Goal: Task Accomplishment & Management: Manage account settings

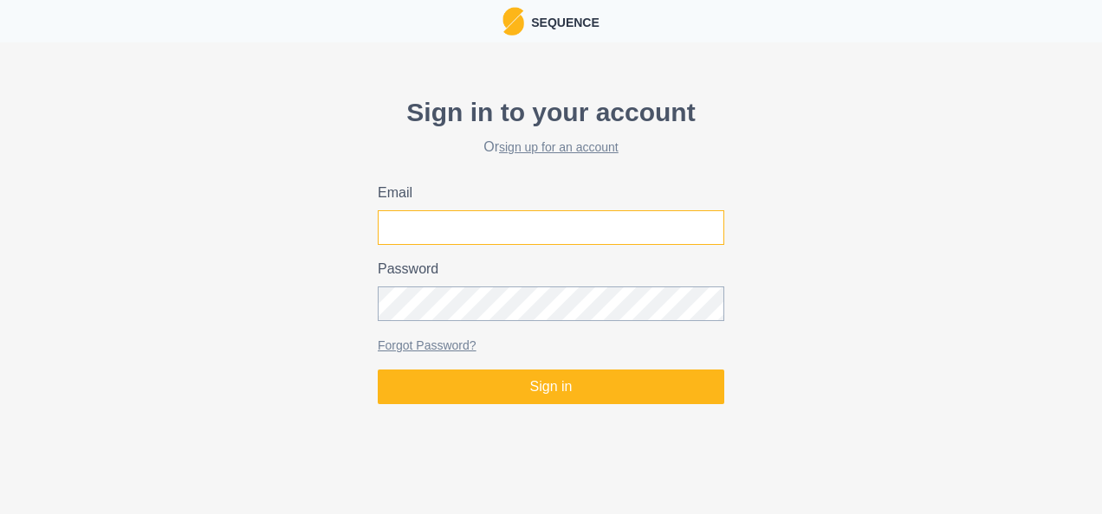
click at [398, 239] on input "Email" at bounding box center [551, 227] width 346 height 35
type input "[PERSON_NAME][EMAIL_ADDRESS][PERSON_NAME][DOMAIN_NAME]"
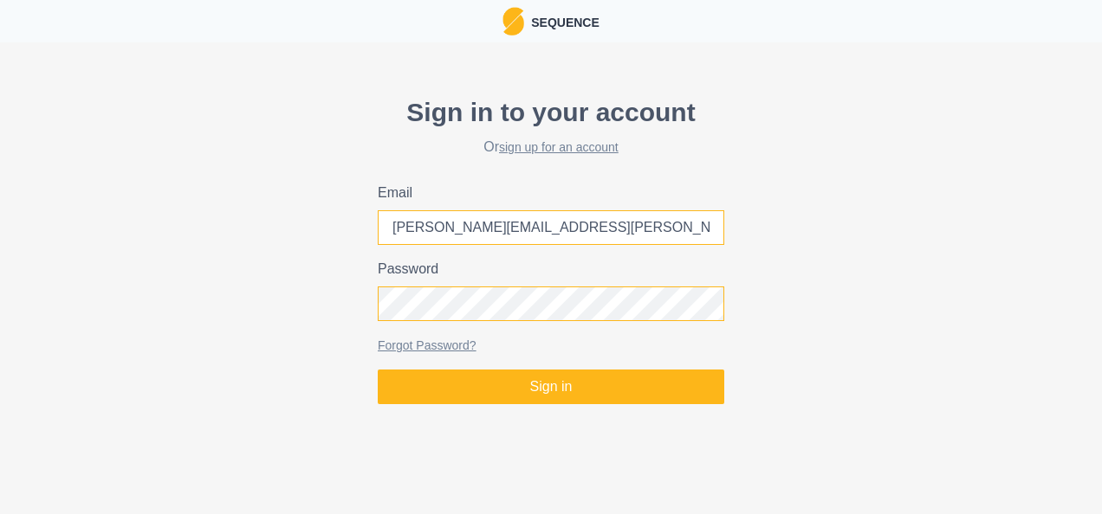
click at [378, 370] on button "Sign in" at bounding box center [551, 387] width 346 height 35
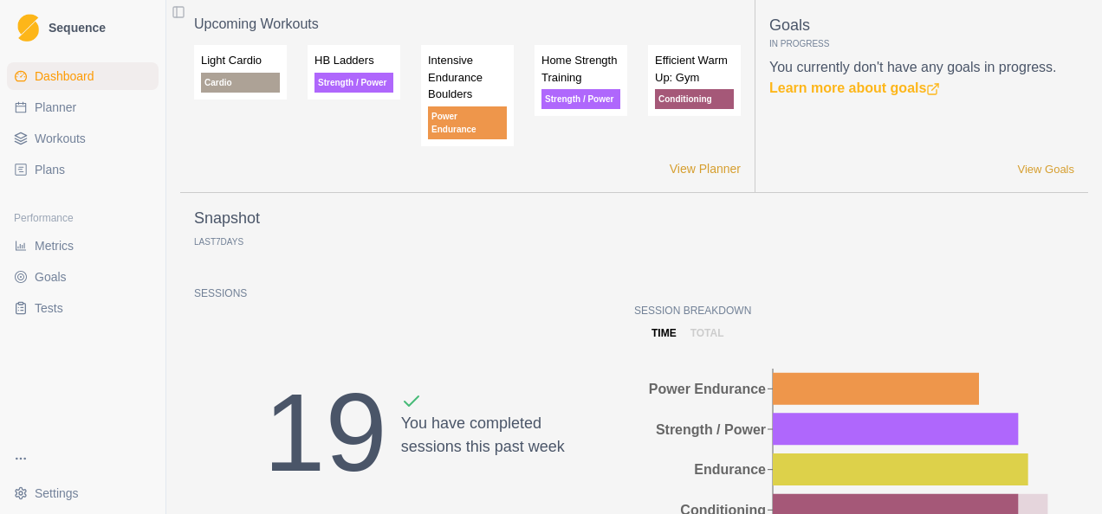
click at [64, 101] on span "Planner" at bounding box center [56, 107] width 42 height 17
select select "month"
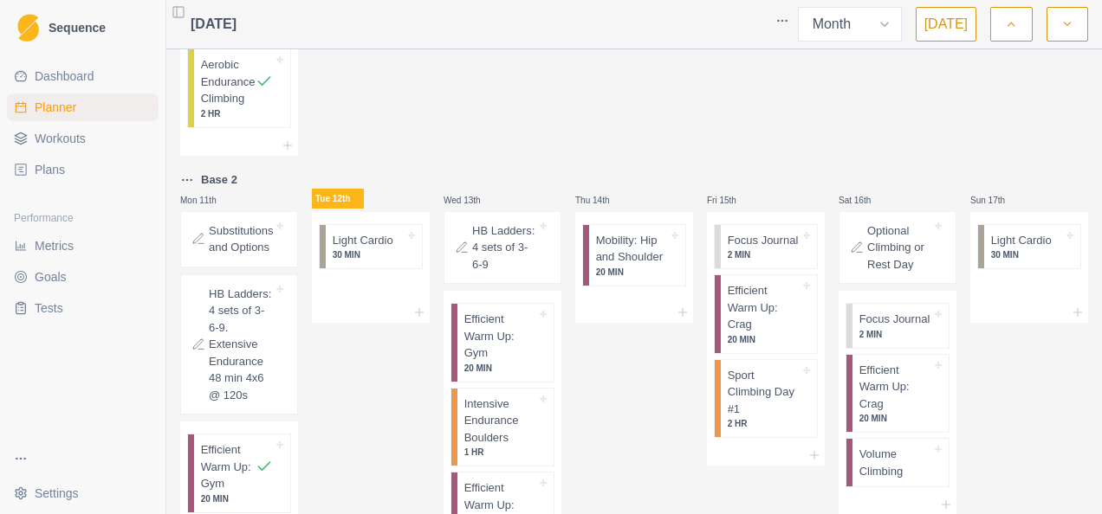
scroll to position [1212, 0]
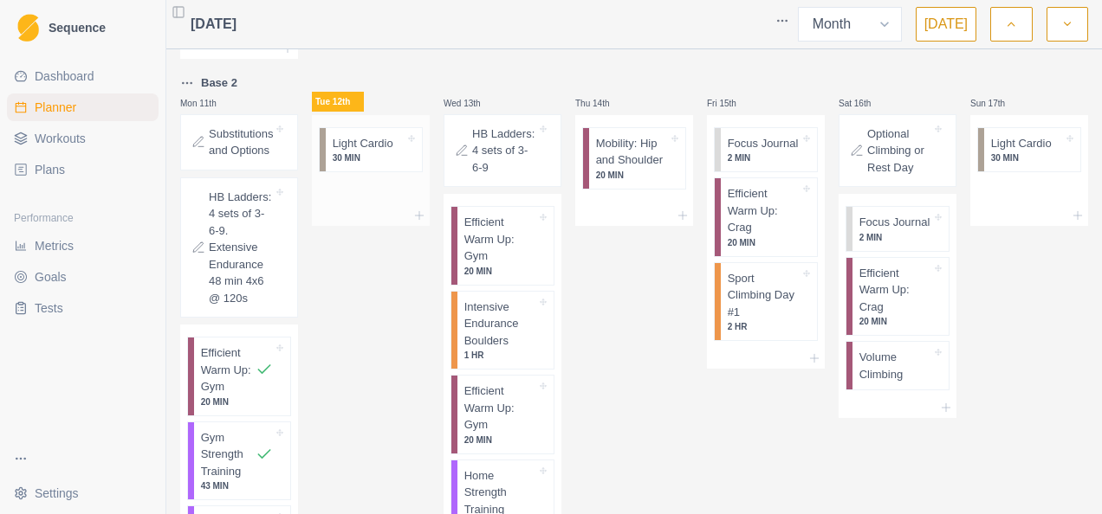
click at [362, 152] on p "Light Cardio" at bounding box center [363, 143] width 61 height 17
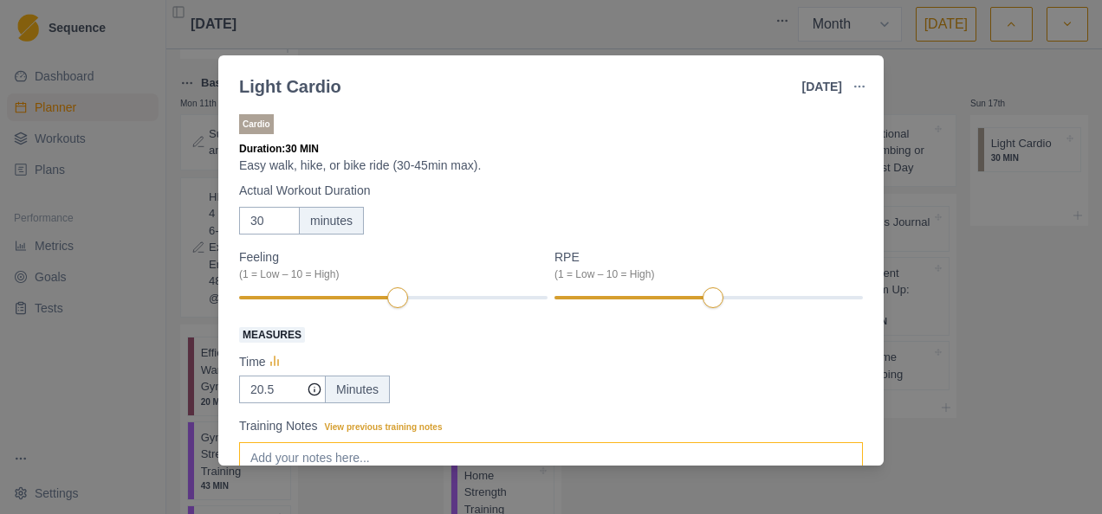
scroll to position [159, 0]
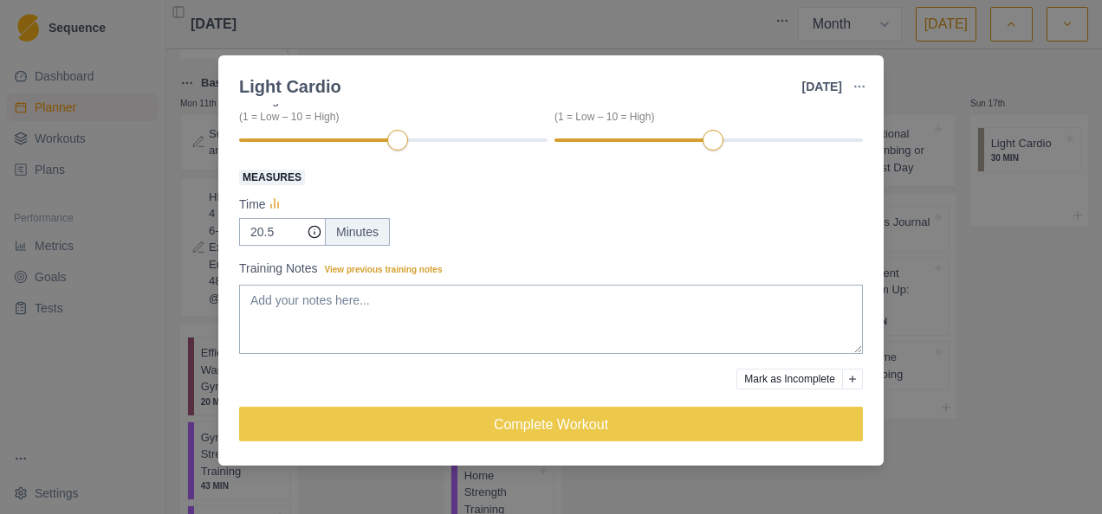
click at [849, 378] on icon "Add reason" at bounding box center [852, 379] width 7 height 7
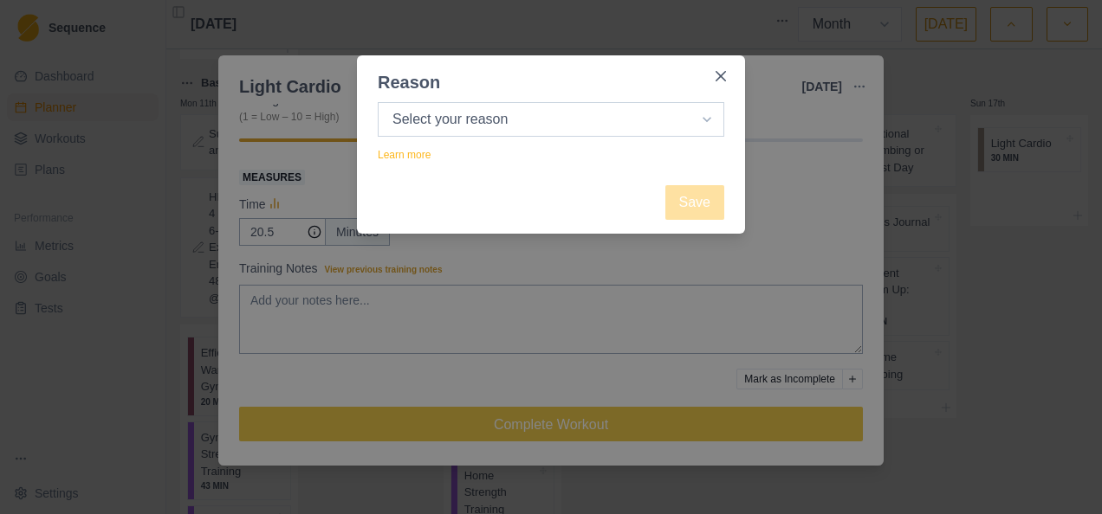
click at [450, 121] on select "Select your reason No reason given Not motivated Not recovered Not enough time …" at bounding box center [551, 119] width 346 height 35
drag, startPoint x: 452, startPoint y: 73, endPoint x: 527, endPoint y: 72, distance: 74.5
click at [455, 72] on header "Reason" at bounding box center [551, 75] width 388 height 40
click at [718, 74] on icon "Close" at bounding box center [720, 76] width 10 height 10
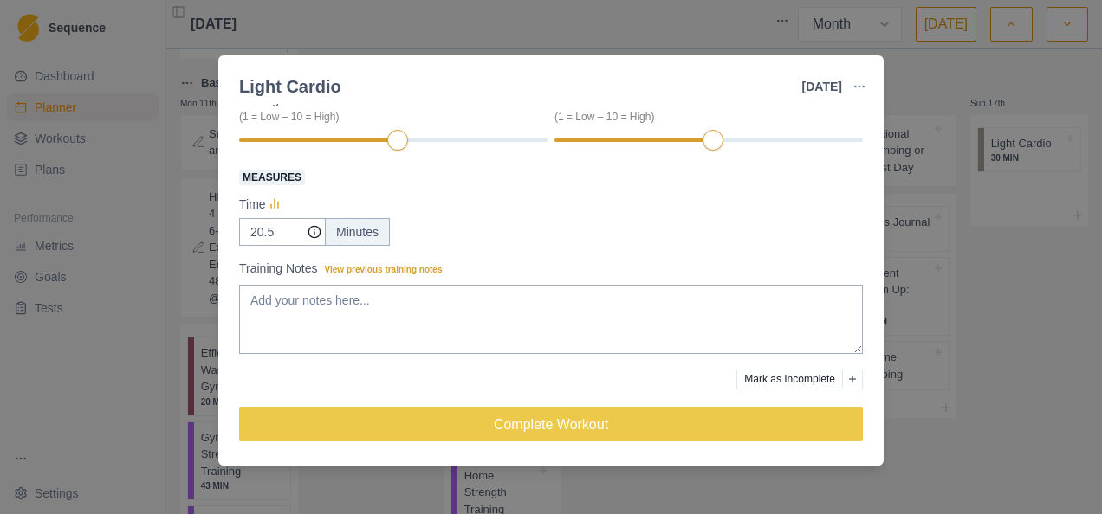
click at [607, 29] on div "Light Cardio [DATE] Link To Goal View Workout Metrics Edit Original Workout Res…" at bounding box center [551, 257] width 1102 height 514
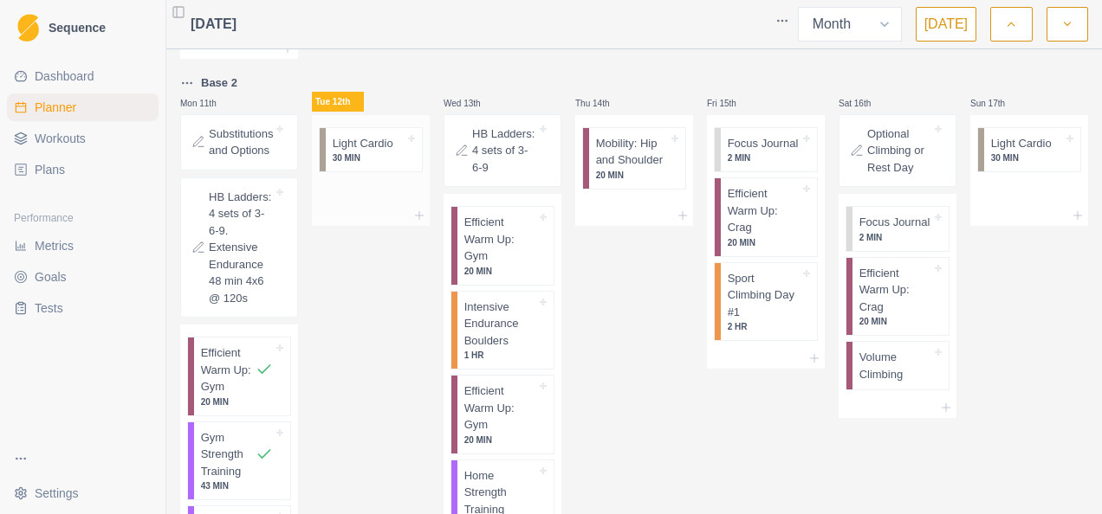
click at [352, 165] on p "30 MIN" at bounding box center [369, 158] width 72 height 13
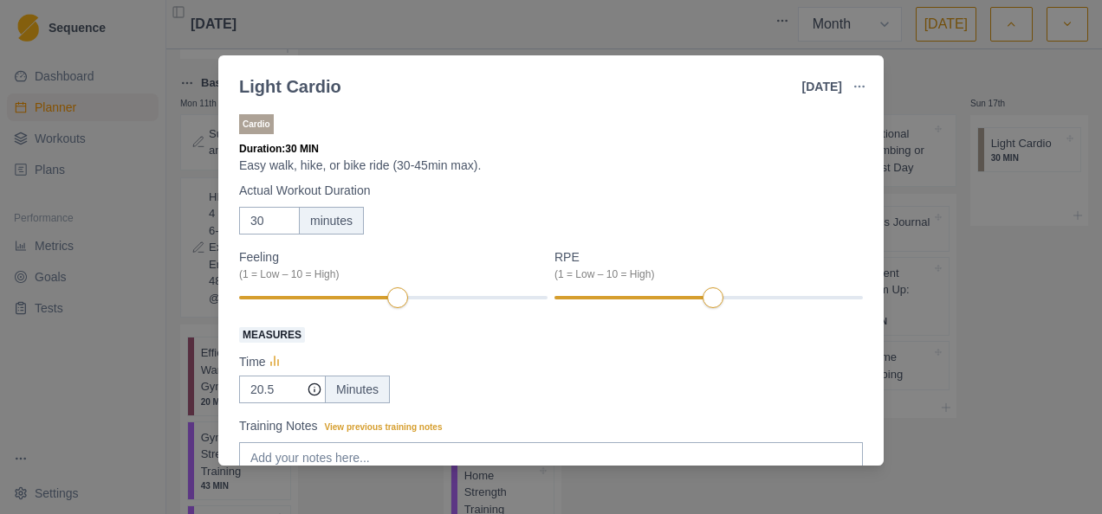
click at [581, 27] on div "Light Cardio [DATE] Link To Goal View Workout Metrics Edit Original Workout Res…" at bounding box center [551, 257] width 1102 height 514
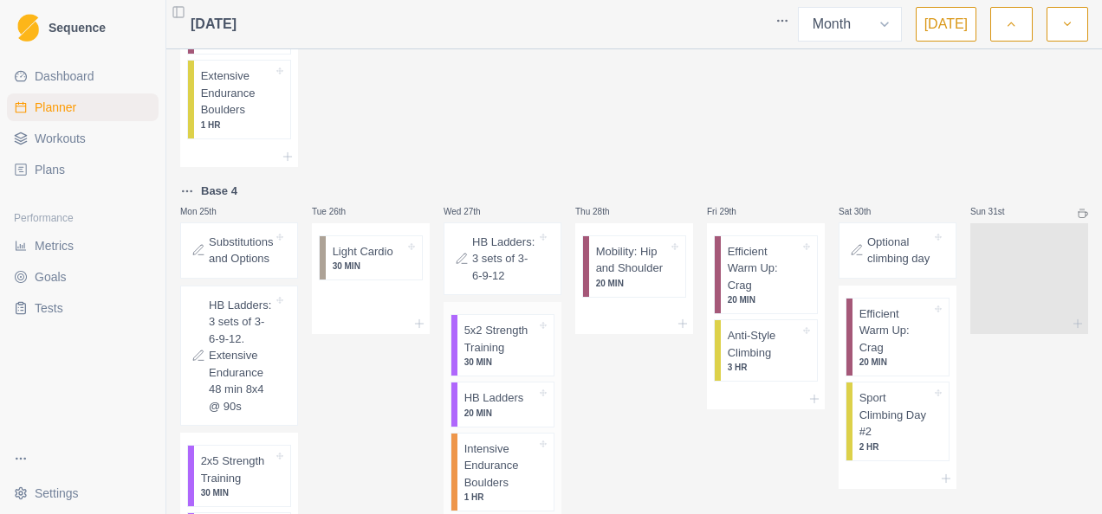
scroll to position [2476, 0]
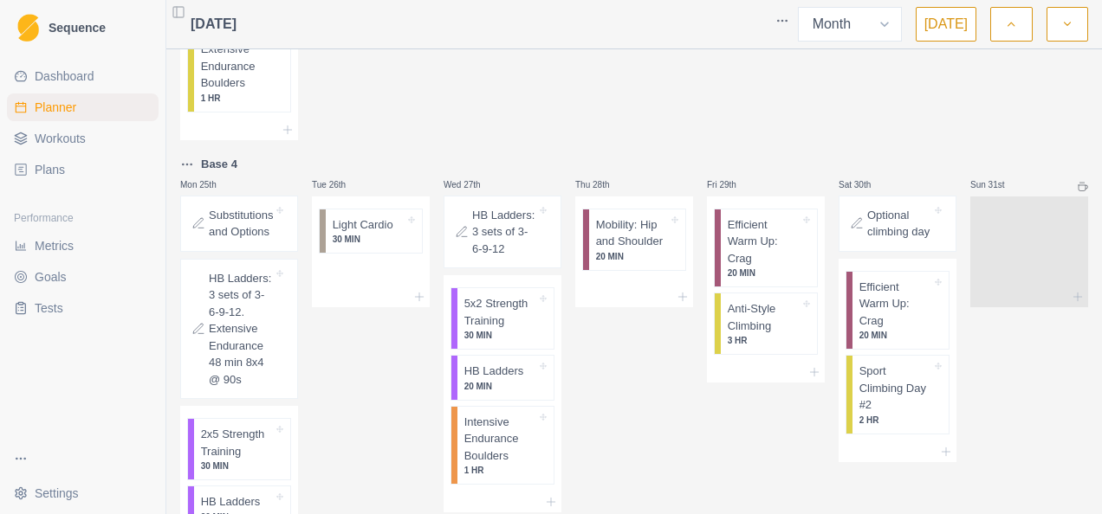
click at [68, 165] on link "Plans" at bounding box center [83, 170] width 152 height 28
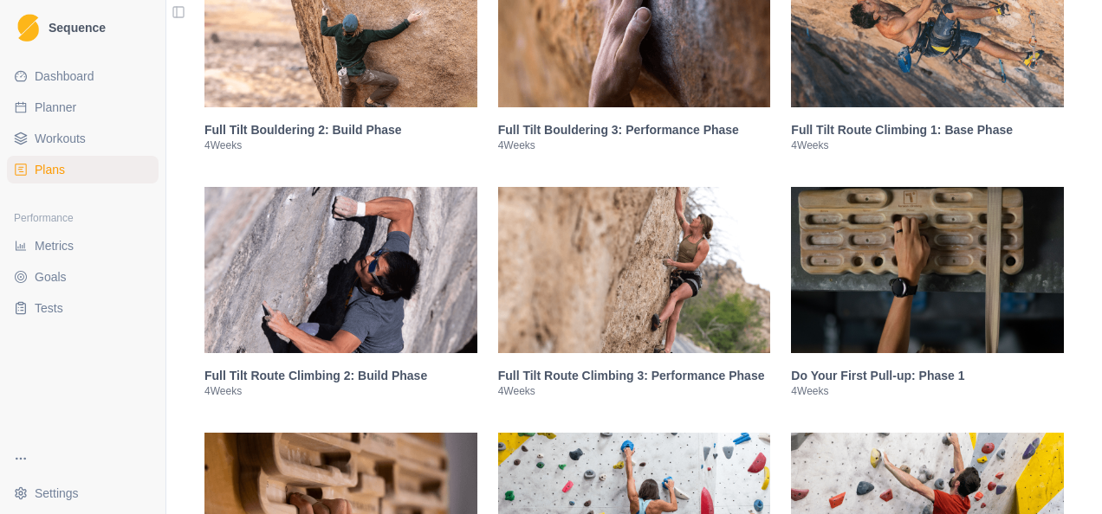
scroll to position [1559, 0]
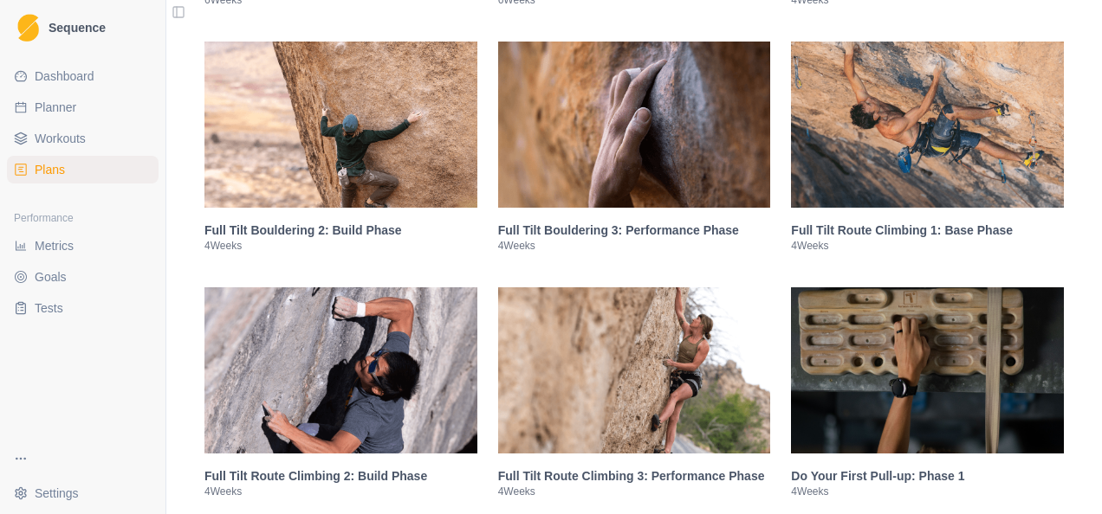
click at [319, 144] on img at bounding box center [340, 125] width 273 height 166
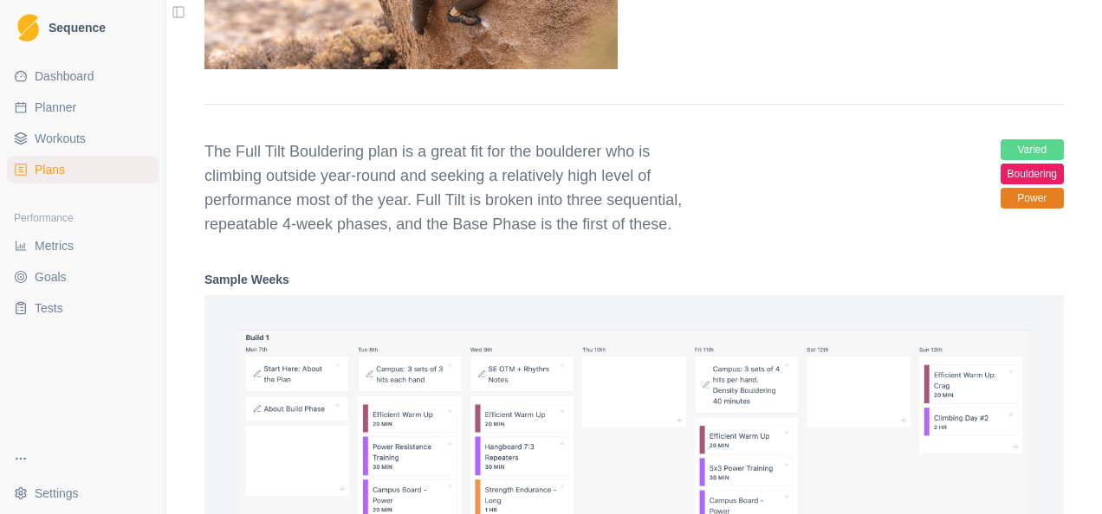
scroll to position [2366, 0]
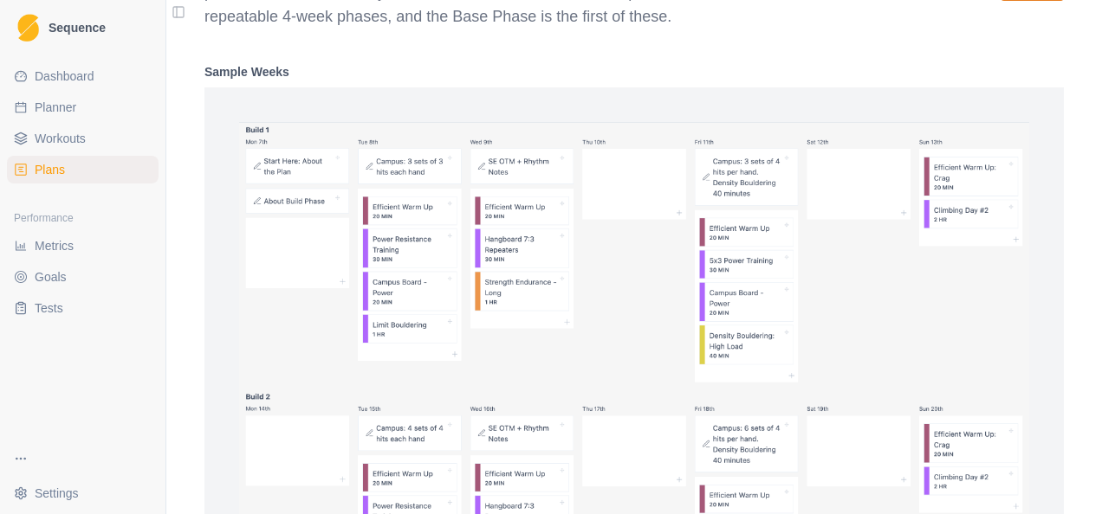
click at [69, 175] on link "Plans" at bounding box center [83, 170] width 152 height 28
click at [52, 169] on span "Plans" at bounding box center [50, 169] width 30 height 17
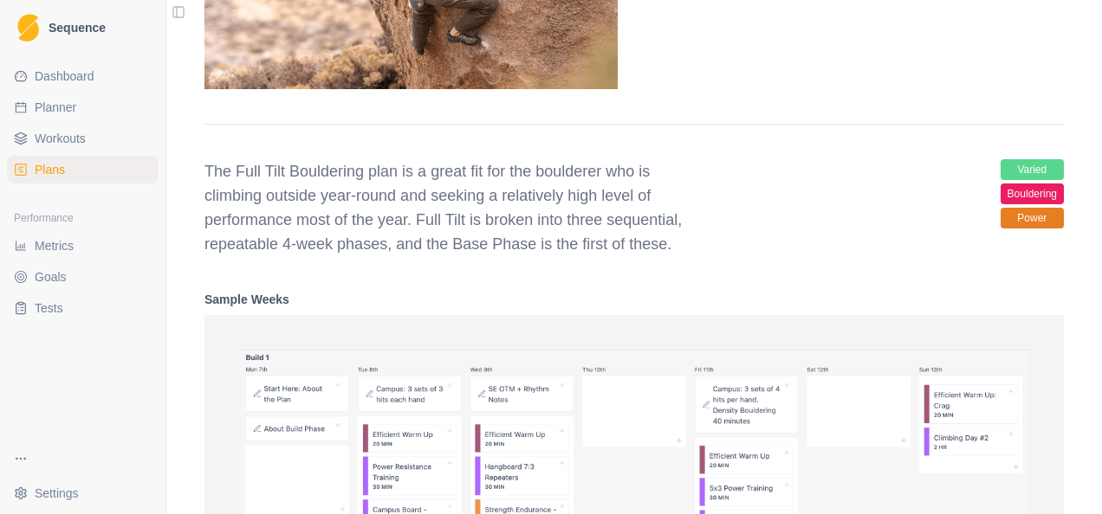
scroll to position [1933, 0]
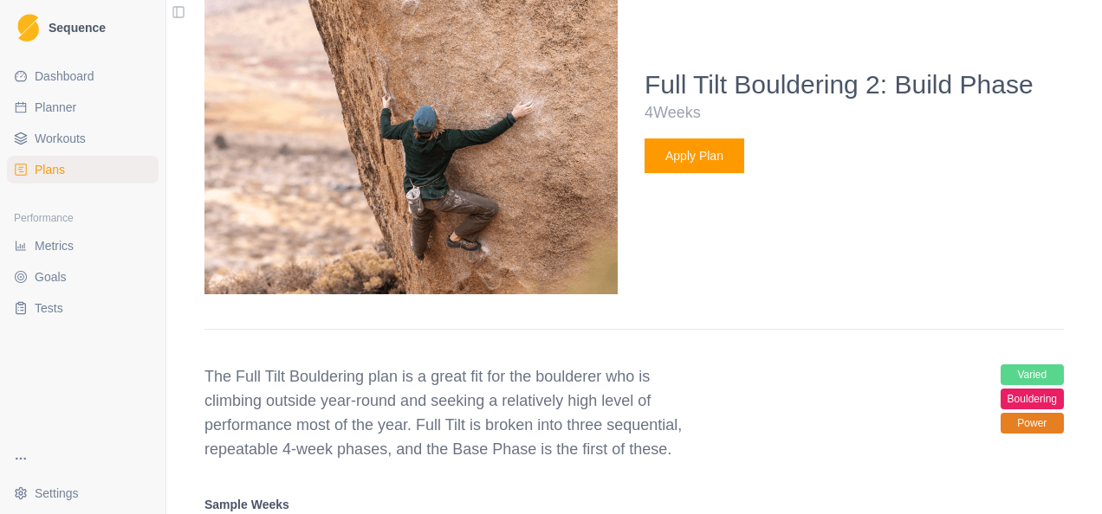
click at [684, 154] on button "Apply Plan" at bounding box center [694, 156] width 100 height 35
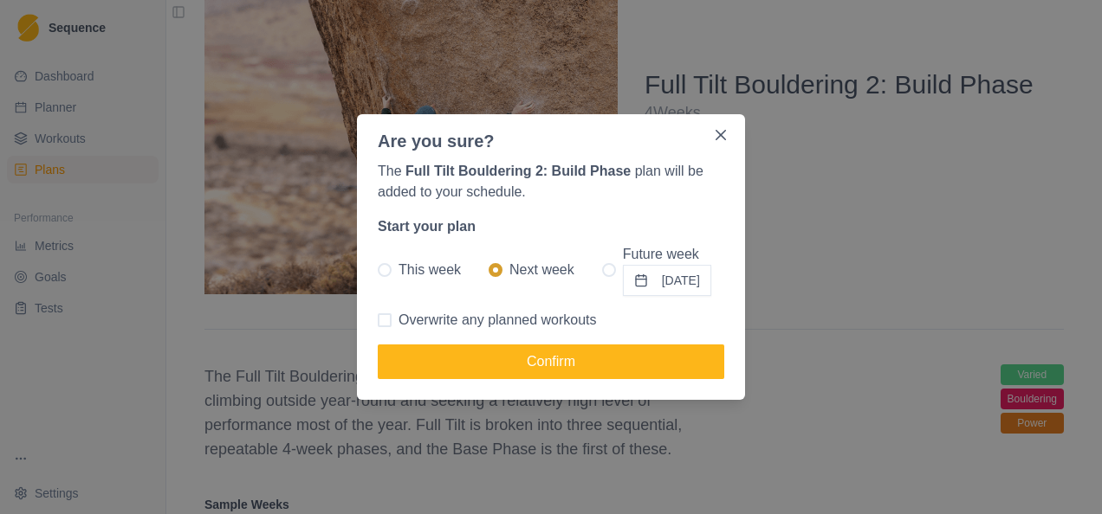
click at [655, 282] on button "[DATE]" at bounding box center [667, 280] width 88 height 31
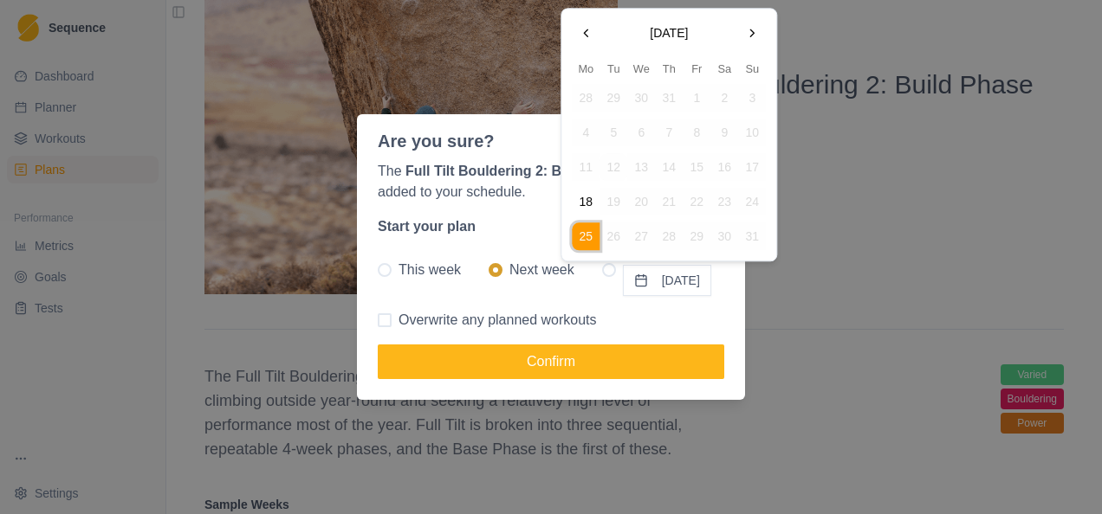
click at [754, 35] on button "Go to the Next Month" at bounding box center [752, 33] width 28 height 28
click at [579, 130] on button "8" at bounding box center [586, 134] width 28 height 28
radio input "false"
radio input "true"
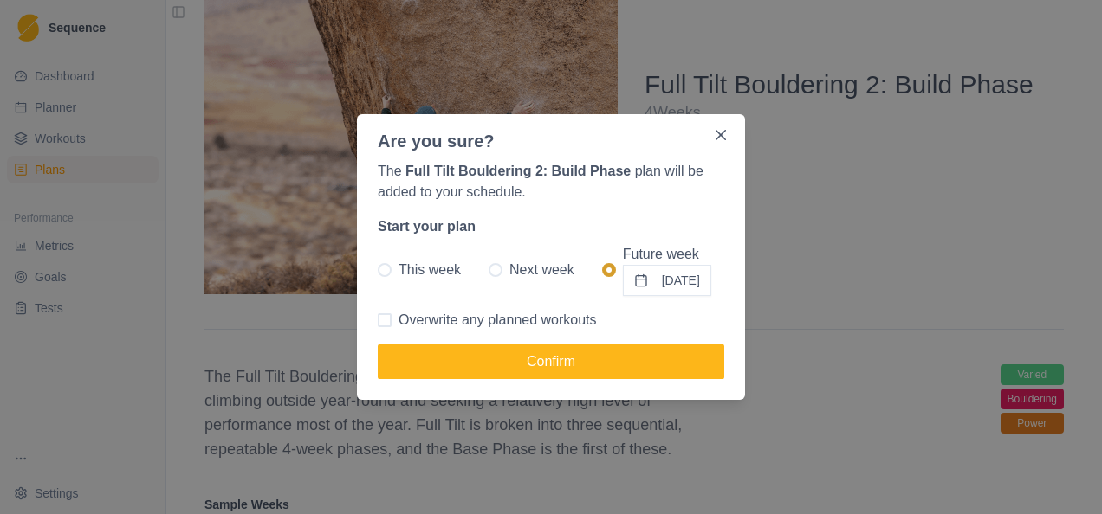
click at [688, 275] on button "[DATE]" at bounding box center [667, 280] width 88 height 31
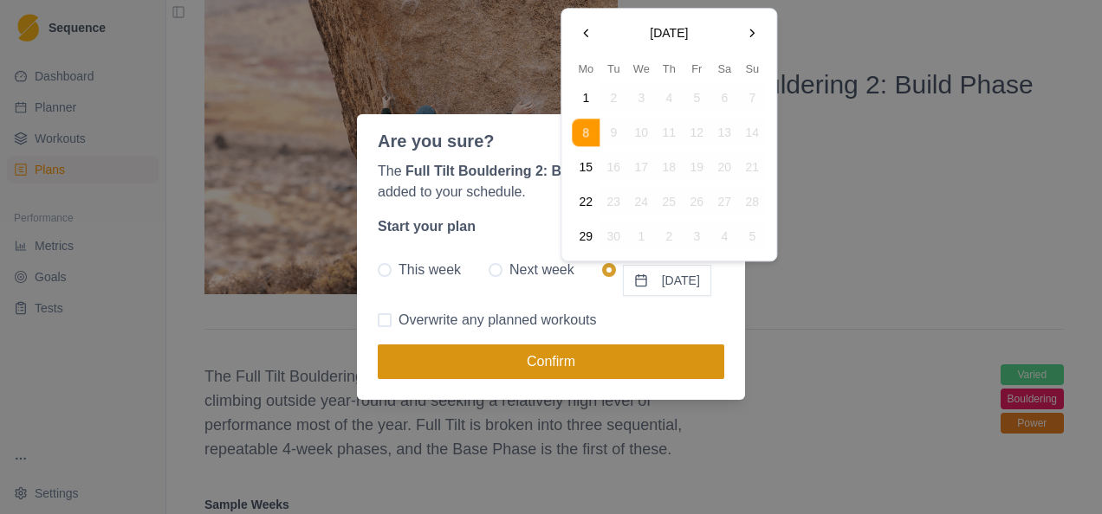
click at [574, 372] on button "Confirm" at bounding box center [551, 362] width 346 height 35
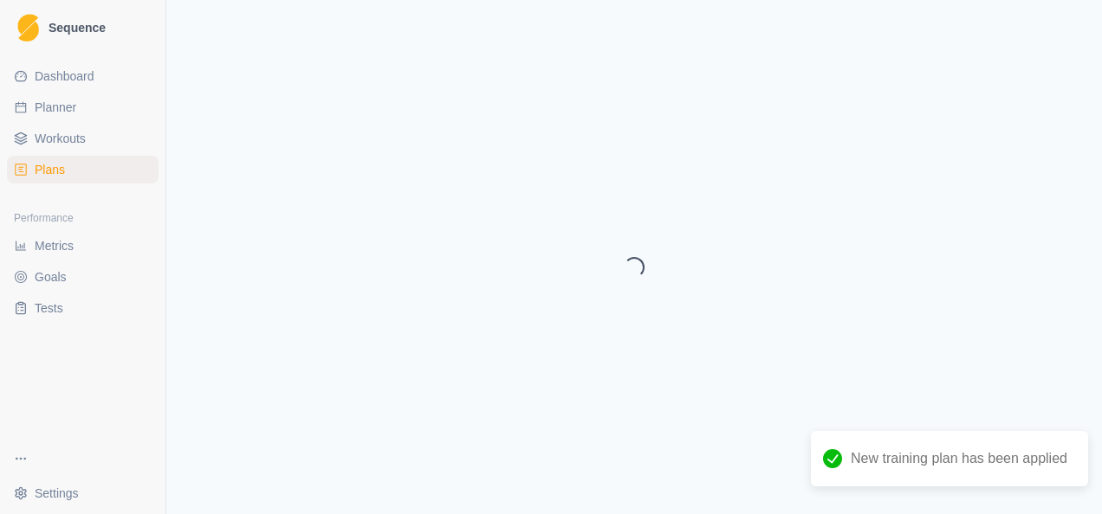
select select "month"
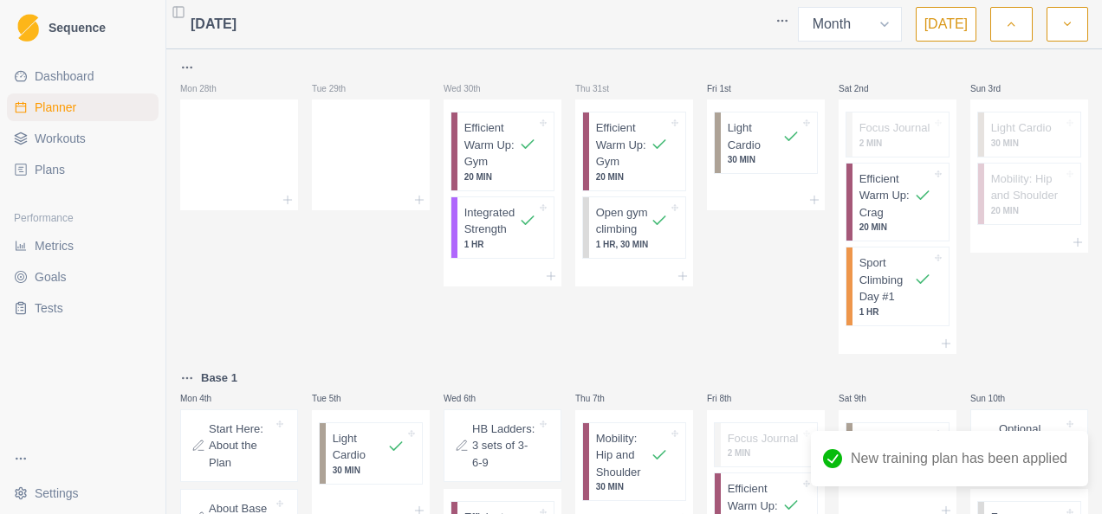
click at [100, 113] on link "Planner" at bounding box center [83, 108] width 152 height 28
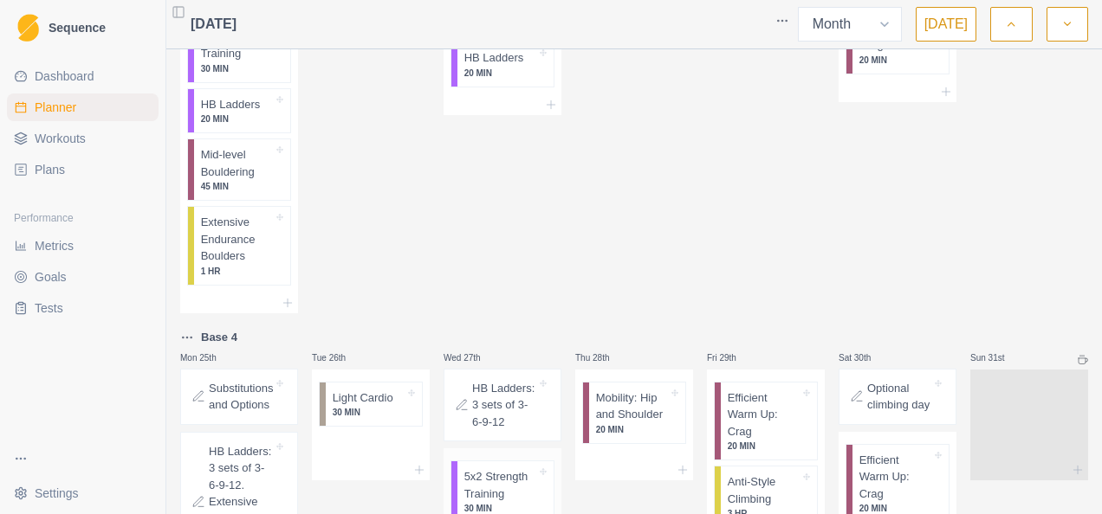
scroll to position [2736, 0]
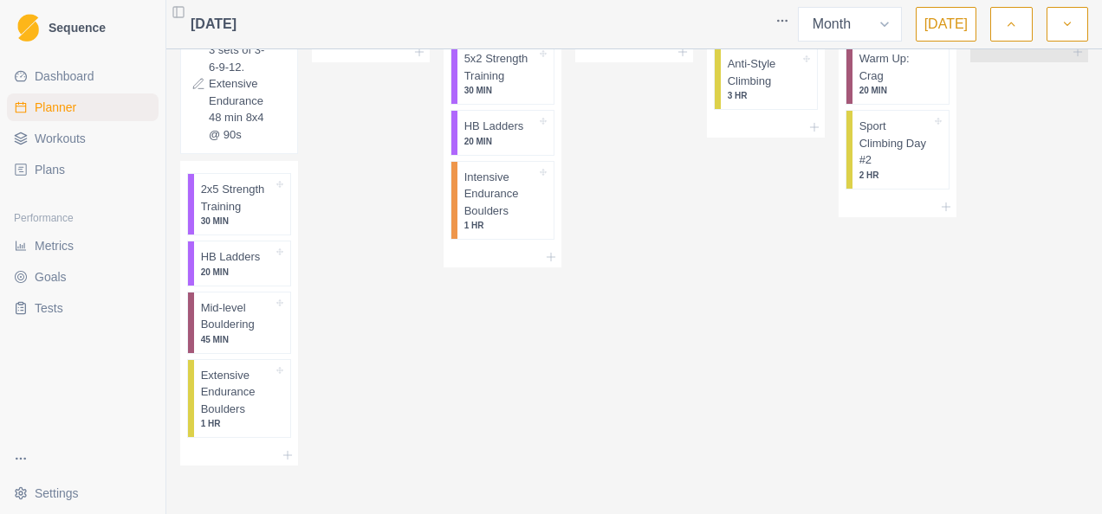
click at [236, 29] on span "[DATE]" at bounding box center [214, 24] width 46 height 21
click at [891, 23] on select "Week Month" at bounding box center [850, 24] width 104 height 35
click at [1064, 23] on polyline "button" at bounding box center [1067, 24] width 6 height 3
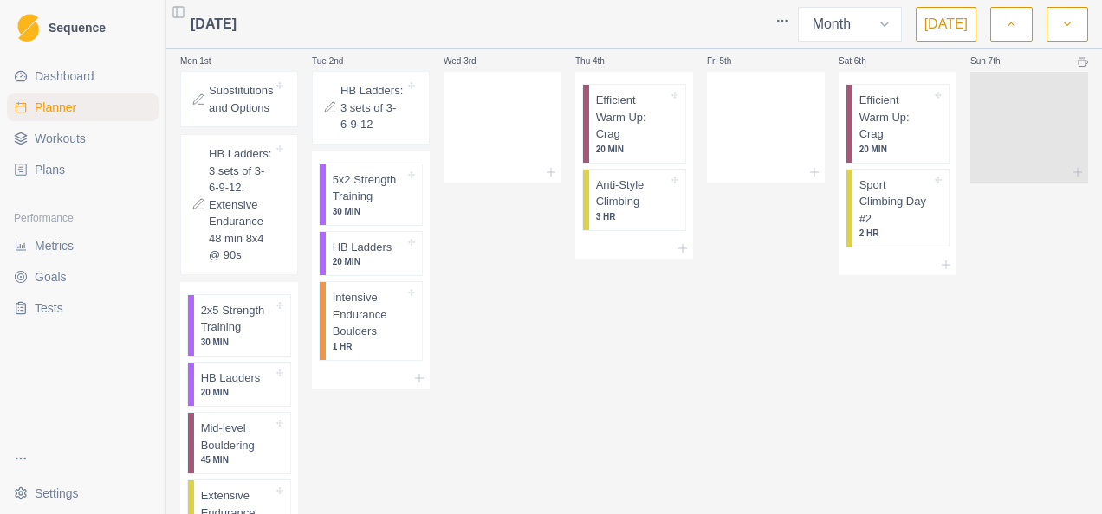
scroll to position [0, 0]
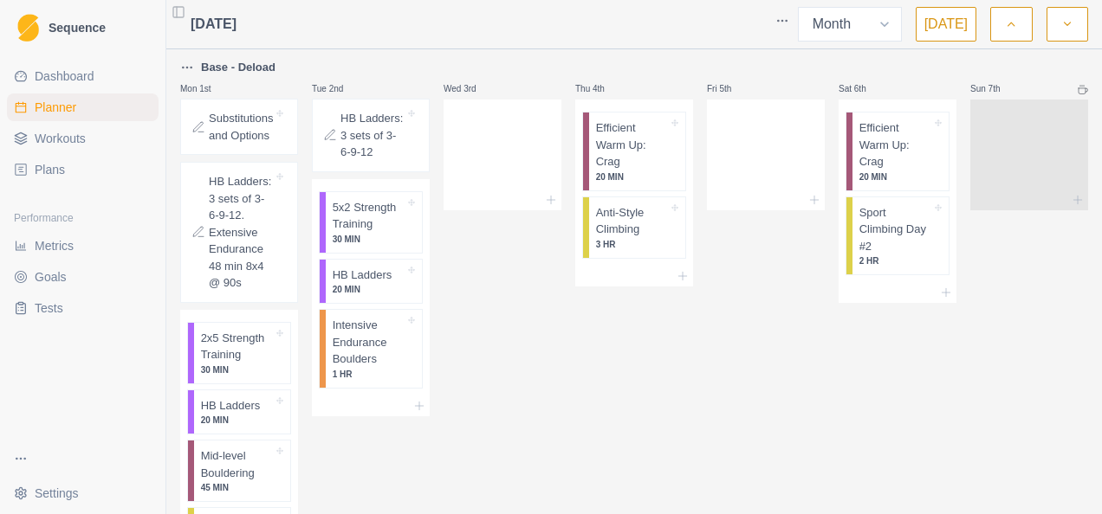
click at [1008, 21] on icon "button" at bounding box center [1011, 24] width 12 height 17
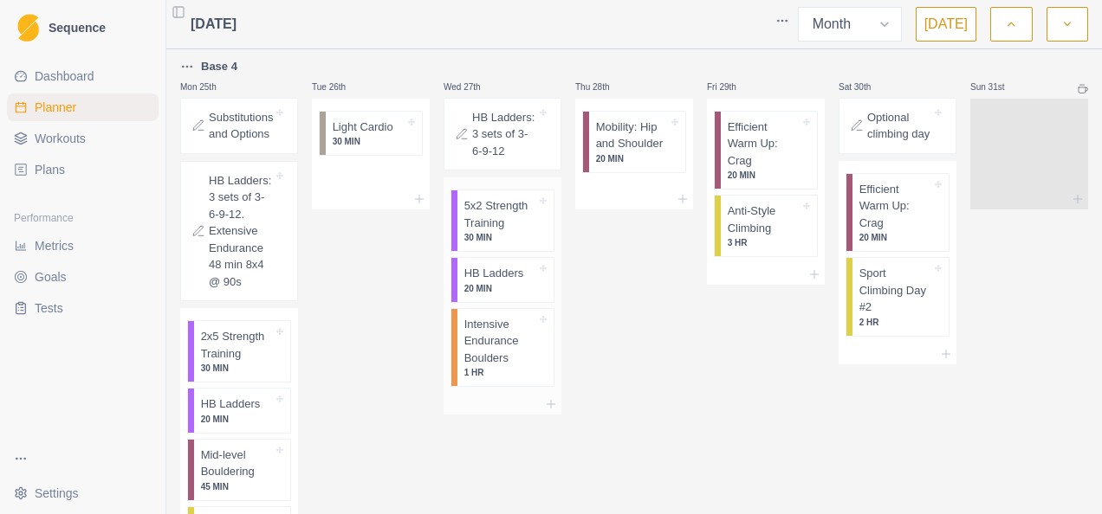
scroll to position [2389, 0]
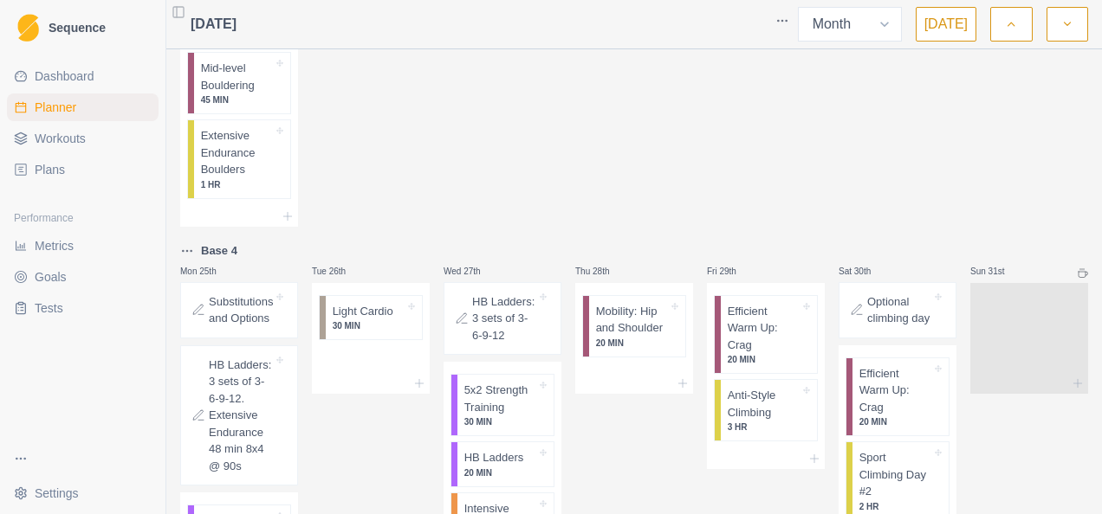
click at [1058, 27] on button "button" at bounding box center [1067, 24] width 42 height 35
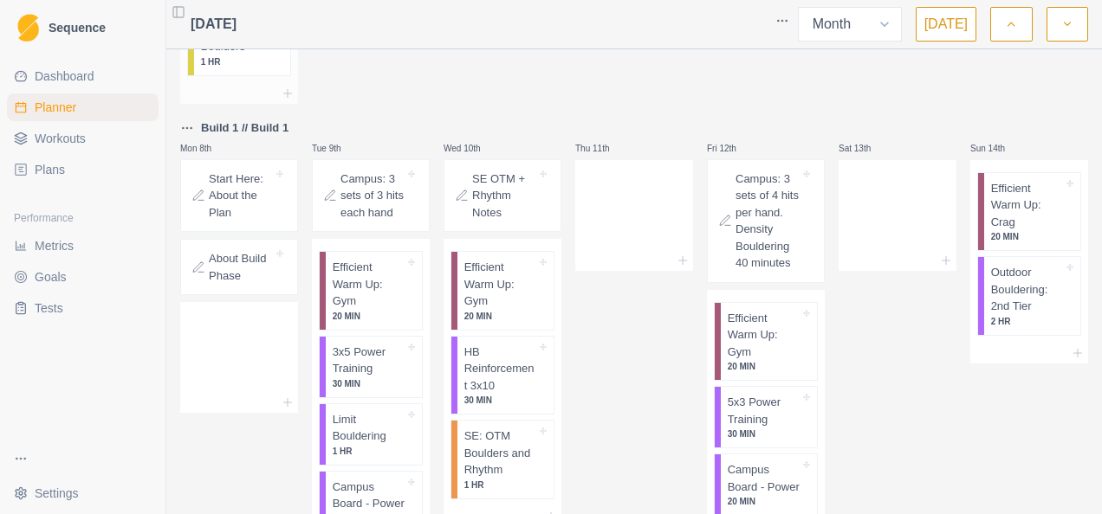
scroll to position [346, 0]
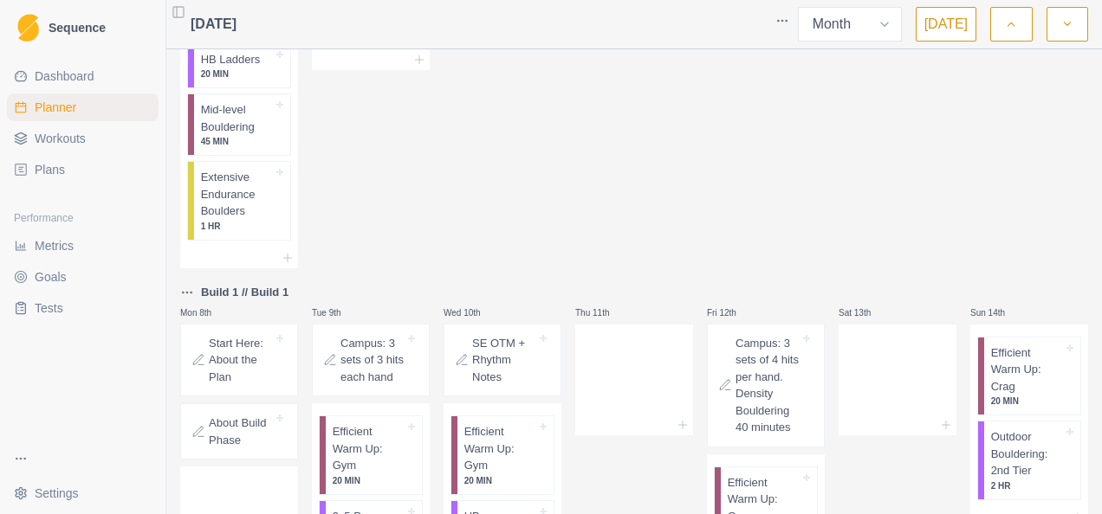
click at [248, 291] on p "Build 1 // Build 1" at bounding box center [244, 292] width 87 height 17
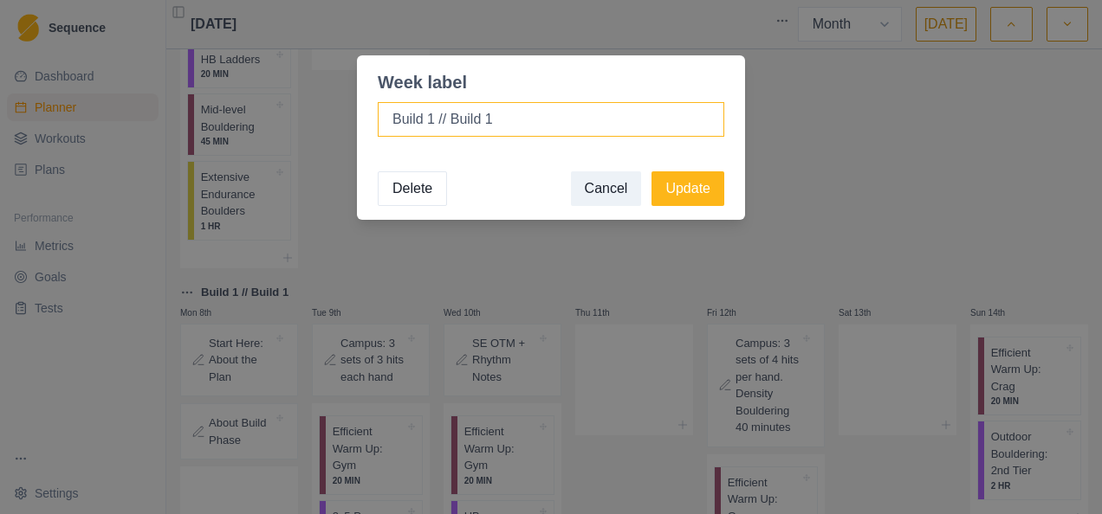
click at [451, 120] on input "Build 1 // Build 1" at bounding box center [551, 119] width 346 height 35
drag, startPoint x: 454, startPoint y: 121, endPoint x: 272, endPoint y: 125, distance: 181.9
click at [272, 125] on div "Week label Build 1 // Build 1 Delete Cancel Update" at bounding box center [551, 257] width 1102 height 514
type input "Build 1"
click at [651, 171] on button "Update" at bounding box center [687, 188] width 73 height 35
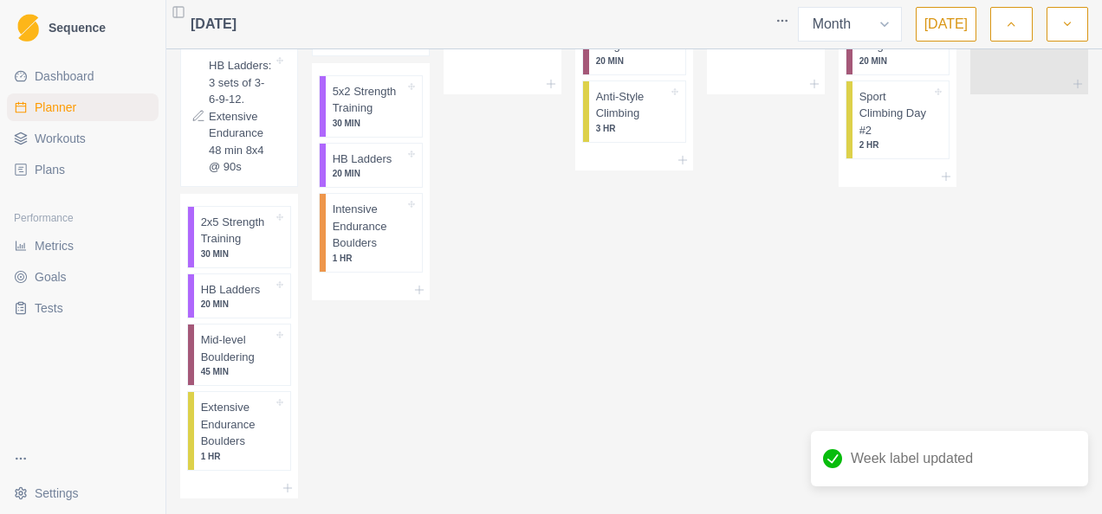
scroll to position [0, 0]
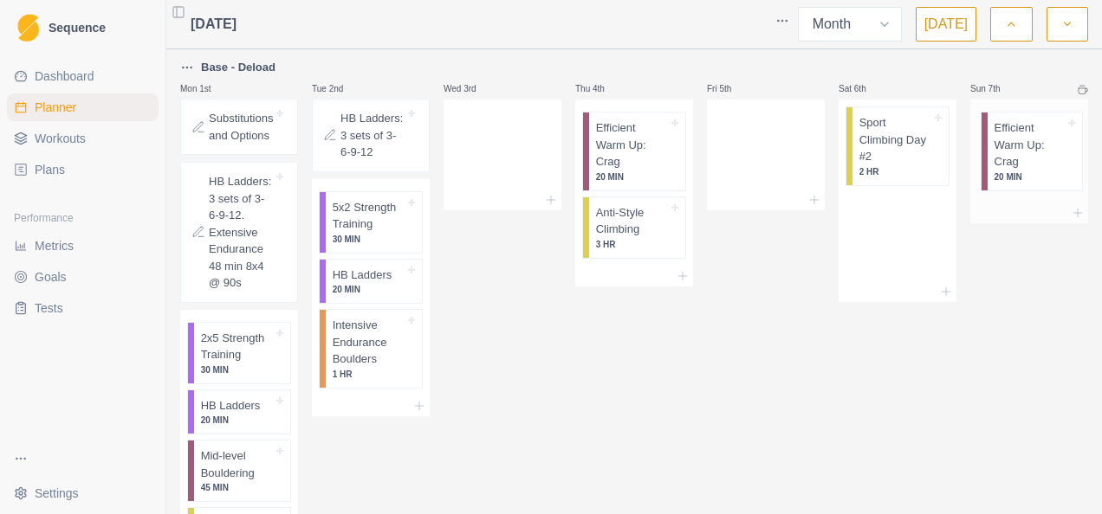
drag, startPoint x: 869, startPoint y: 149, endPoint x: 1030, endPoint y: 149, distance: 161.1
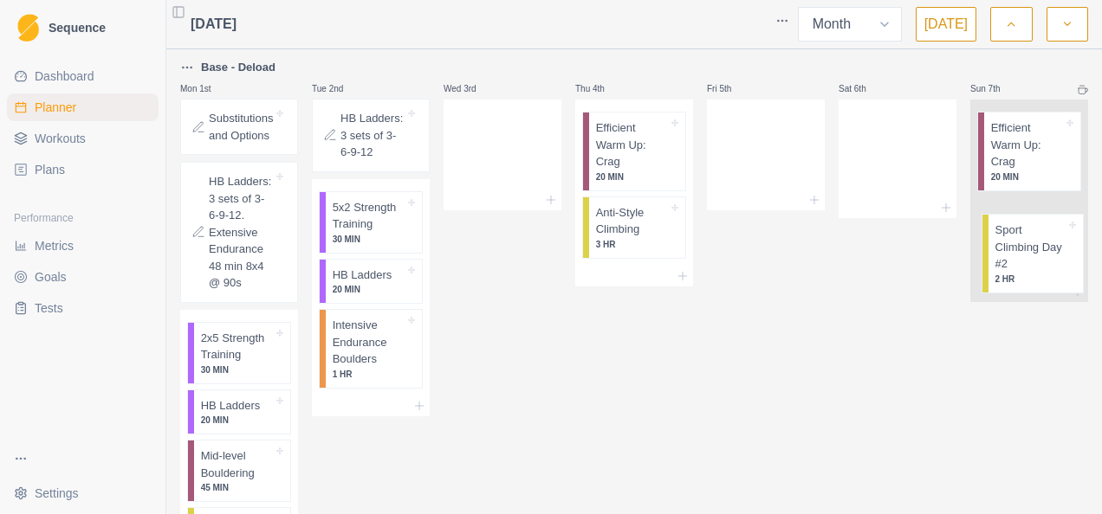
drag, startPoint x: 872, startPoint y: 149, endPoint x: 1022, endPoint y: 256, distance: 184.3
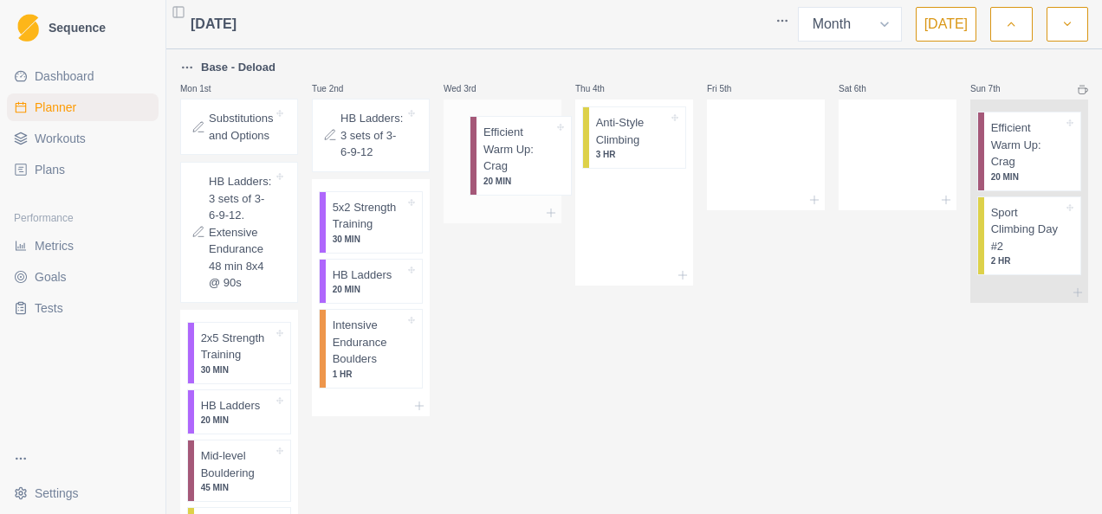
drag, startPoint x: 617, startPoint y: 145, endPoint x: 504, endPoint y: 150, distance: 112.7
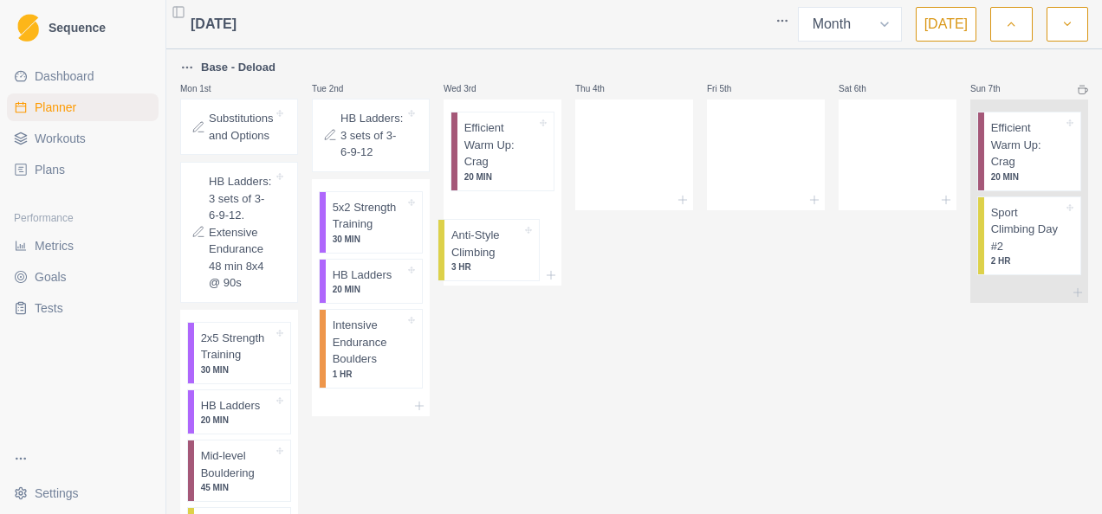
drag, startPoint x: 632, startPoint y: 143, endPoint x: 490, endPoint y: 255, distance: 180.7
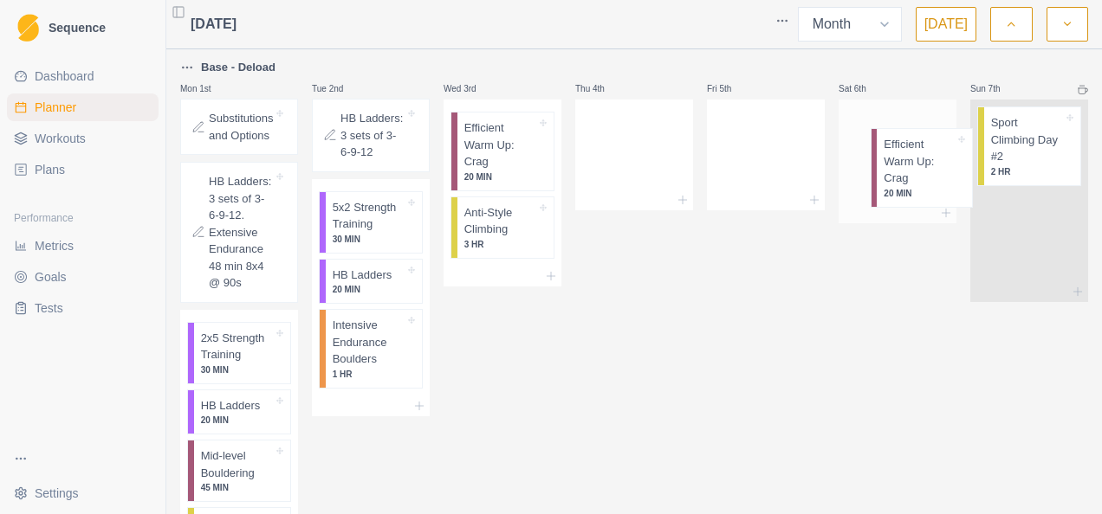
drag, startPoint x: 1016, startPoint y: 126, endPoint x: 915, endPoint y: 143, distance: 102.7
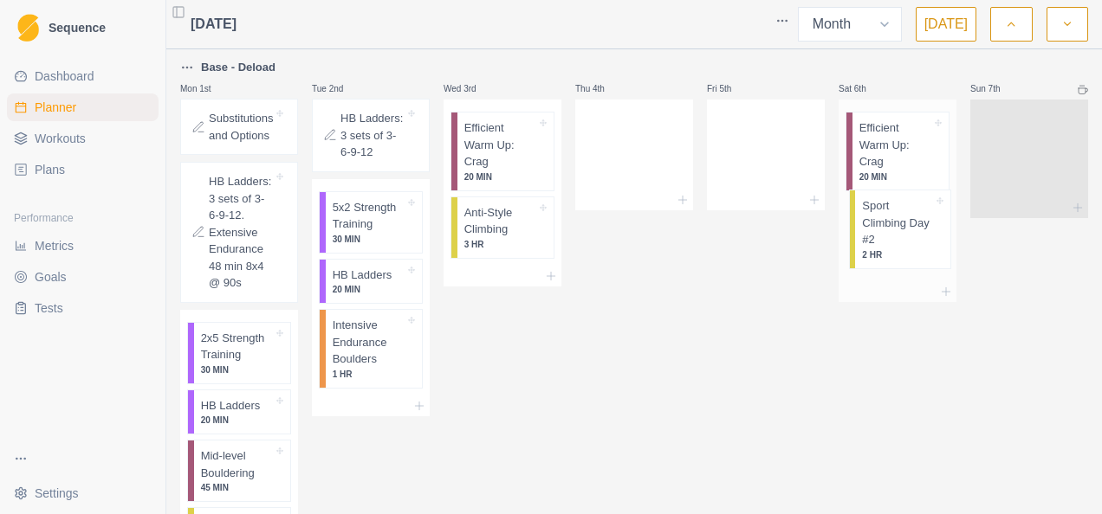
drag, startPoint x: 909, startPoint y: 230, endPoint x: 897, endPoint y: 223, distance: 14.0
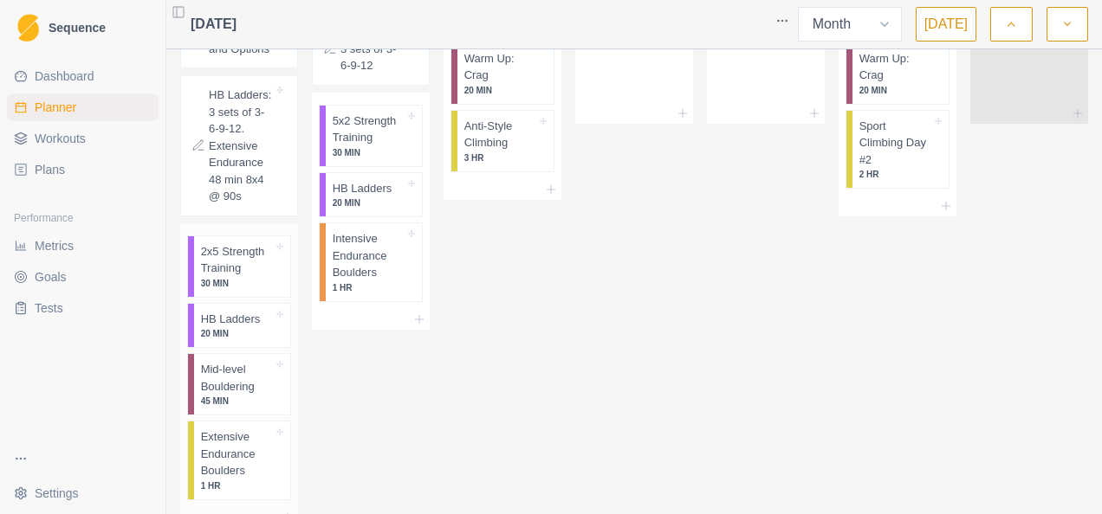
scroll to position [346, 0]
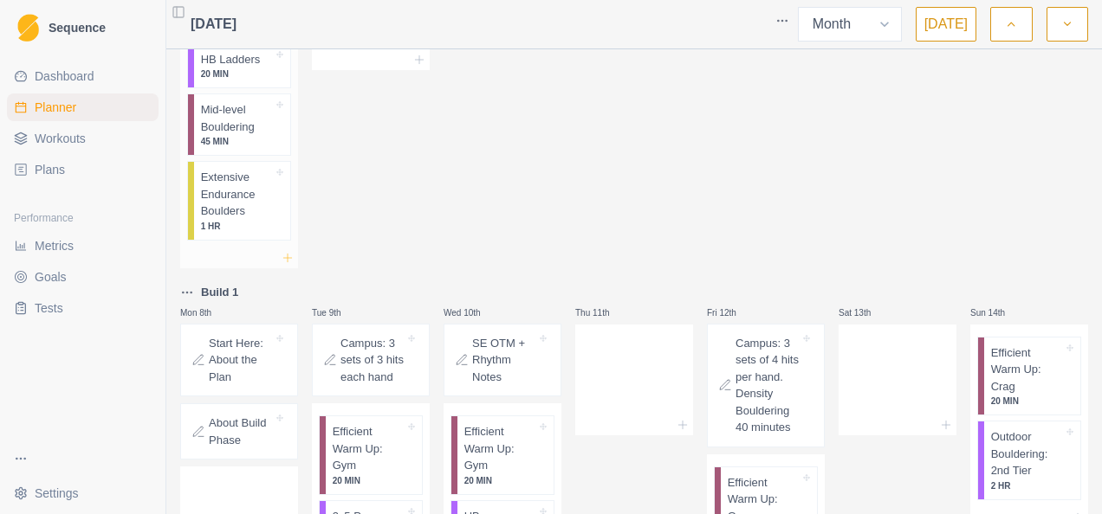
click at [288, 254] on line at bounding box center [288, 258] width 0 height 8
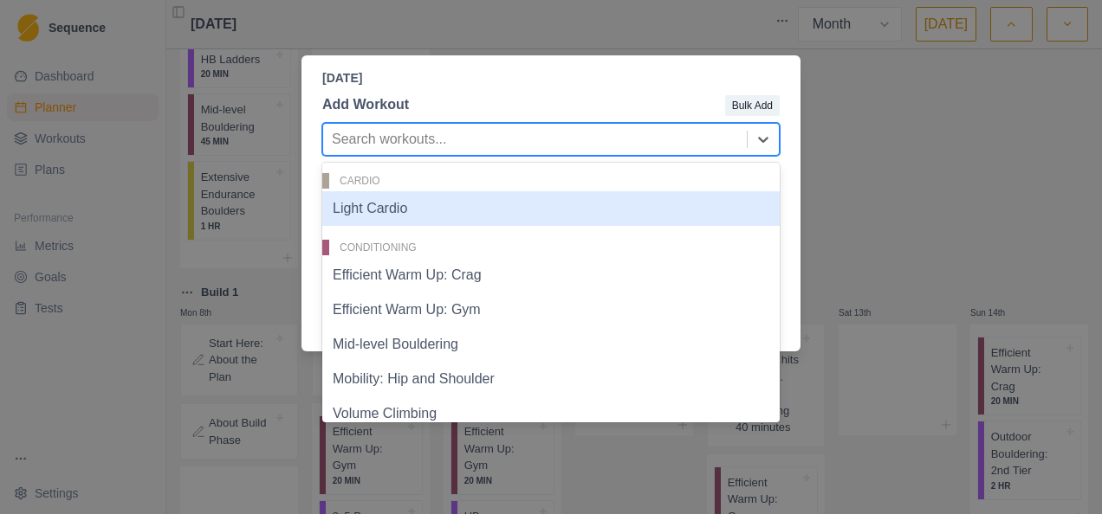
click at [417, 139] on div at bounding box center [535, 139] width 406 height 24
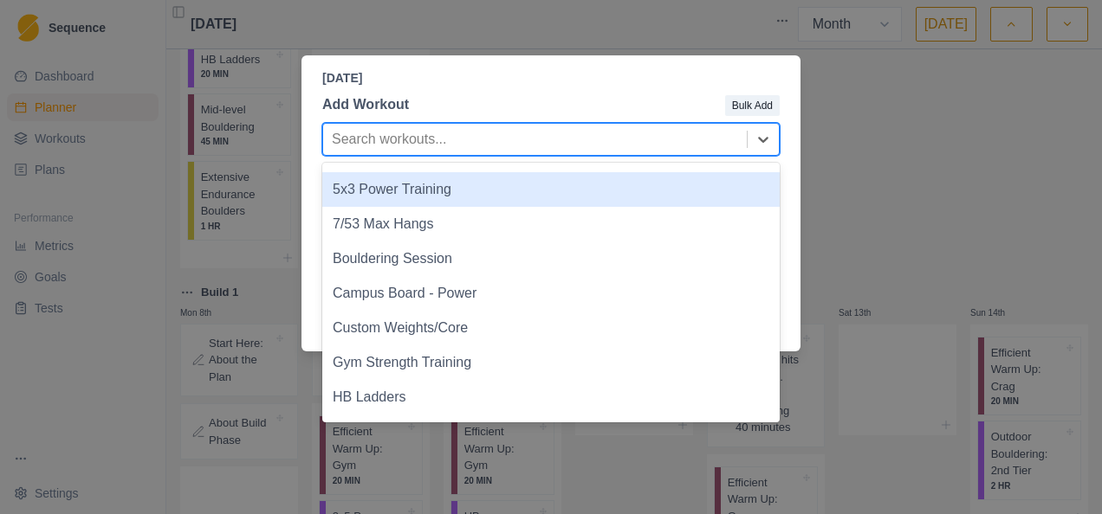
scroll to position [953, 0]
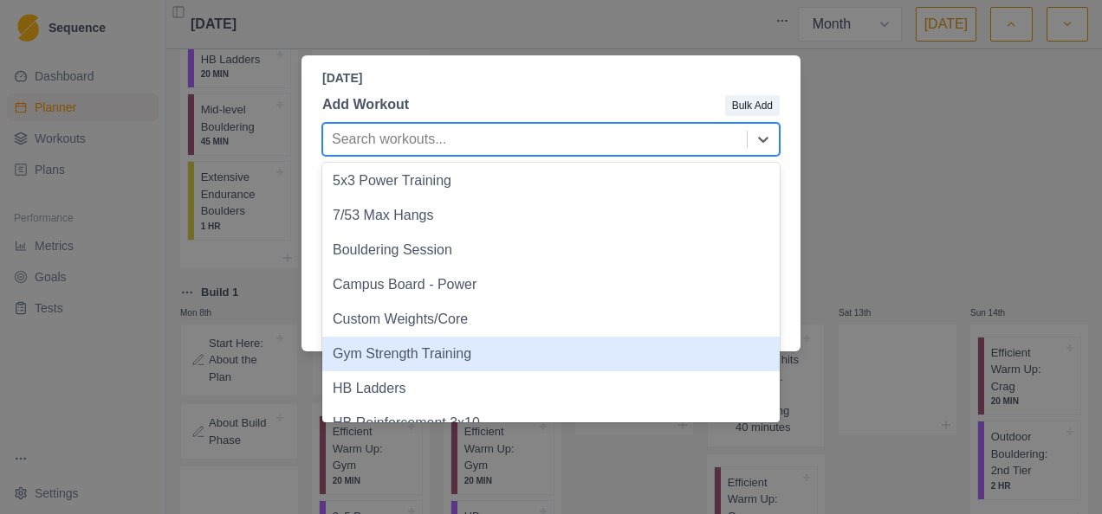
click at [421, 356] on div "Gym Strength Training" at bounding box center [550, 354] width 457 height 35
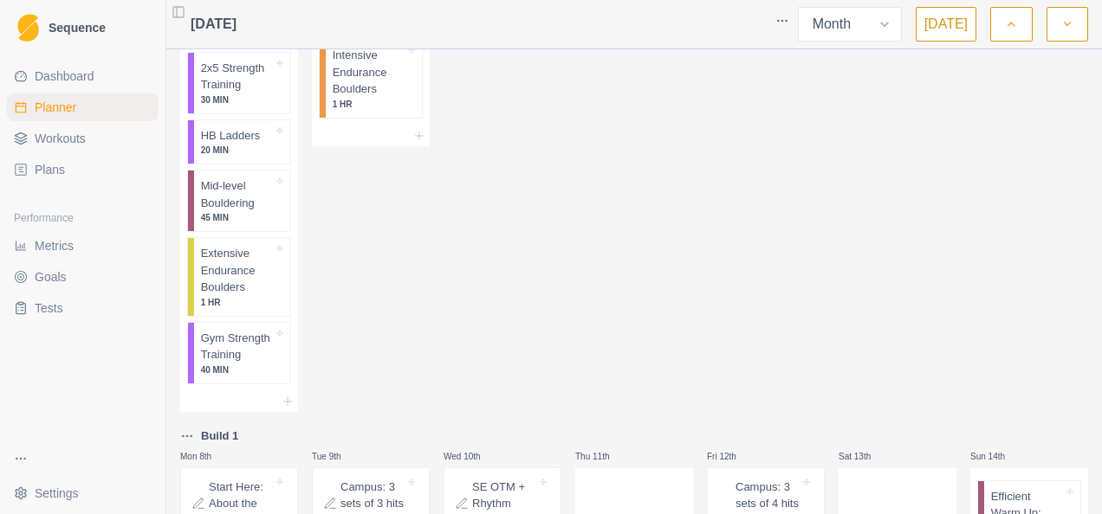
scroll to position [173, 0]
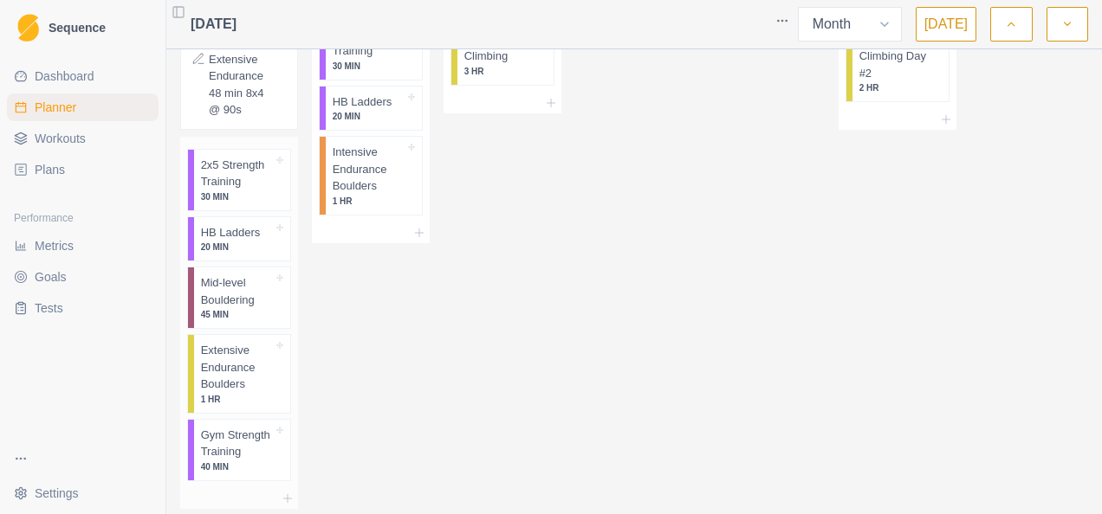
click at [250, 362] on p "Extensive Endurance Boulders" at bounding box center [237, 367] width 72 height 51
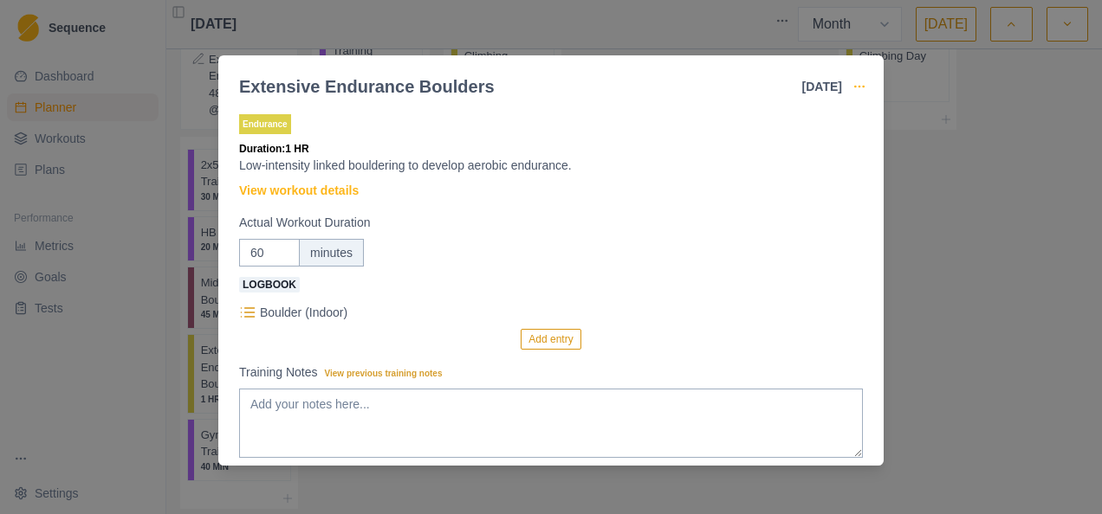
click at [858, 81] on icon "button" at bounding box center [859, 87] width 14 height 14
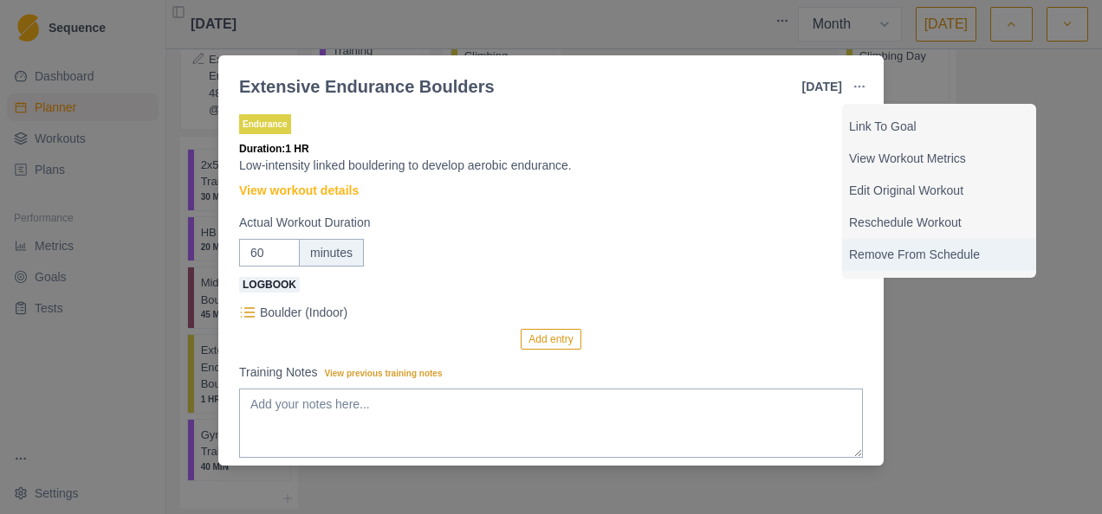
click at [875, 253] on p "Remove From Schedule" at bounding box center [939, 255] width 180 height 18
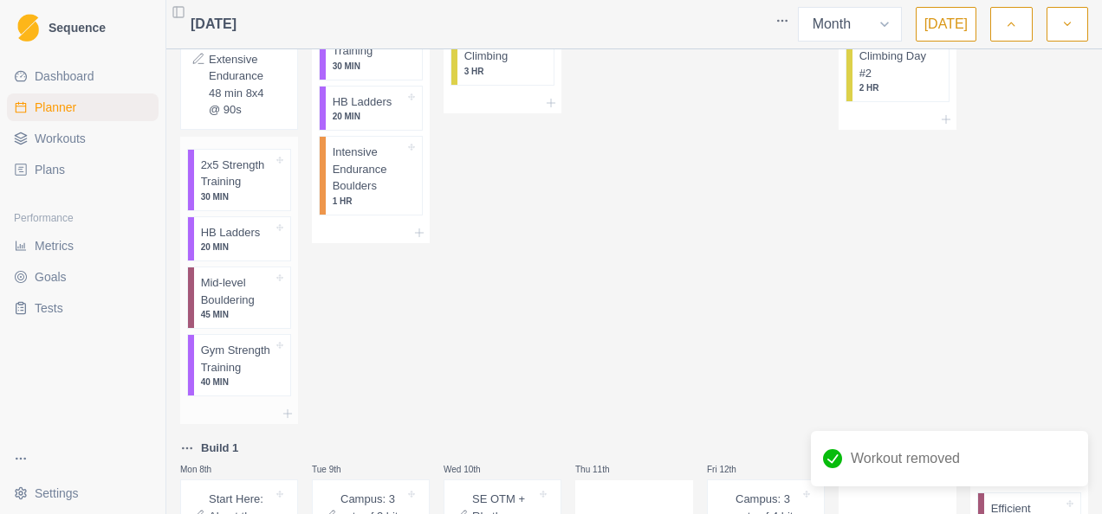
click at [237, 293] on p "Mid-level Bouldering" at bounding box center [237, 292] width 72 height 34
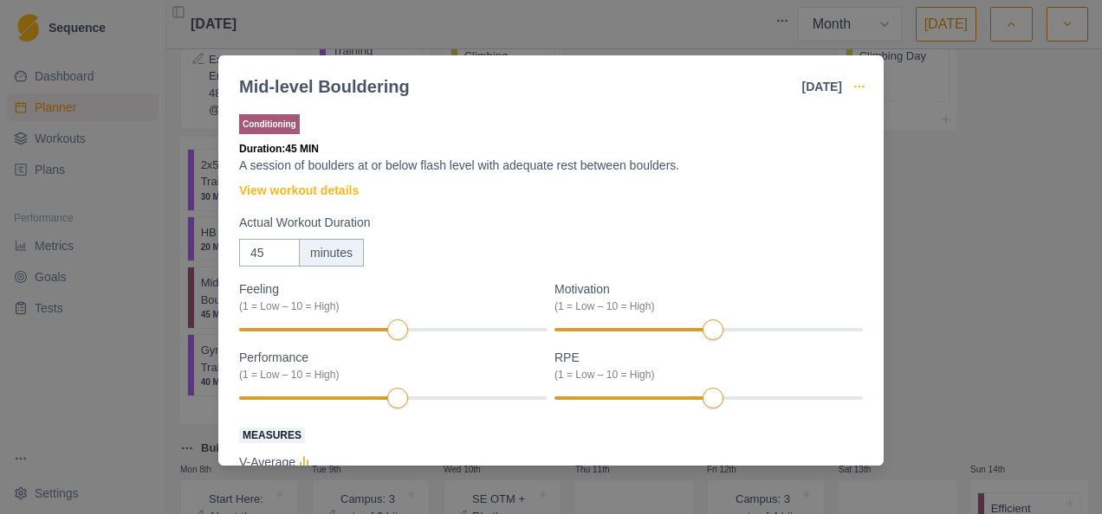
click at [858, 85] on icon "button" at bounding box center [859, 87] width 14 height 14
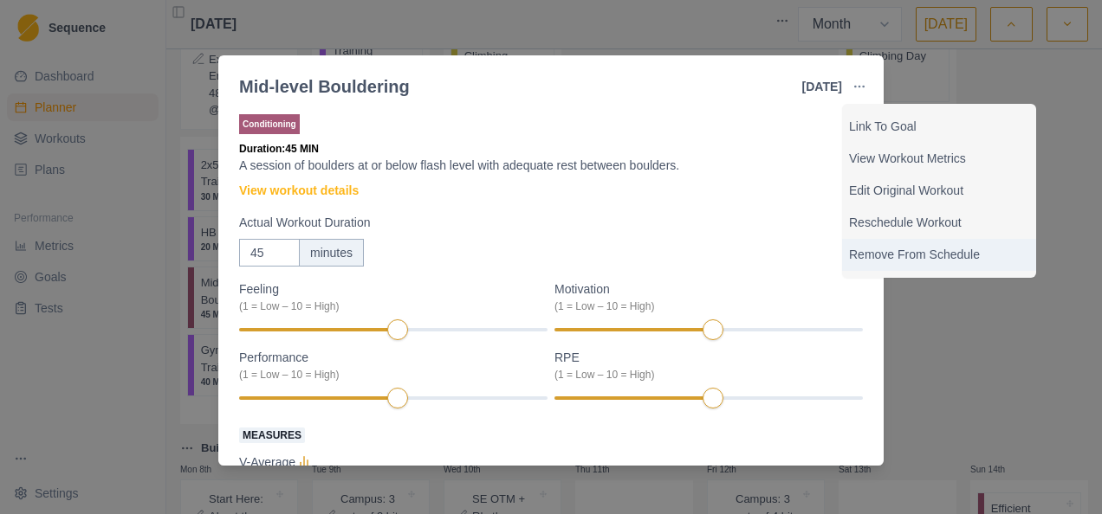
click at [905, 255] on p "Remove From Schedule" at bounding box center [939, 255] width 180 height 18
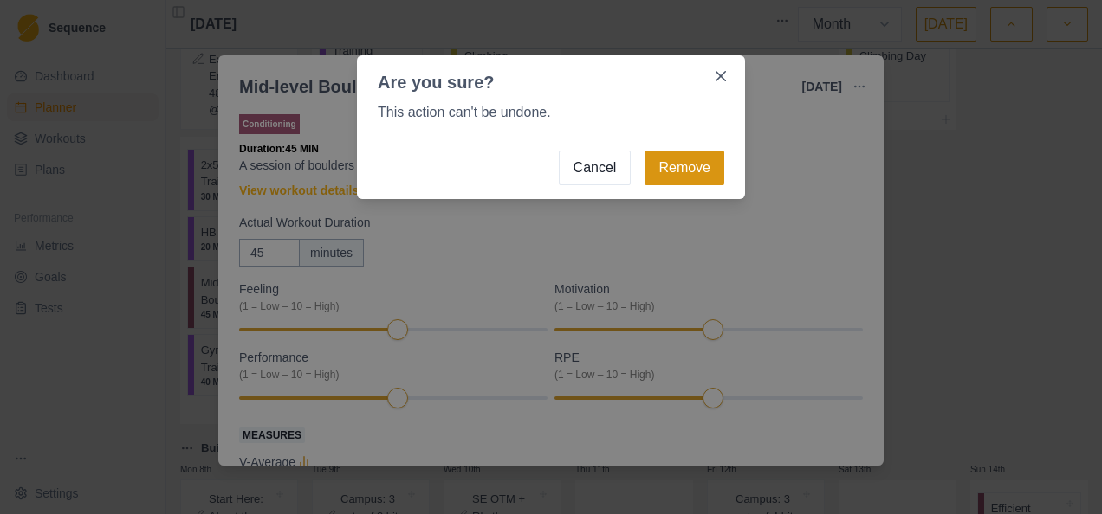
click at [676, 175] on button "Remove" at bounding box center [684, 168] width 80 height 35
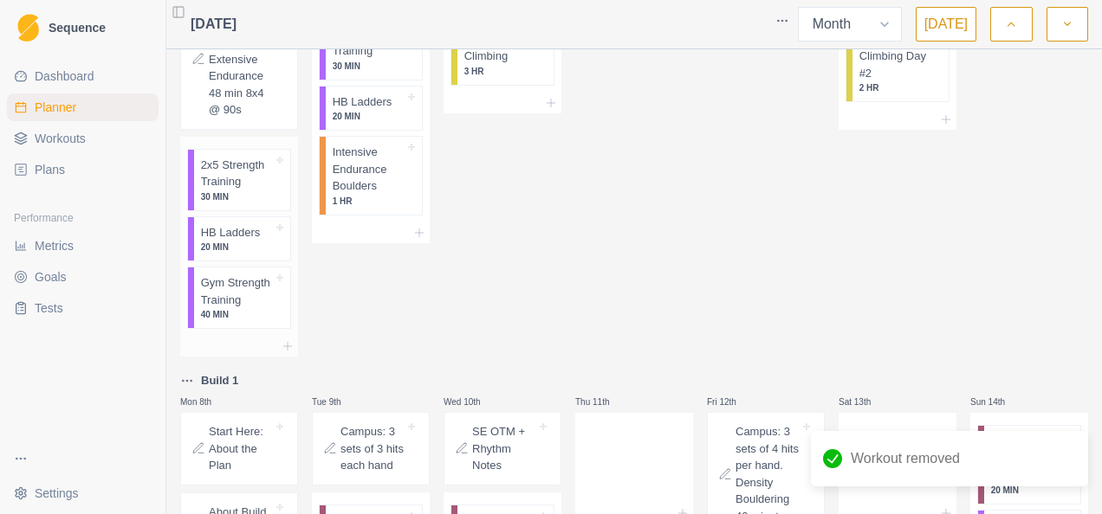
click at [234, 237] on p "HB Ladders" at bounding box center [231, 232] width 60 height 17
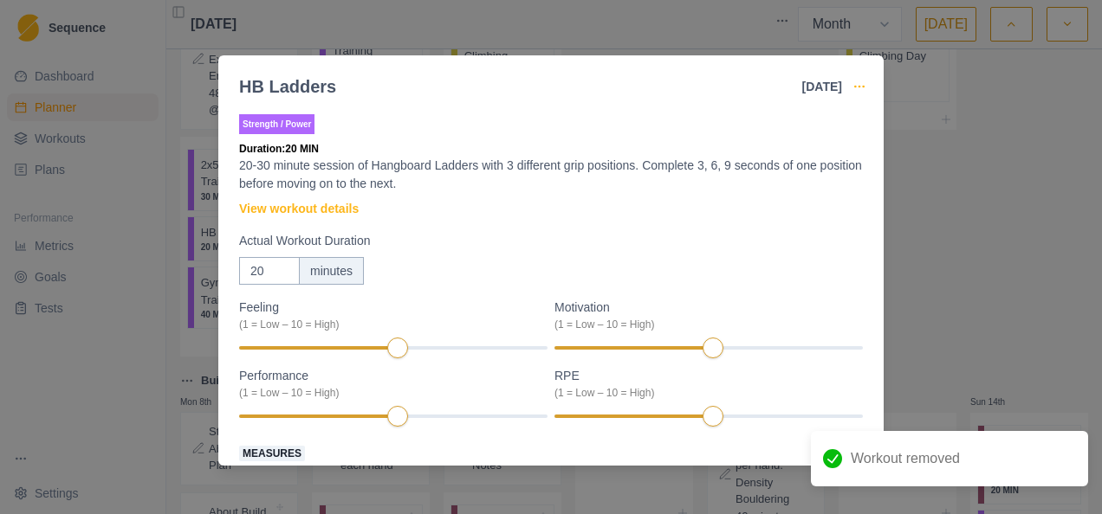
click at [858, 87] on icon "button" at bounding box center [859, 87] width 14 height 14
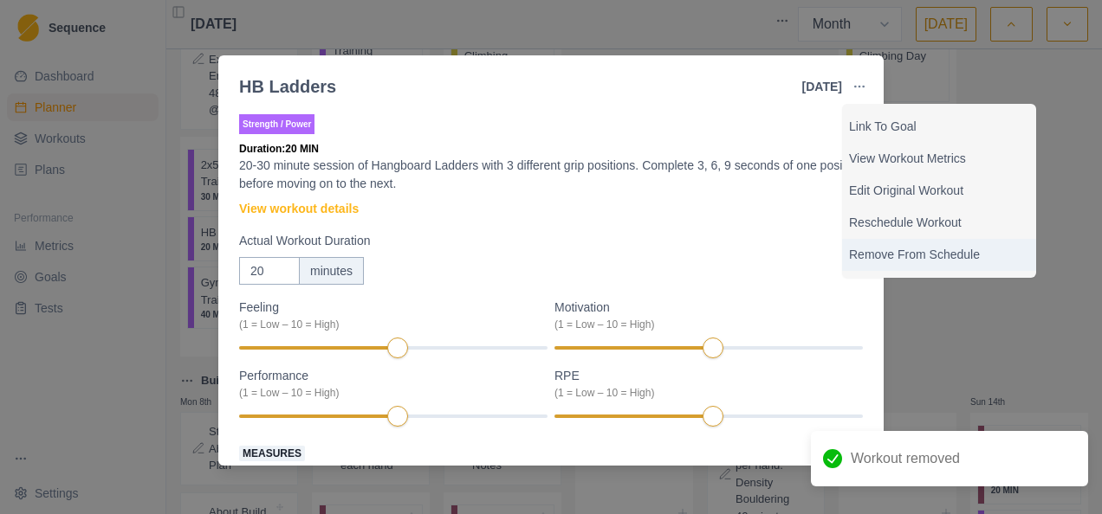
click at [910, 256] on p "Remove From Schedule" at bounding box center [939, 255] width 180 height 18
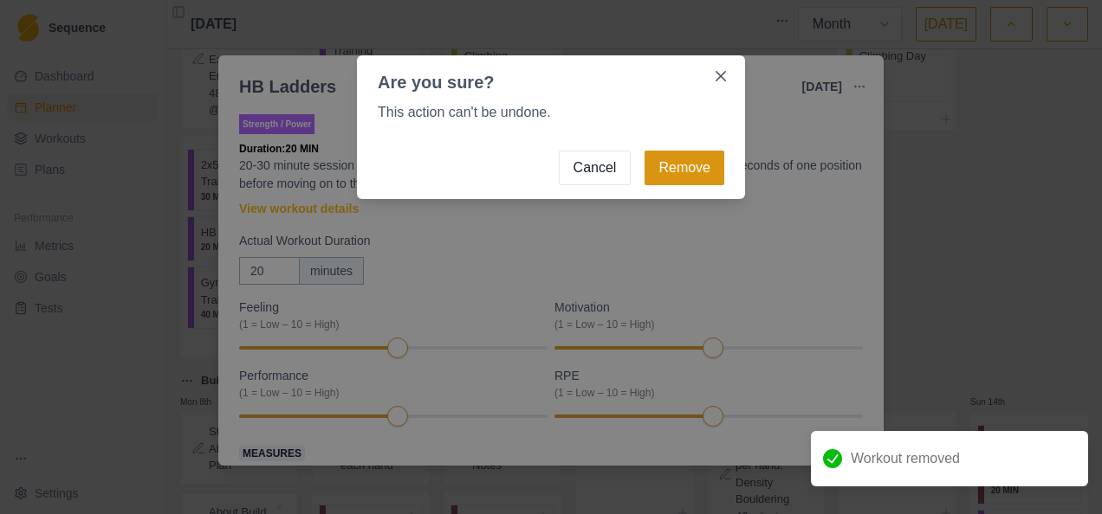
click at [698, 169] on button "Remove" at bounding box center [684, 168] width 80 height 35
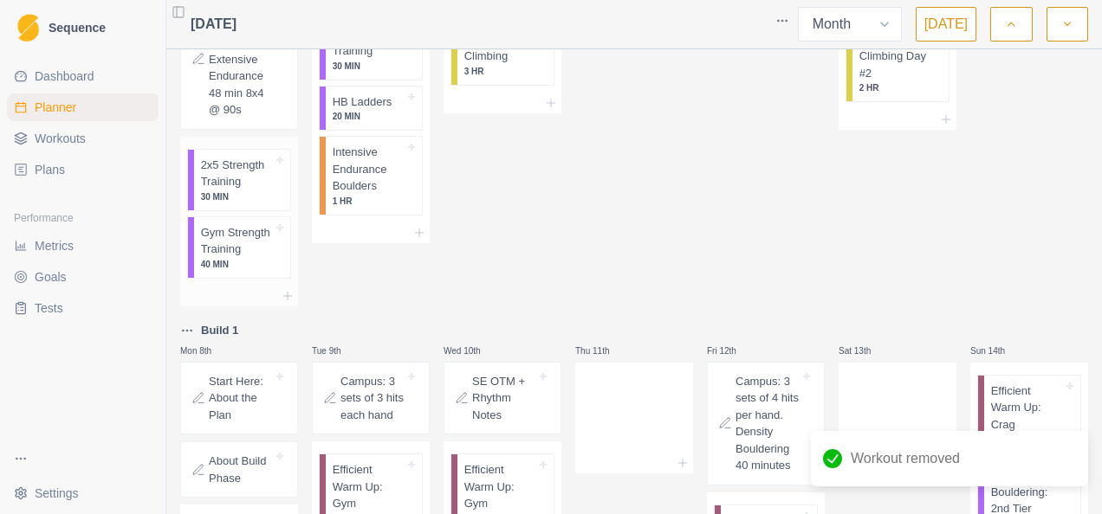
click at [234, 178] on p "2x5 Strength Training" at bounding box center [237, 174] width 72 height 34
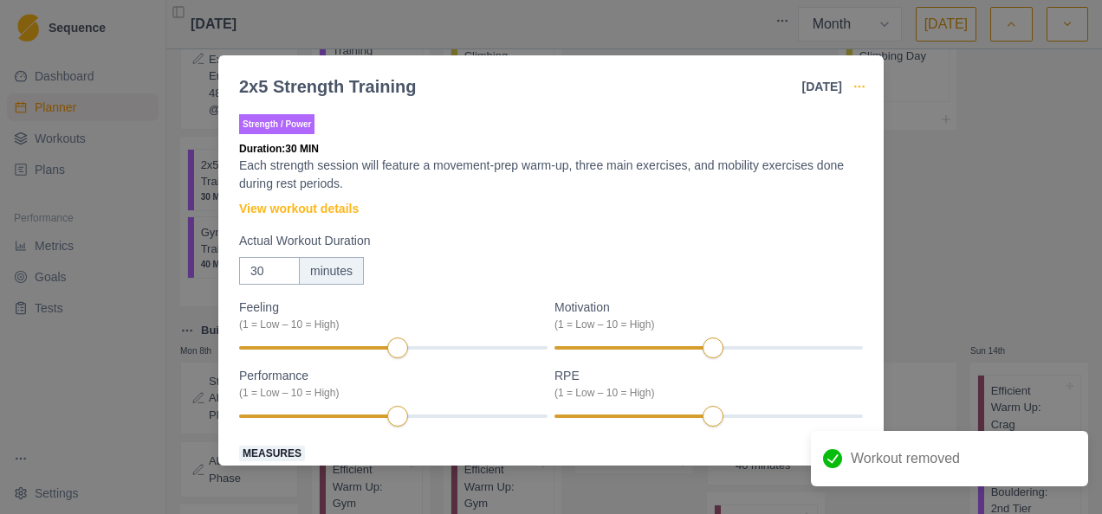
click at [857, 86] on icon "button" at bounding box center [859, 87] width 14 height 14
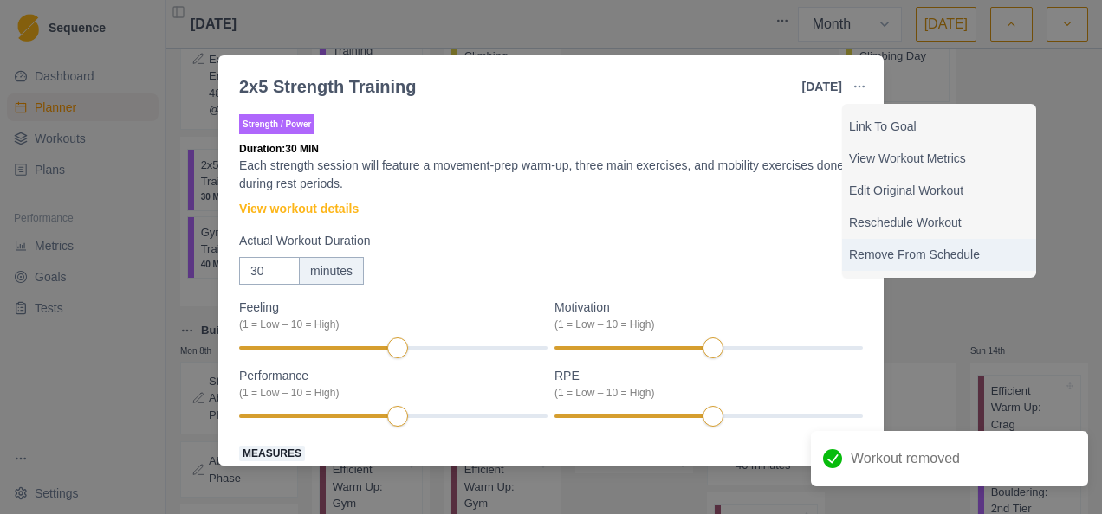
click at [901, 253] on p "Remove From Schedule" at bounding box center [939, 255] width 180 height 18
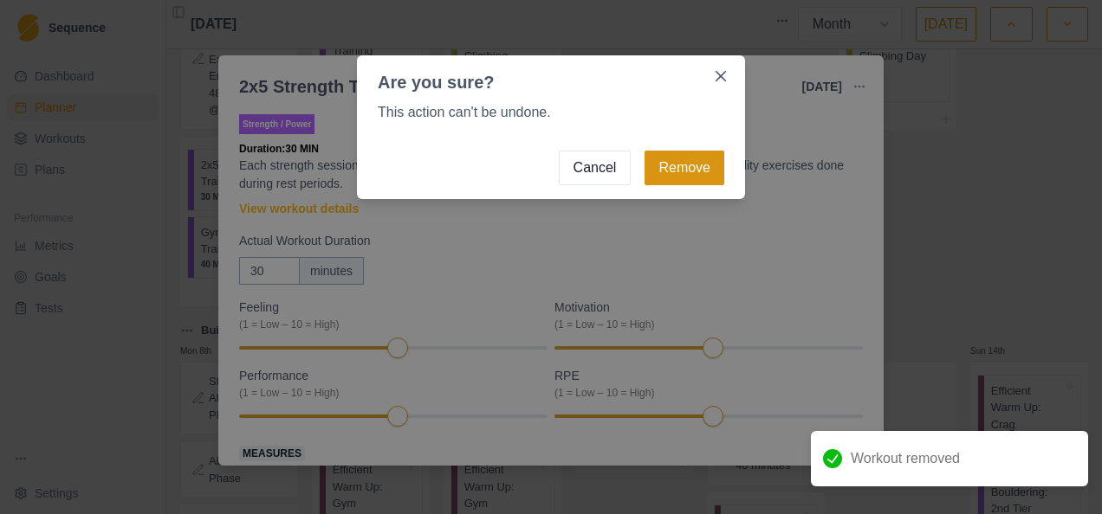
click at [687, 171] on button "Remove" at bounding box center [684, 168] width 80 height 35
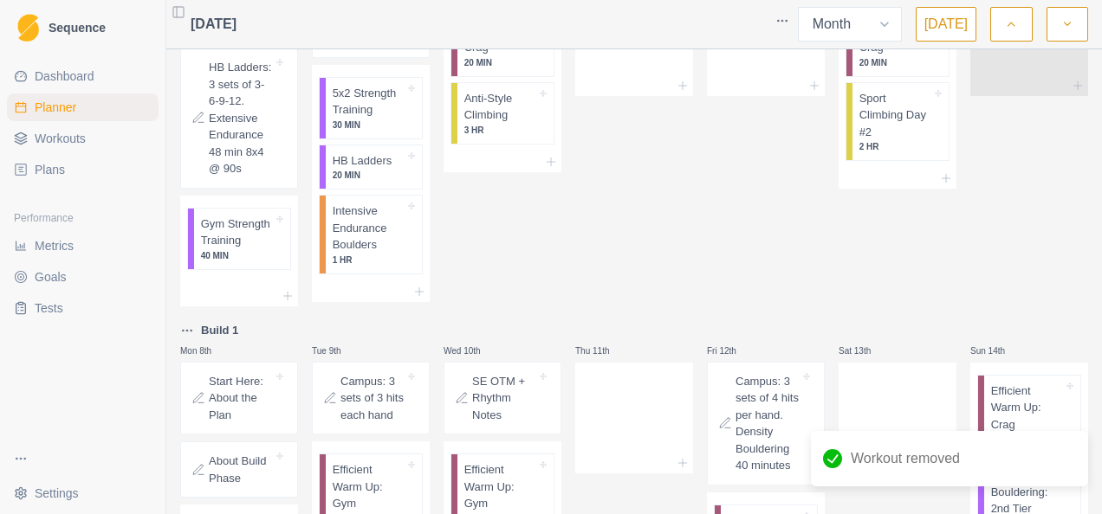
scroll to position [87, 0]
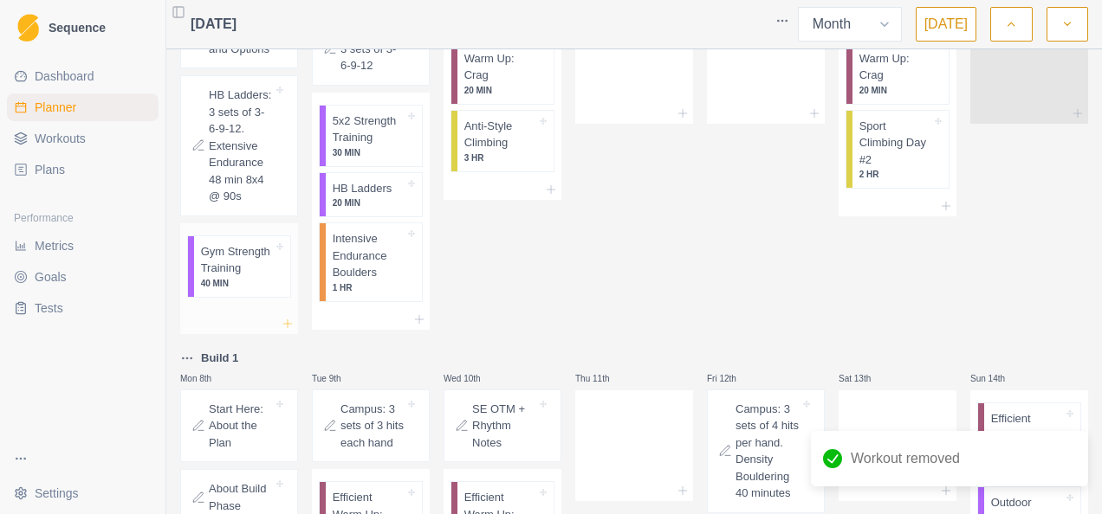
click at [289, 319] on icon at bounding box center [288, 324] width 14 height 14
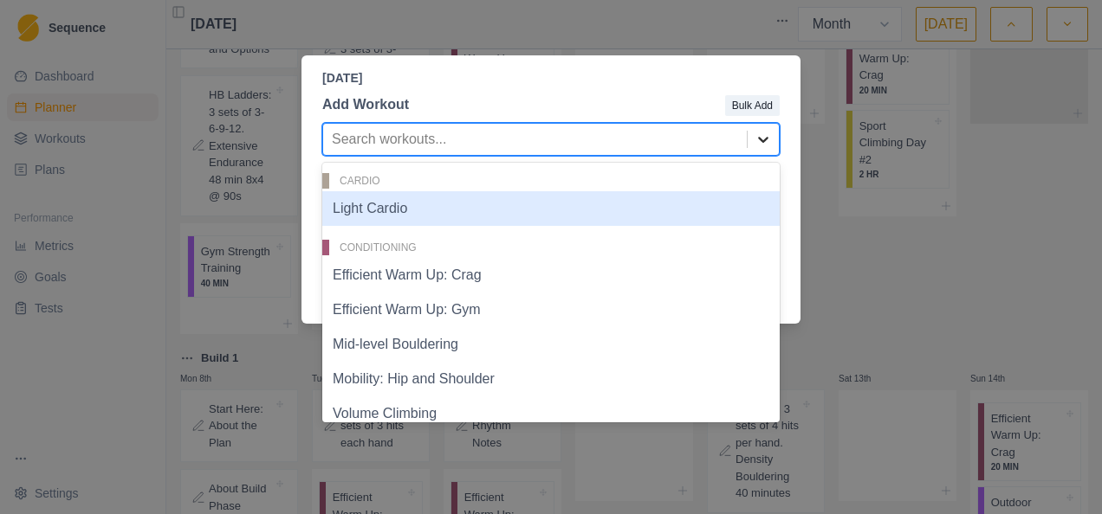
click at [770, 145] on icon at bounding box center [762, 139] width 17 height 17
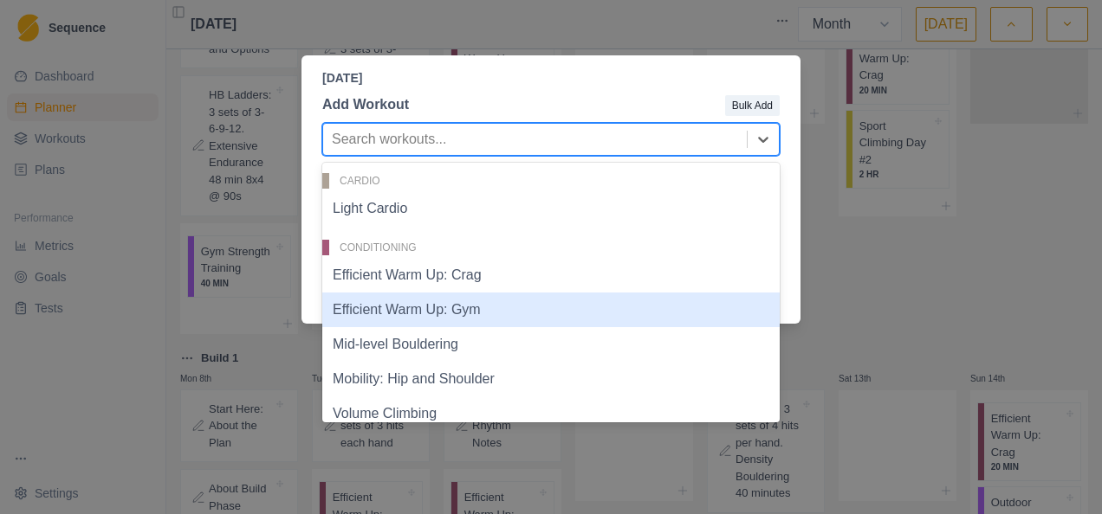
click at [520, 306] on div "Efficient Warm Up: Gym" at bounding box center [550, 310] width 457 height 35
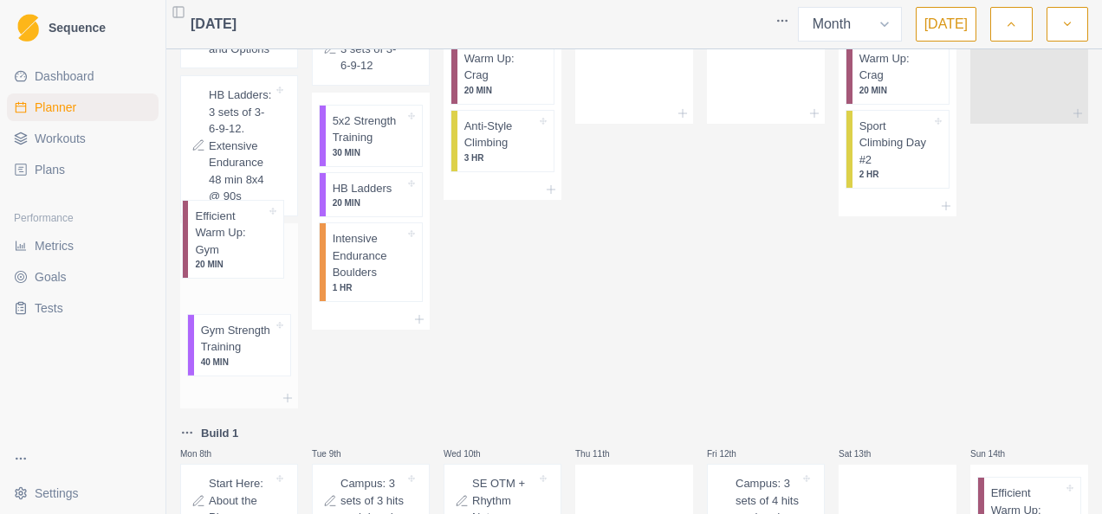
drag, startPoint x: 223, startPoint y: 343, endPoint x: 222, endPoint y: 256, distance: 86.6
click at [222, 256] on div "Gym Strength Training 40 MIN Efficient Warm Up: Gym 20 MIN" at bounding box center [239, 305] width 118 height 165
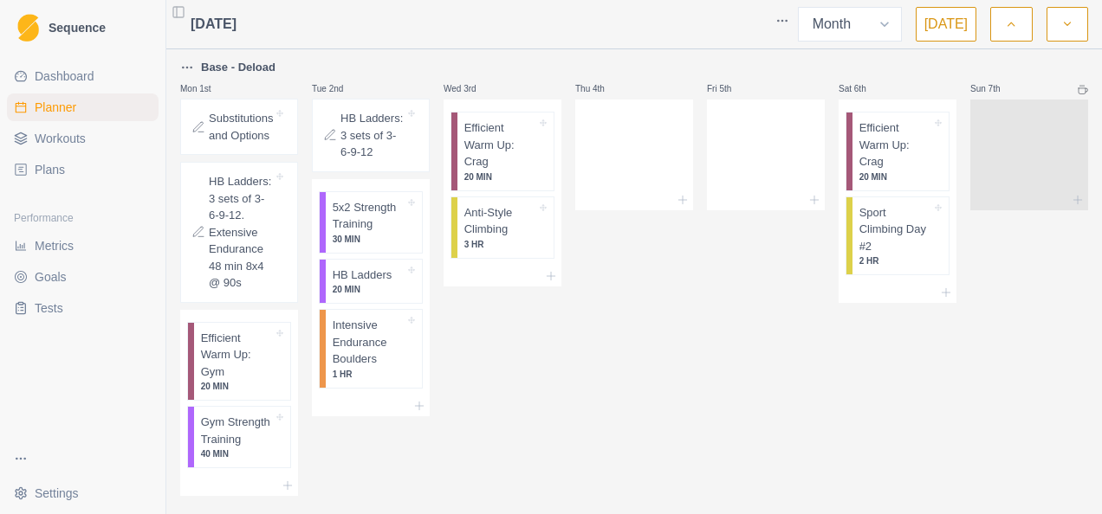
click at [246, 248] on p "HB Ladders: 3 sets of 3-6-9-12. Extensive Endurance 48 min 8x4 @ 90s" at bounding box center [241, 232] width 64 height 119
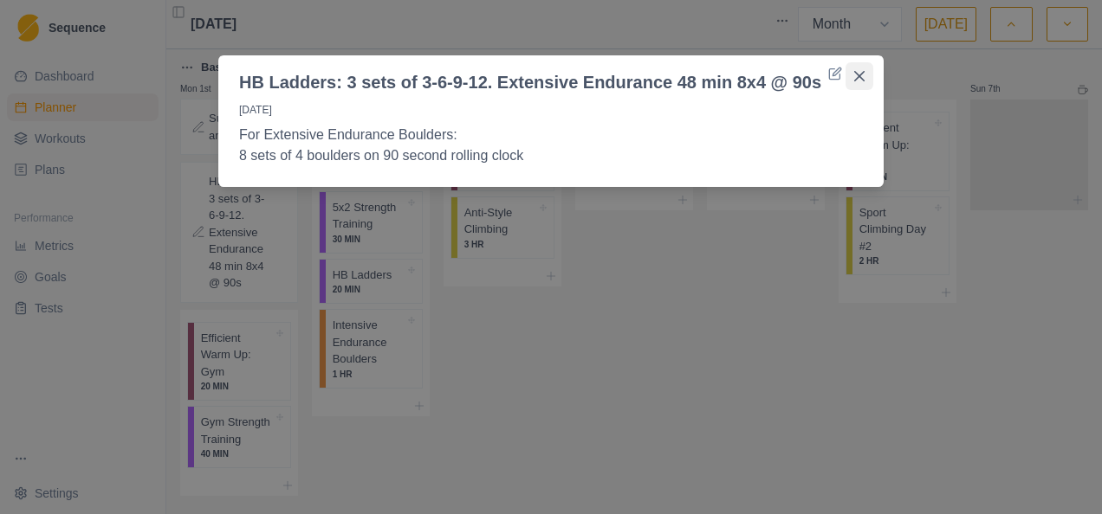
click at [858, 76] on icon "Close" at bounding box center [859, 76] width 10 height 10
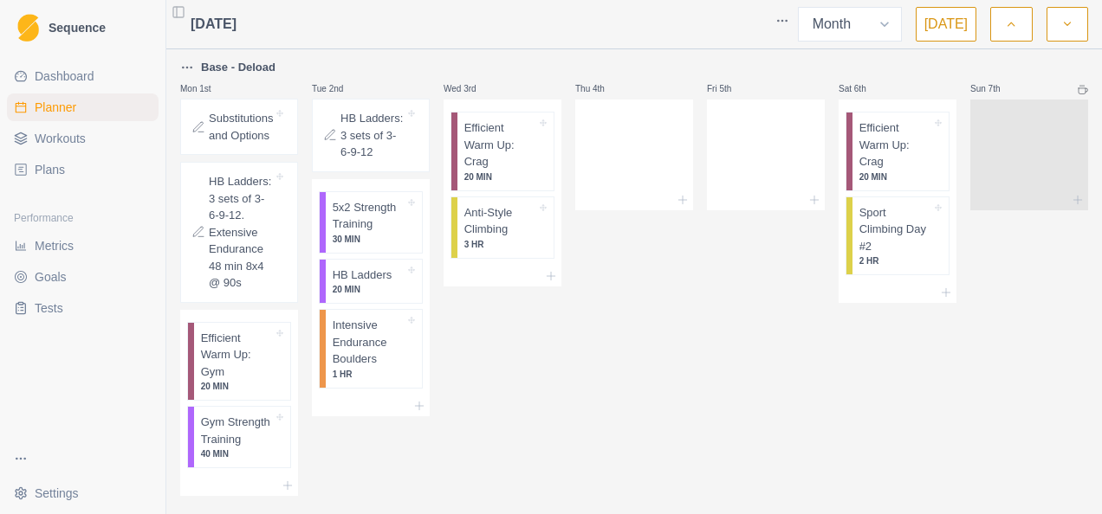
click at [257, 253] on p "HB Ladders: 3 sets of 3-6-9-12. Extensive Endurance 48 min 8x4 @ 90s" at bounding box center [241, 232] width 64 height 119
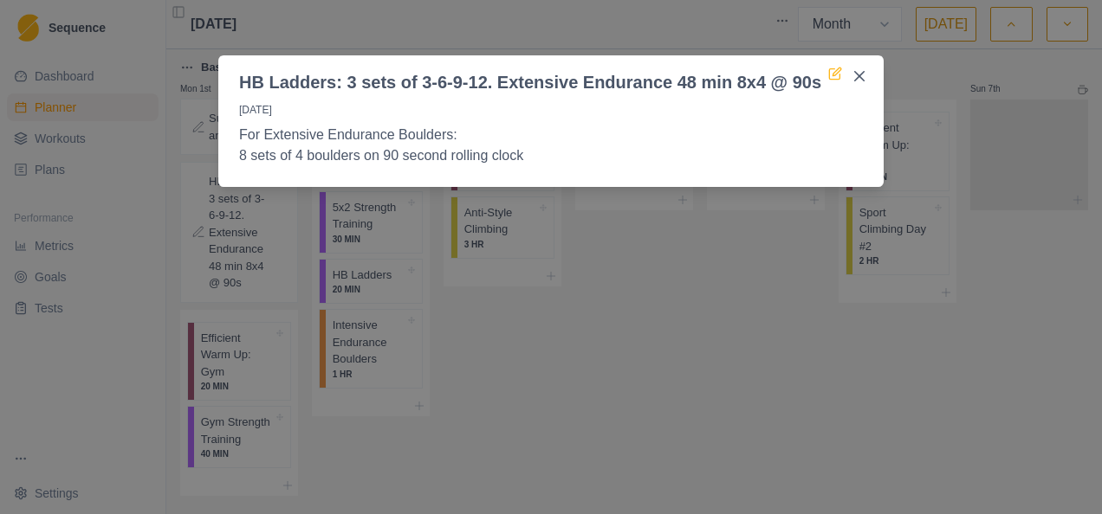
click at [829, 73] on icon at bounding box center [834, 74] width 10 height 10
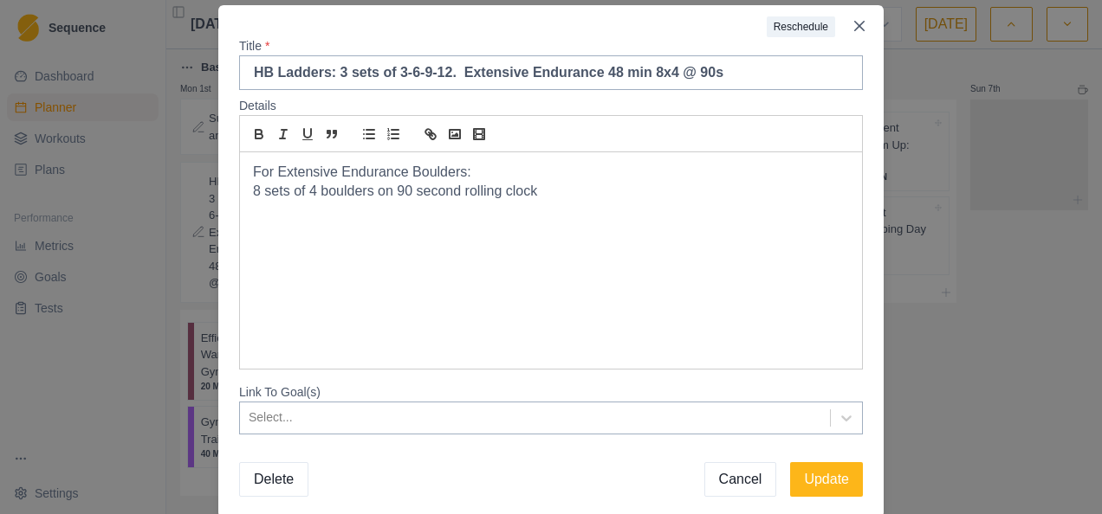
scroll to position [109, 0]
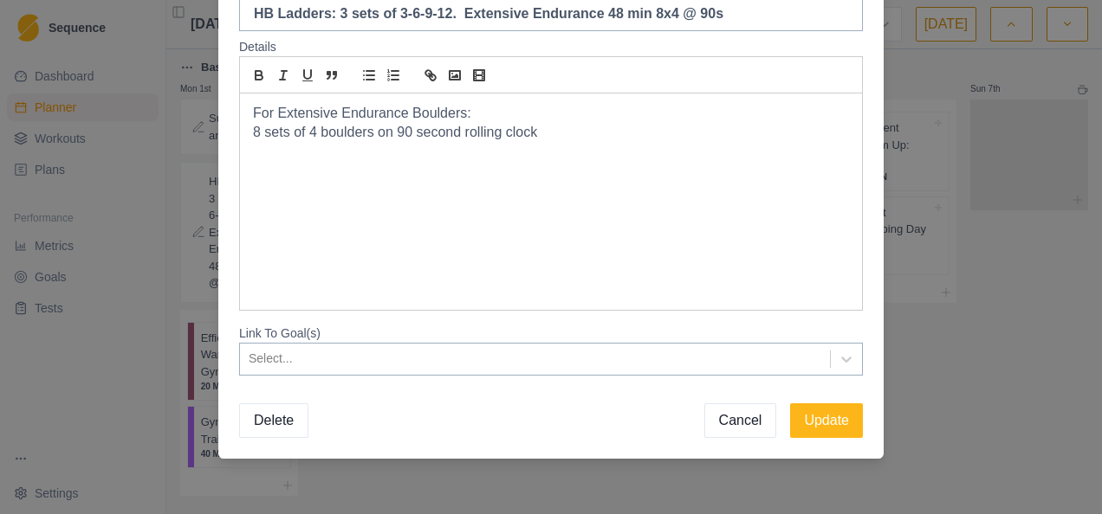
click at [258, 431] on button "Delete" at bounding box center [273, 421] width 69 height 35
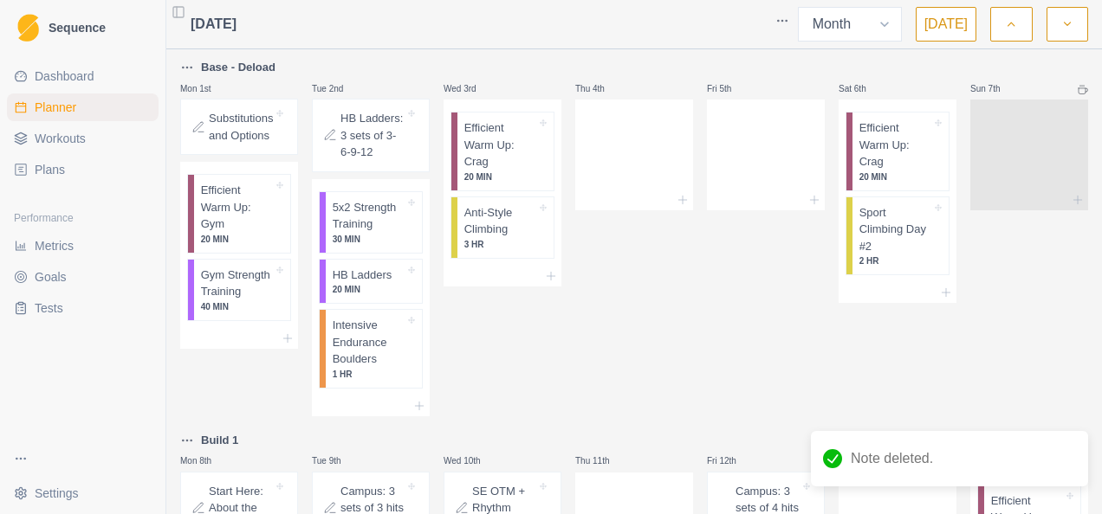
click at [347, 128] on p "HB Ladders: 3 sets of 3-6-9-12" at bounding box center [372, 135] width 64 height 51
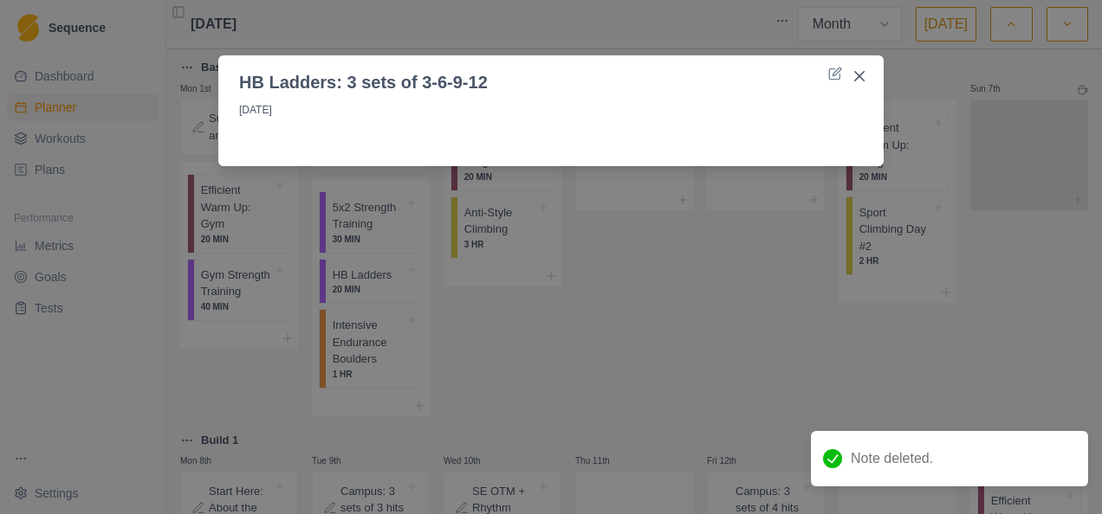
click at [826, 73] on div at bounding box center [661, 82] width 333 height 26
click at [837, 74] on icon at bounding box center [835, 74] width 14 height 14
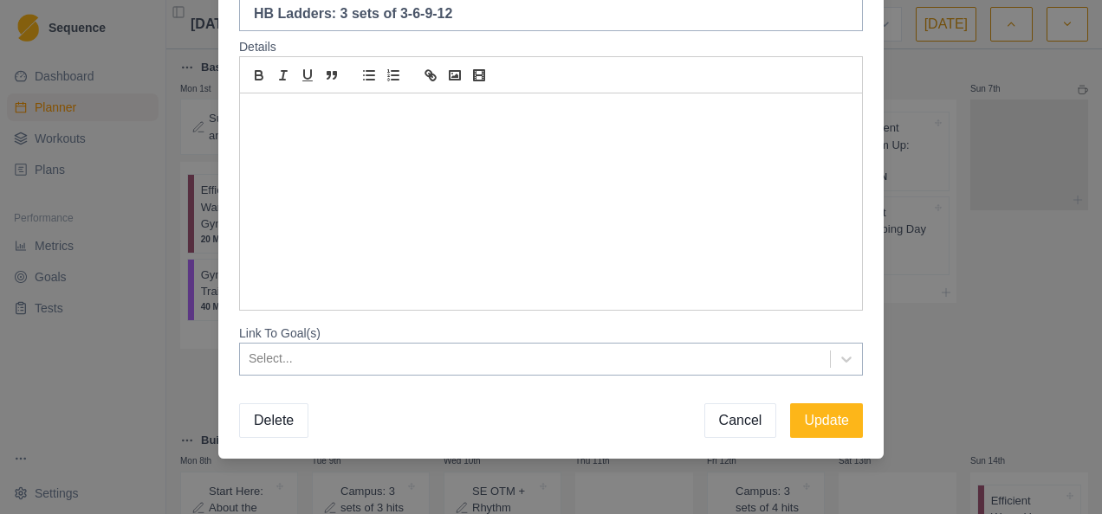
click at [267, 421] on button "Delete" at bounding box center [273, 421] width 69 height 35
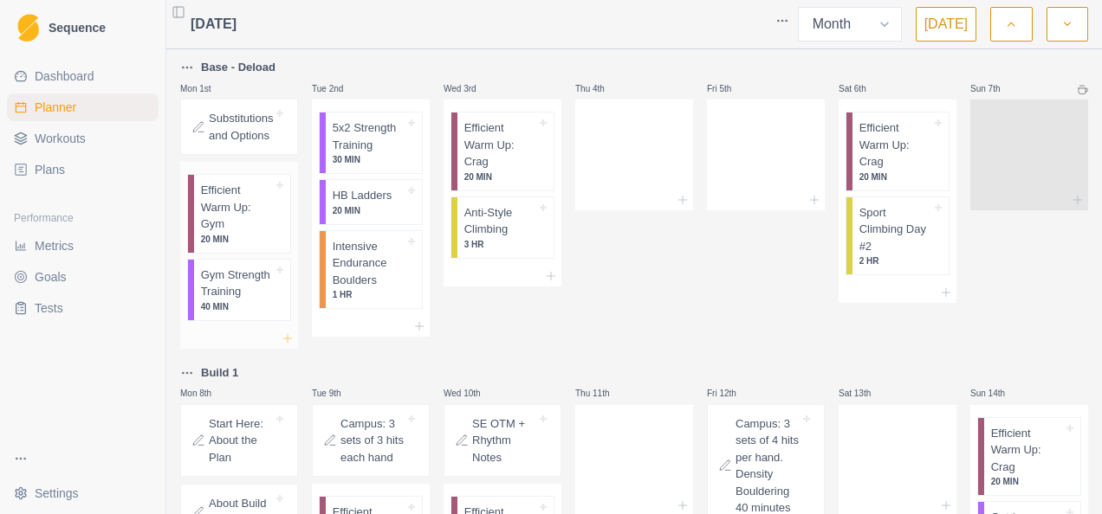
click at [288, 339] on line at bounding box center [288, 338] width 0 height 8
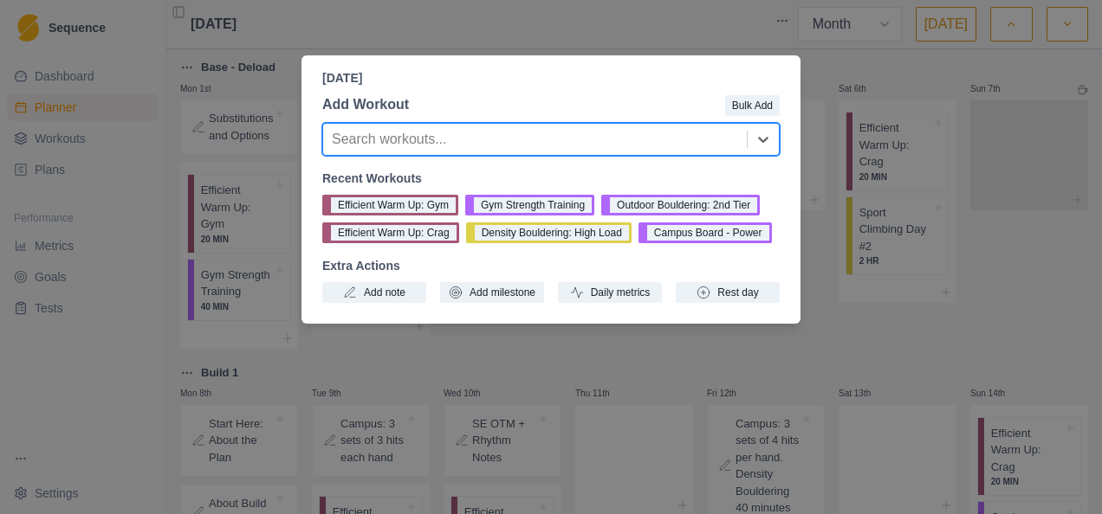
click at [440, 140] on div at bounding box center [535, 139] width 406 height 24
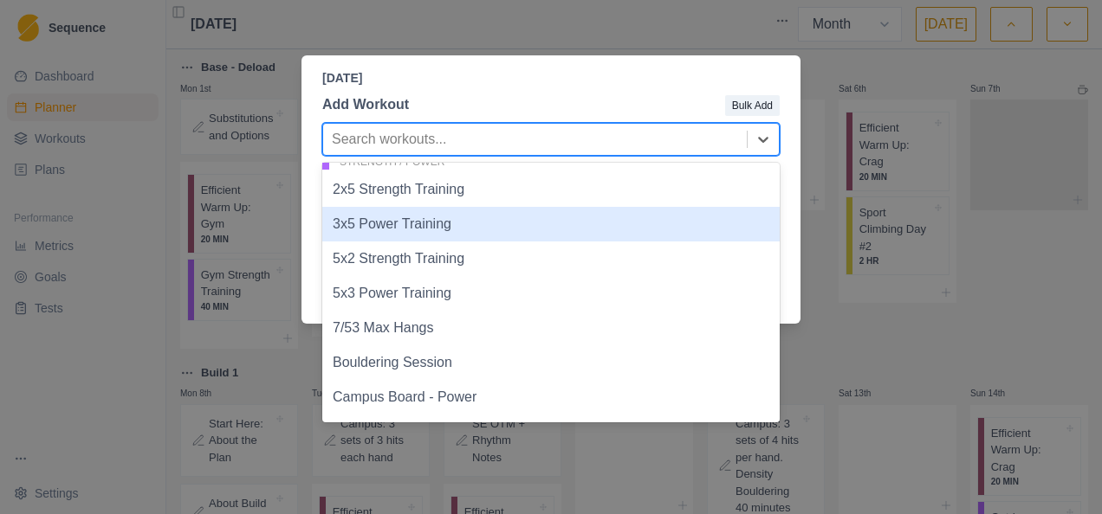
scroll to position [866, 0]
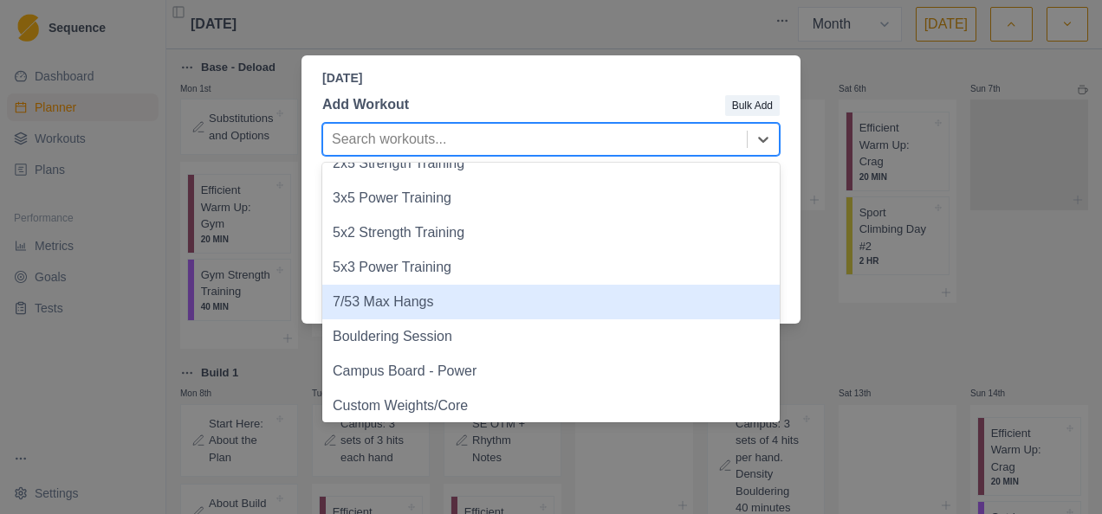
click at [442, 305] on div "7/53 Max Hangs" at bounding box center [550, 302] width 457 height 35
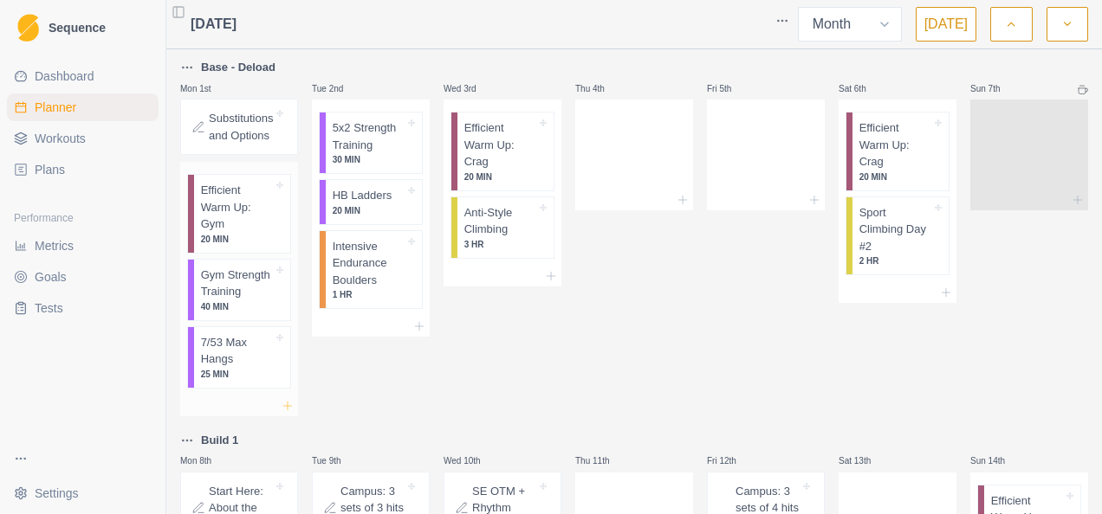
click at [286, 404] on icon at bounding box center [288, 406] width 14 height 14
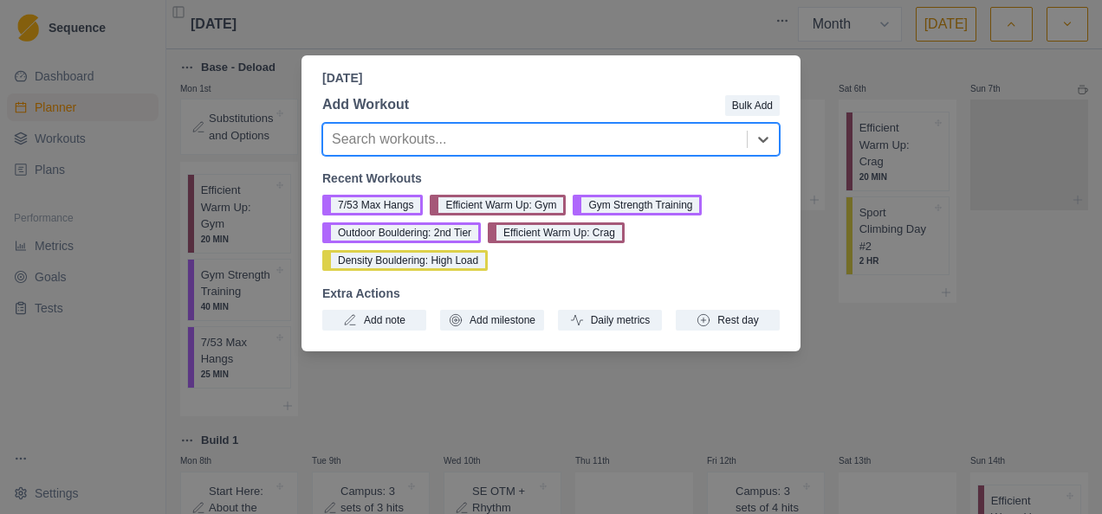
click at [469, 145] on div at bounding box center [535, 139] width 406 height 24
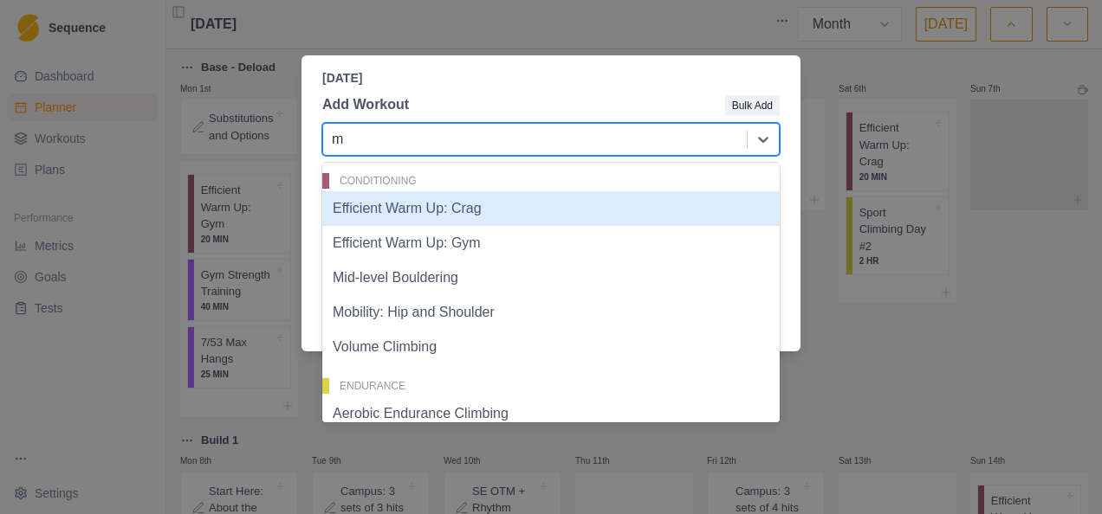
type input "mi"
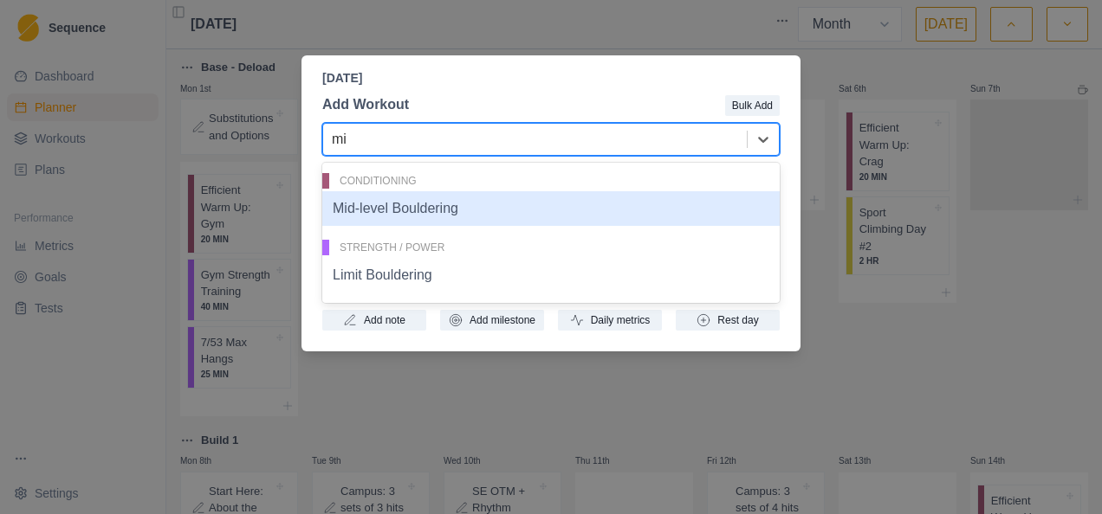
click at [443, 217] on div "Mid-level Bouldering" at bounding box center [550, 208] width 457 height 35
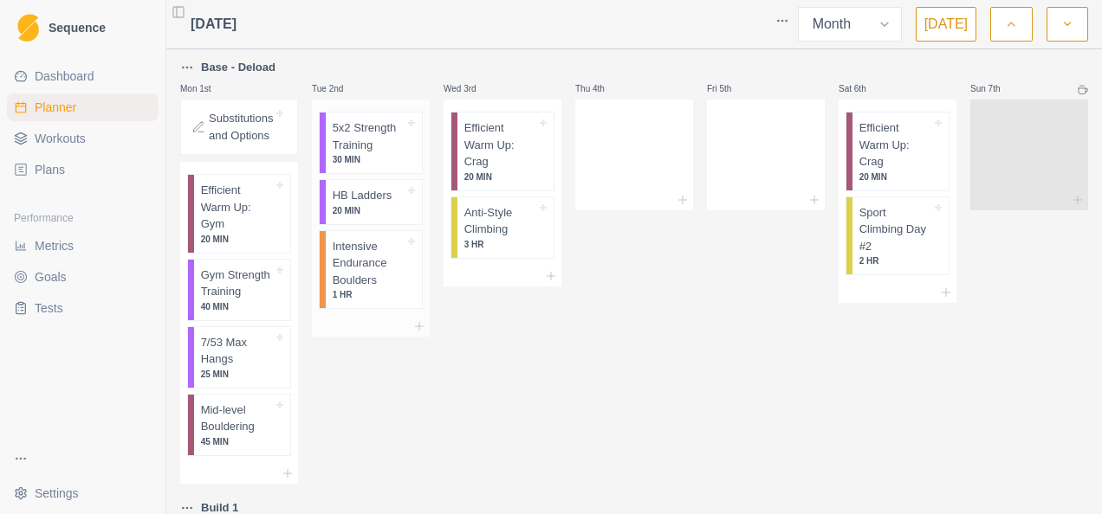
click at [372, 155] on p "30 MIN" at bounding box center [369, 159] width 72 height 13
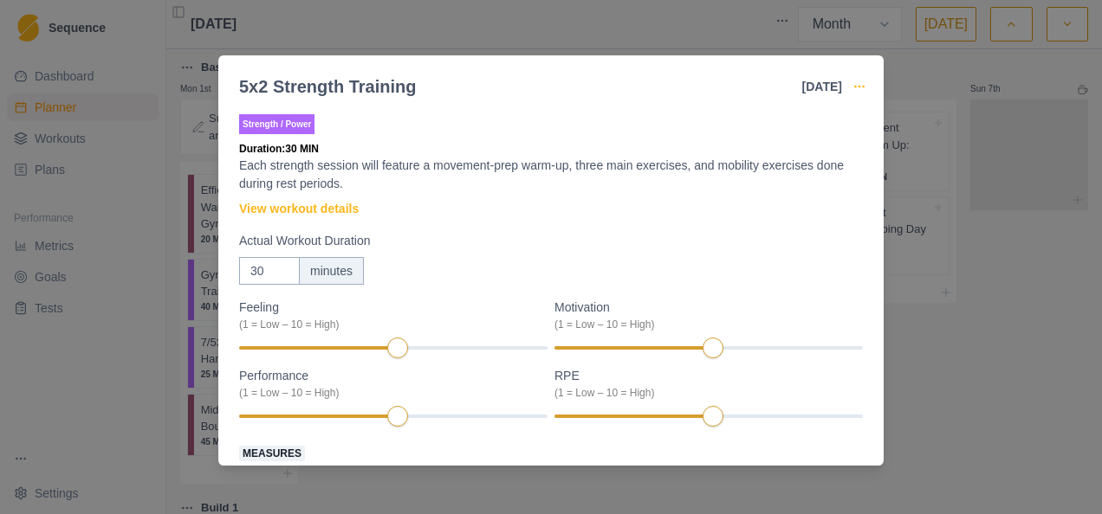
click at [855, 81] on icon "button" at bounding box center [859, 87] width 14 height 14
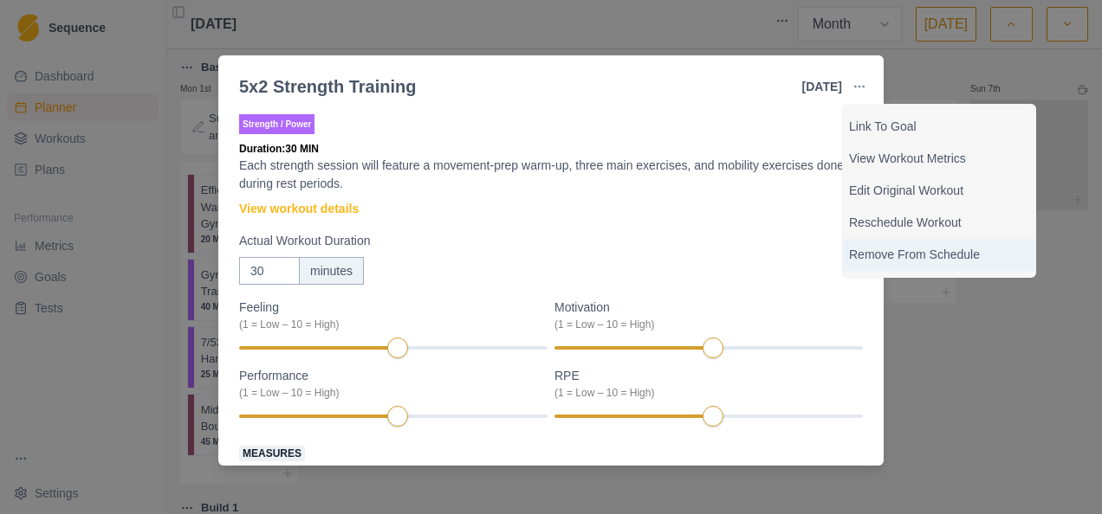
click at [906, 257] on p "Remove From Schedule" at bounding box center [939, 255] width 180 height 18
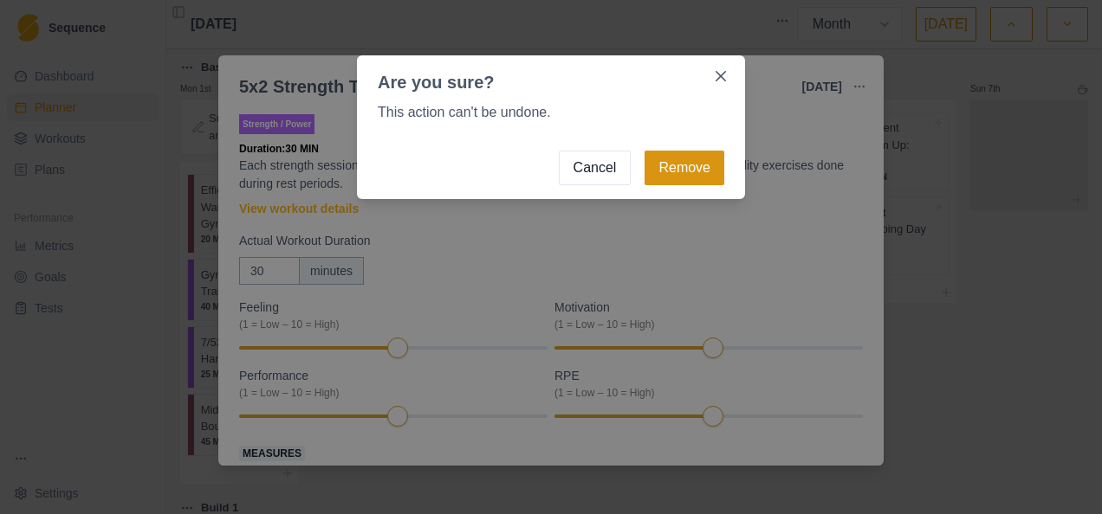
click at [665, 164] on button "Remove" at bounding box center [684, 168] width 80 height 35
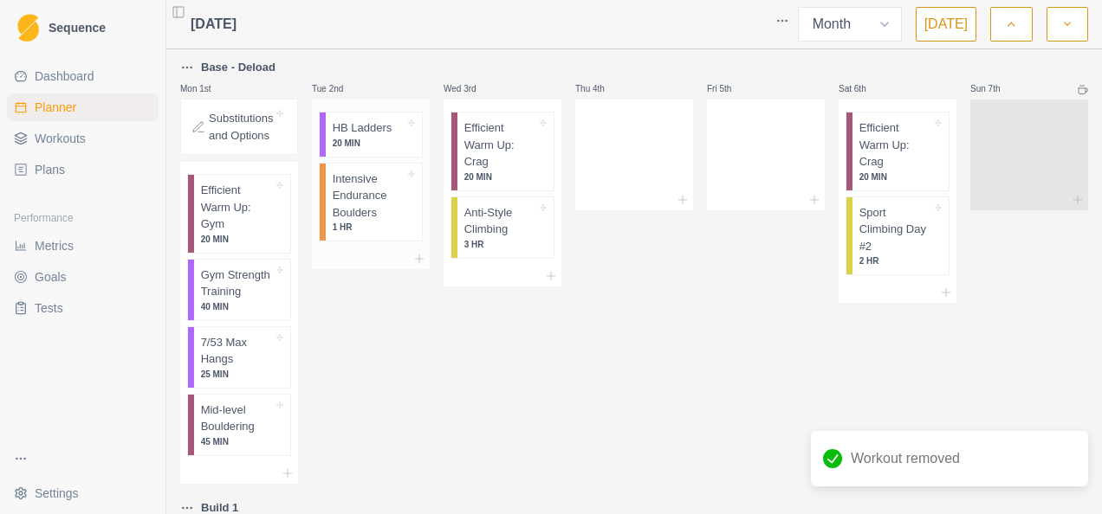
click at [366, 126] on p "HB Ladders" at bounding box center [363, 128] width 60 height 17
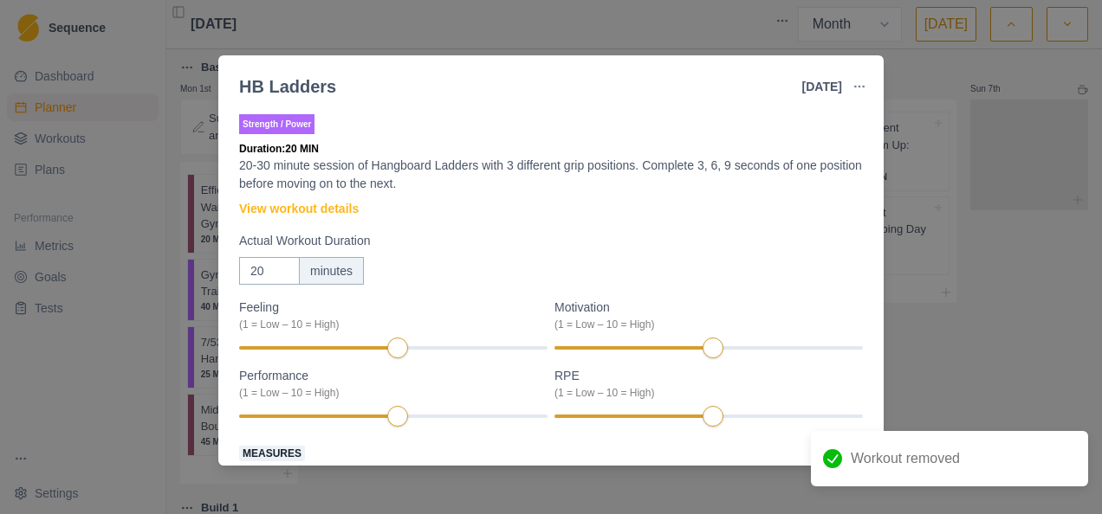
click at [870, 76] on button "button" at bounding box center [859, 86] width 35 height 35
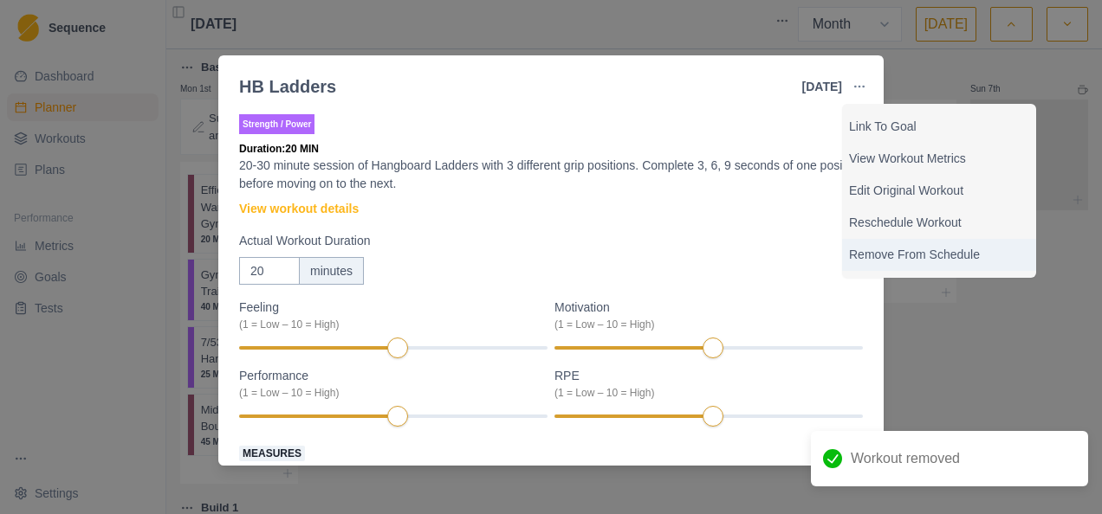
click at [881, 249] on p "Remove From Schedule" at bounding box center [939, 255] width 180 height 18
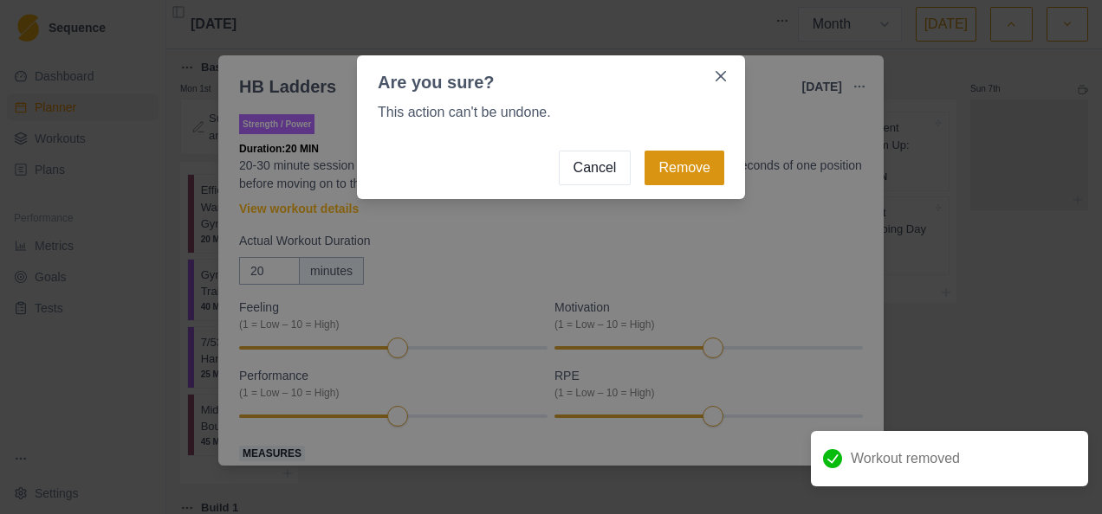
click at [674, 168] on button "Remove" at bounding box center [684, 168] width 80 height 35
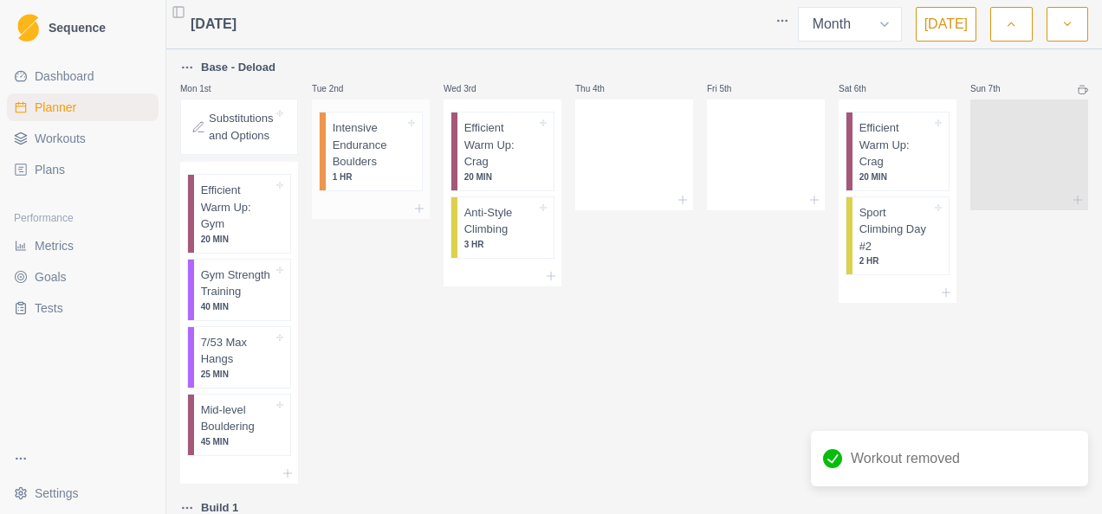
click at [364, 152] on p "Intensive Endurance Boulders" at bounding box center [369, 145] width 72 height 51
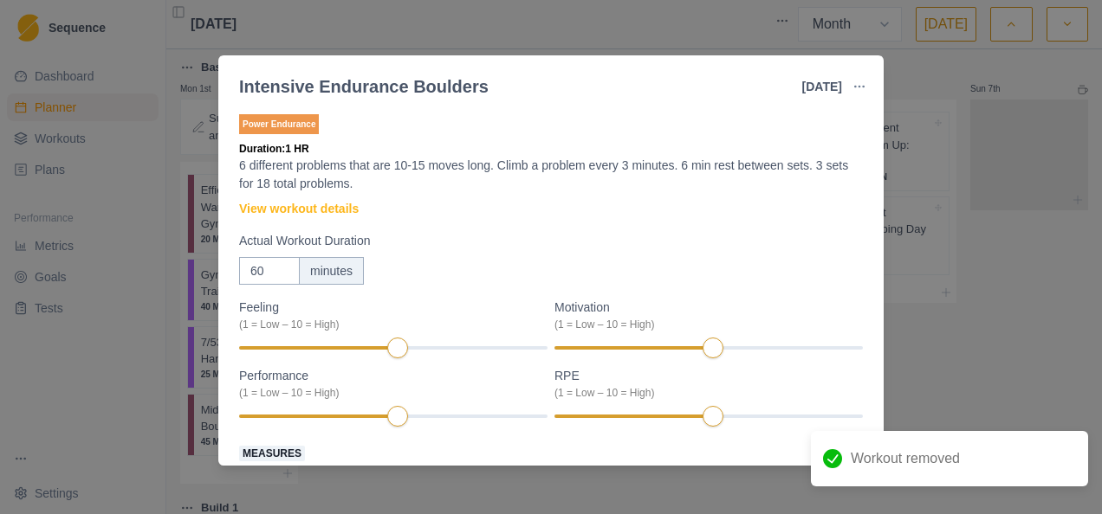
click at [868, 85] on button "button" at bounding box center [859, 86] width 35 height 35
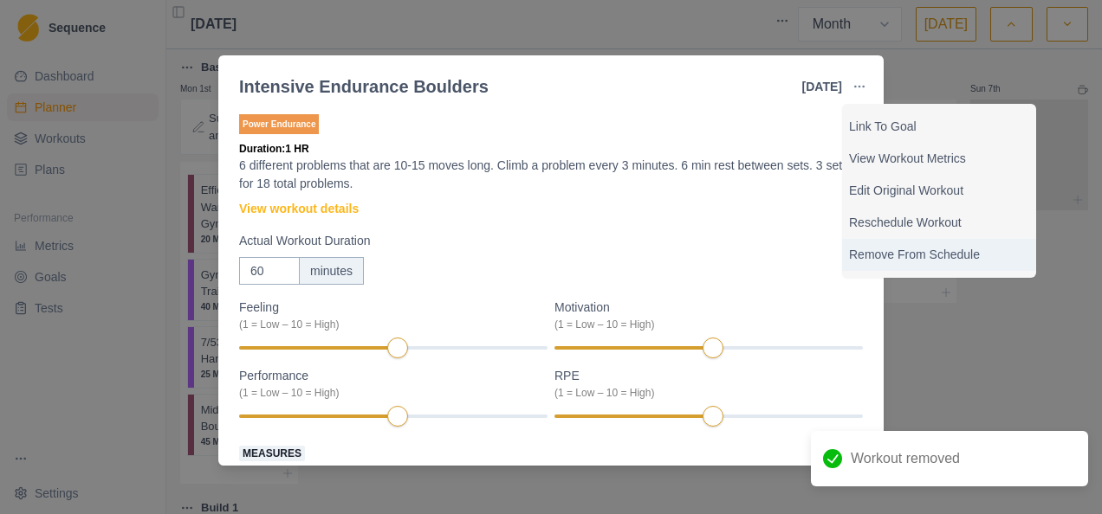
click at [866, 253] on p "Remove From Schedule" at bounding box center [939, 255] width 180 height 18
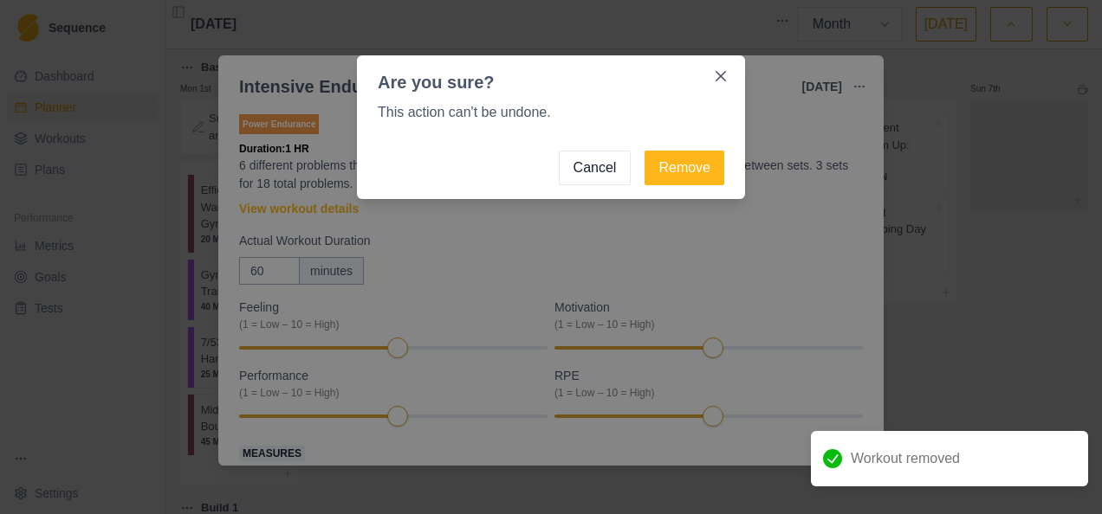
click at [687, 150] on footer "Cancel Remove" at bounding box center [551, 164] width 388 height 69
click at [676, 165] on button "Remove" at bounding box center [684, 168] width 80 height 35
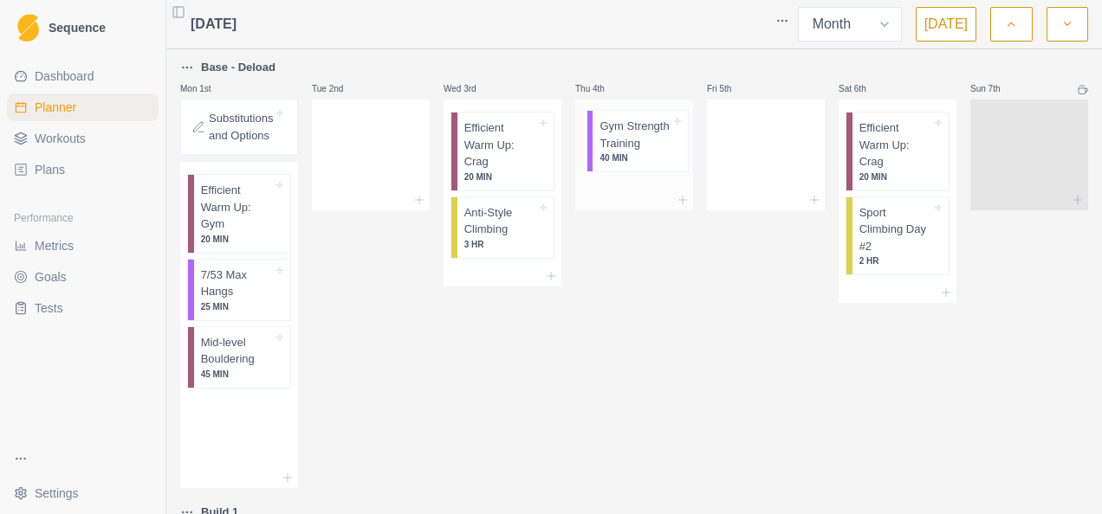
drag, startPoint x: 214, startPoint y: 290, endPoint x: 621, endPoint y: 139, distance: 434.3
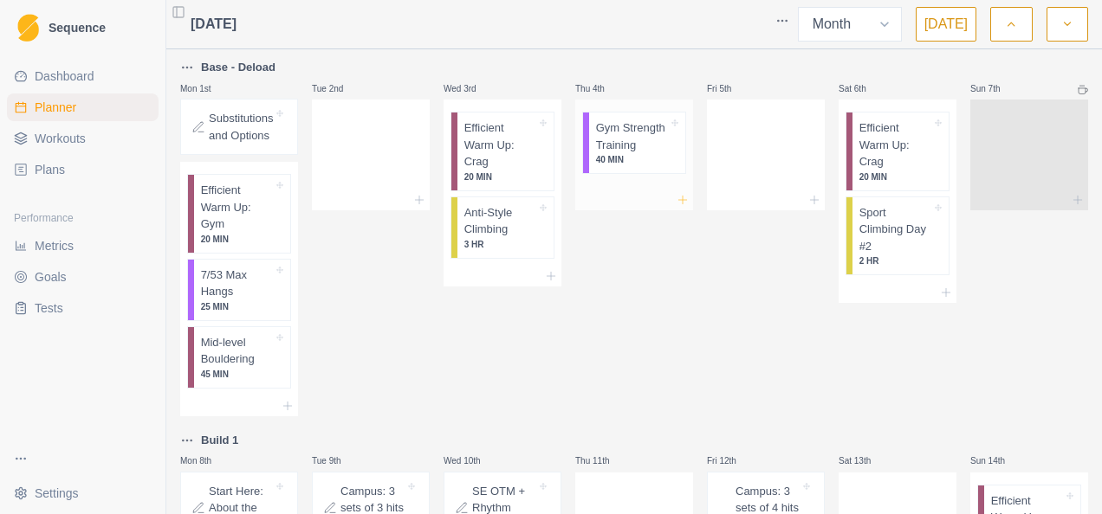
click at [677, 201] on icon at bounding box center [683, 200] width 14 height 14
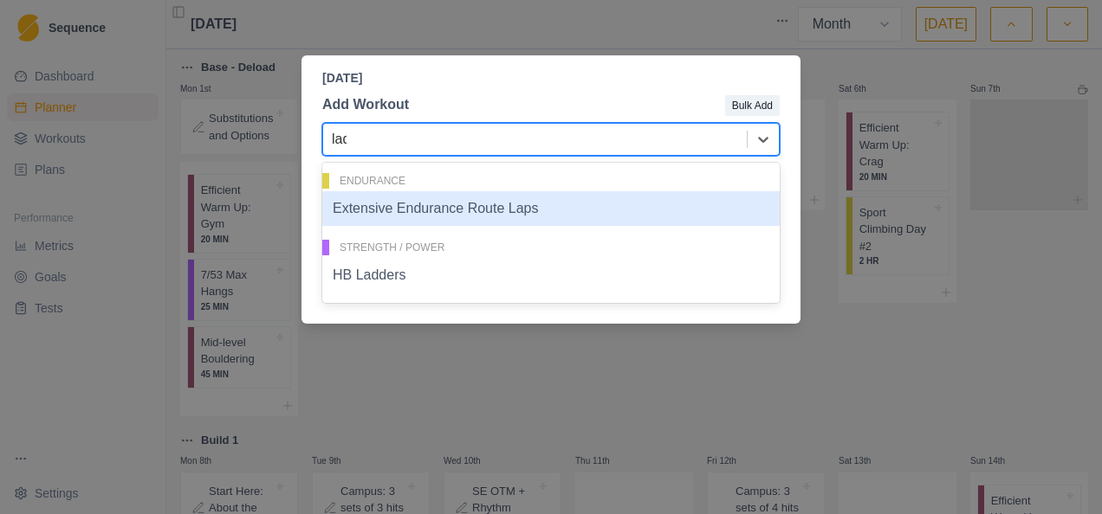
type input "[PERSON_NAME]"
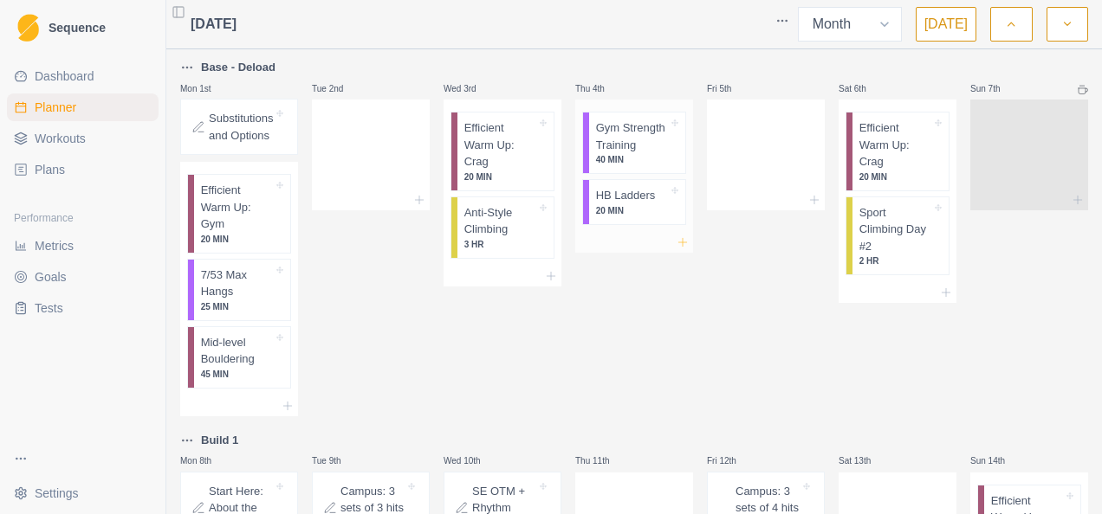
click at [676, 241] on icon at bounding box center [683, 243] width 14 height 14
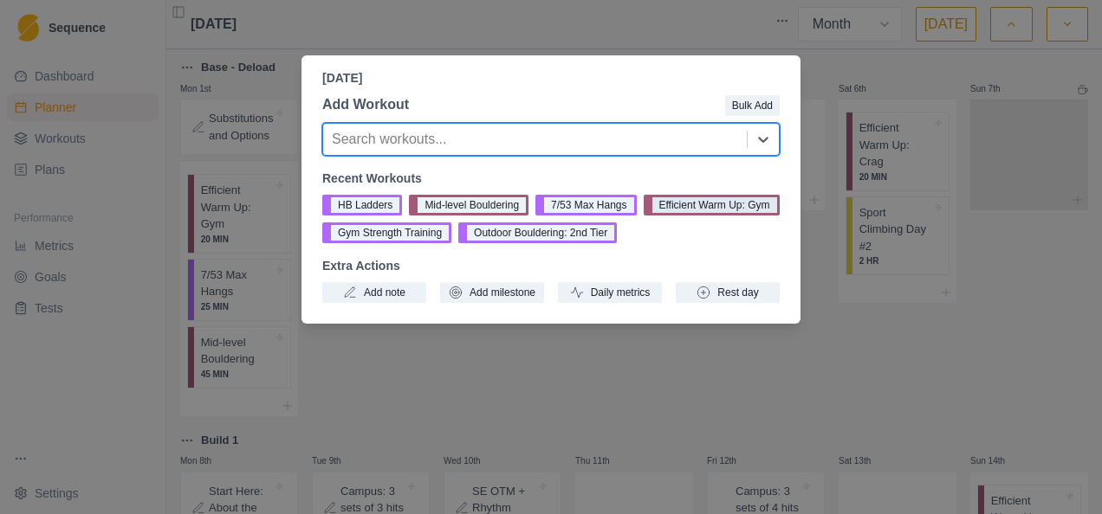
click at [689, 205] on button "Efficient Warm Up: Gym" at bounding box center [711, 205] width 136 height 21
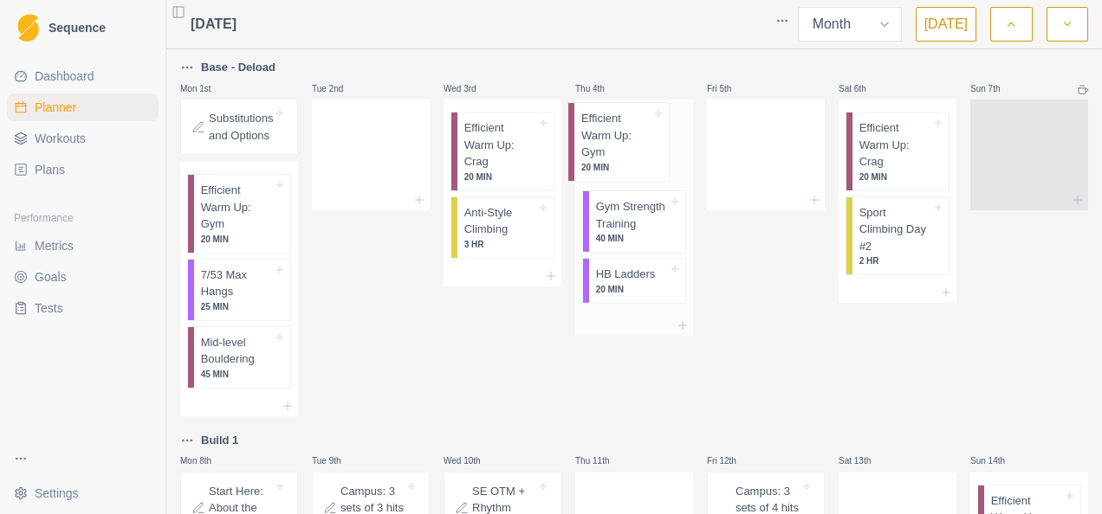
drag, startPoint x: 627, startPoint y: 283, endPoint x: 619, endPoint y: 147, distance: 136.2
click at [619, 147] on div "Gym Strength Training 40 MIN HB Ladders 20 MIN Efficient Warm Up: Gym 20 MIN" at bounding box center [634, 208] width 118 height 216
click at [416, 201] on icon at bounding box center [419, 200] width 14 height 14
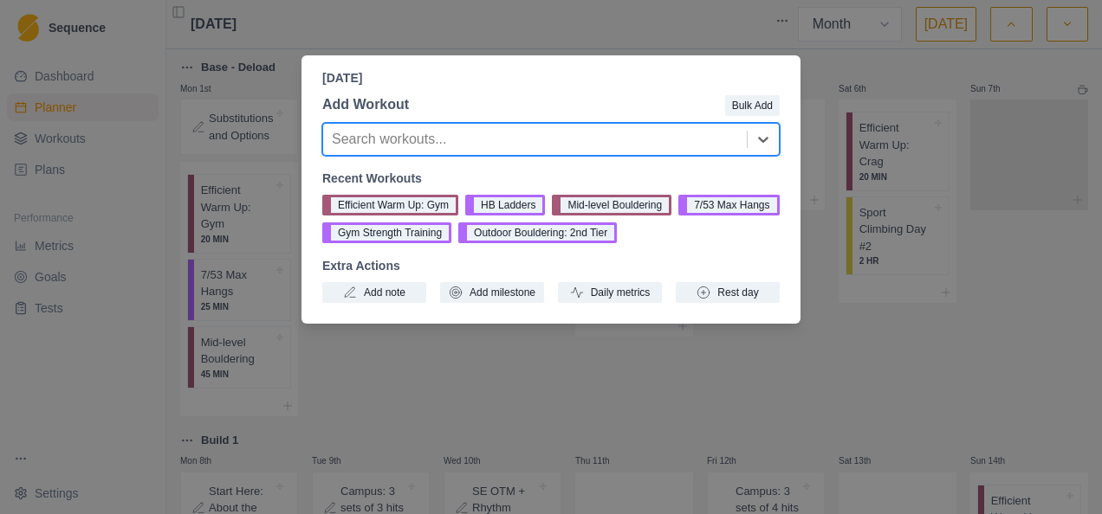
click at [682, 33] on div "[DATE] Add Workout Bulk Add Search workouts... Recent Workouts Efficient Warm U…" at bounding box center [551, 257] width 1102 height 514
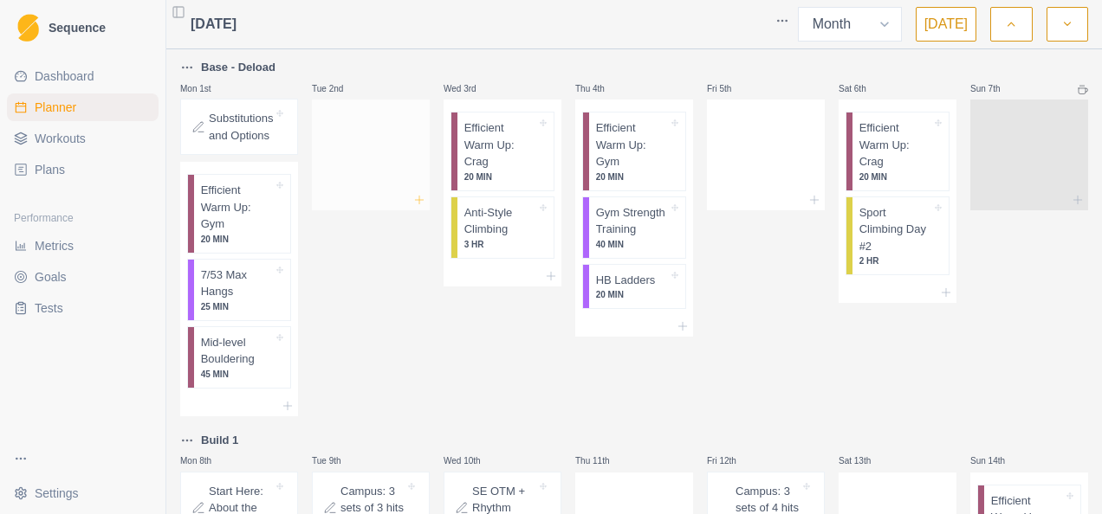
click at [412, 197] on icon at bounding box center [419, 200] width 14 height 14
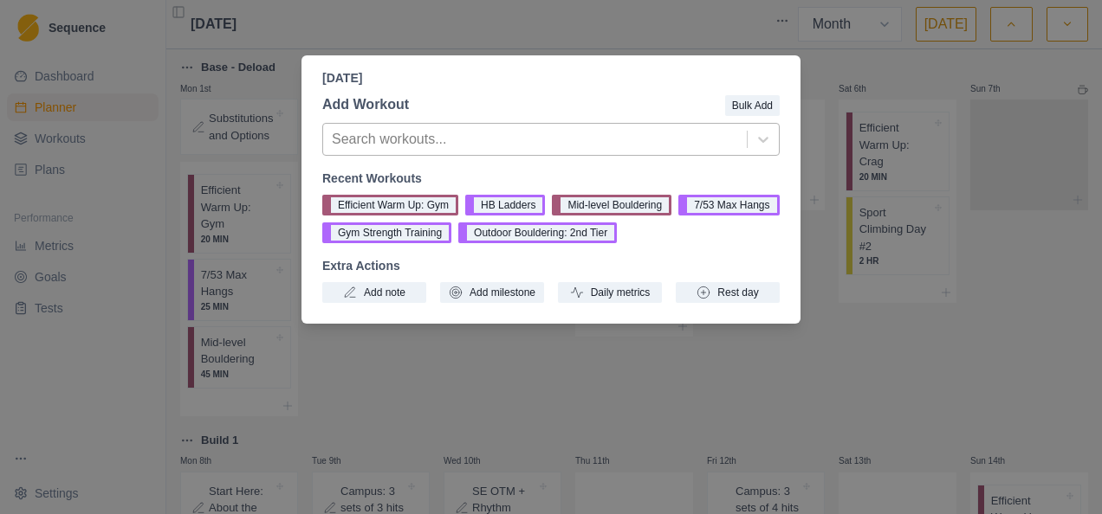
drag, startPoint x: 565, startPoint y: 118, endPoint x: 548, endPoint y: 138, distance: 25.8
click at [563, 118] on div "Add Workout Bulk Add Search workouts... Recent Workouts Efficient Warm Up: Gym …" at bounding box center [550, 198] width 499 height 223
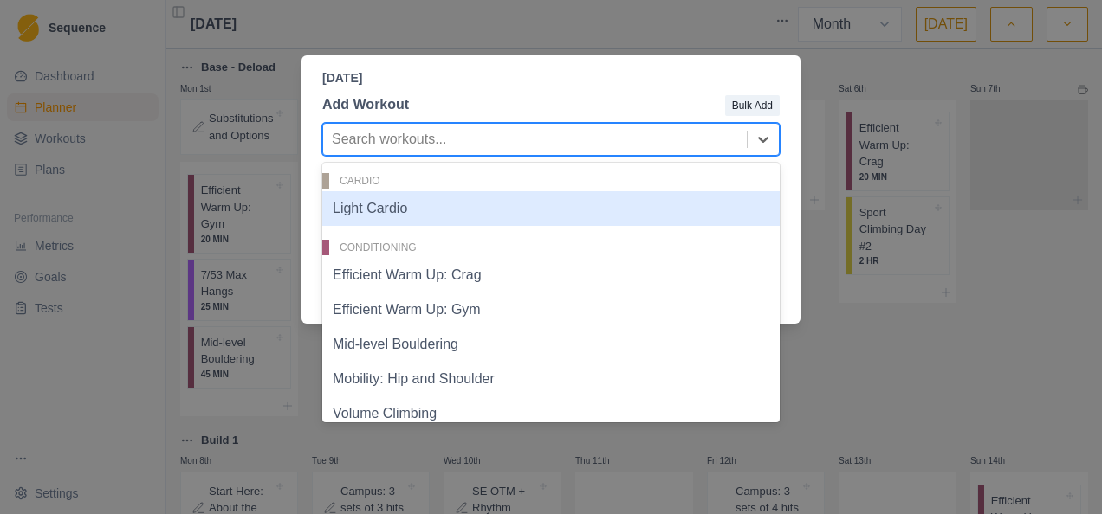
click at [548, 138] on div at bounding box center [535, 139] width 406 height 24
click at [442, 225] on div "Light Cardio" at bounding box center [550, 208] width 457 height 35
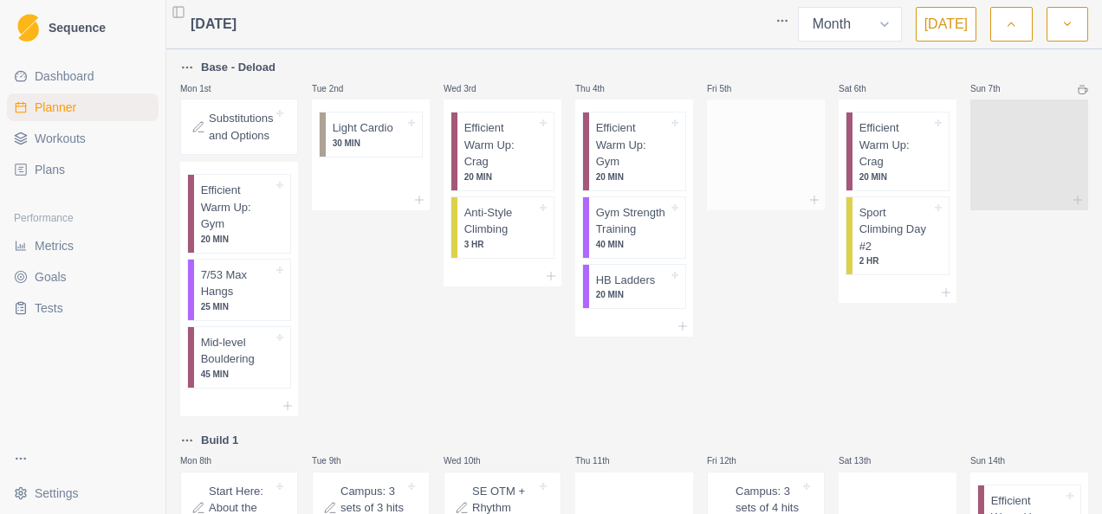
click at [786, 155] on div at bounding box center [766, 151] width 118 height 76
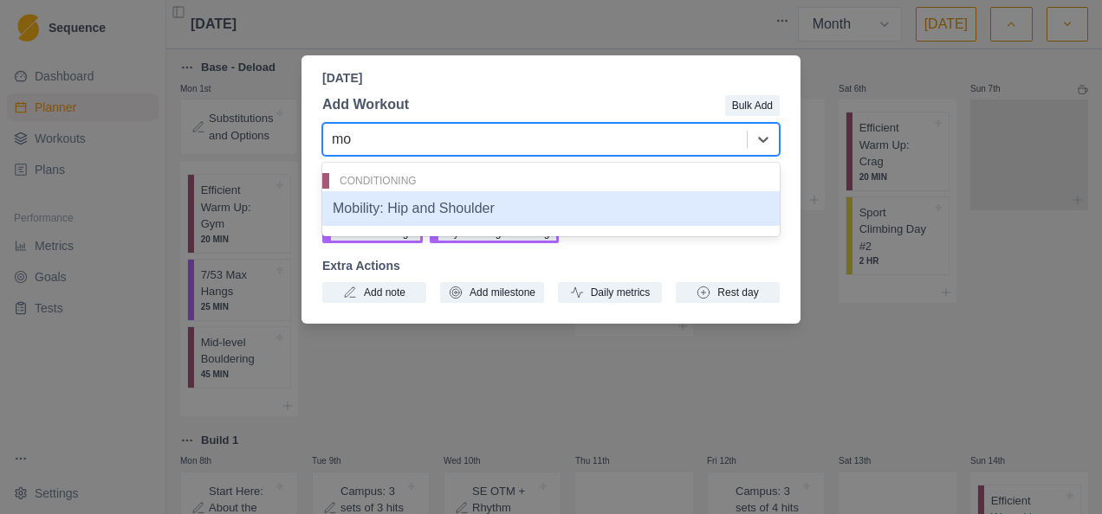
type input "mob"
click at [391, 206] on div "Mobility: Hip and Shoulder" at bounding box center [550, 208] width 457 height 35
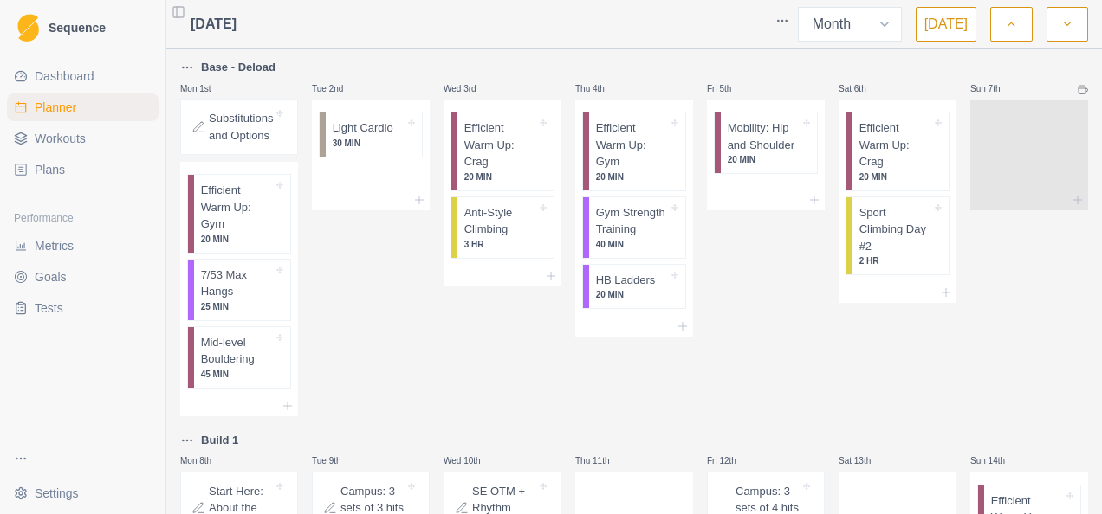
click at [617, 391] on div "Thu 4th Efficient Warm Up: Gym 20 MIN Gym Strength Training 40 MIN HB Ladders 2…" at bounding box center [634, 236] width 118 height 359
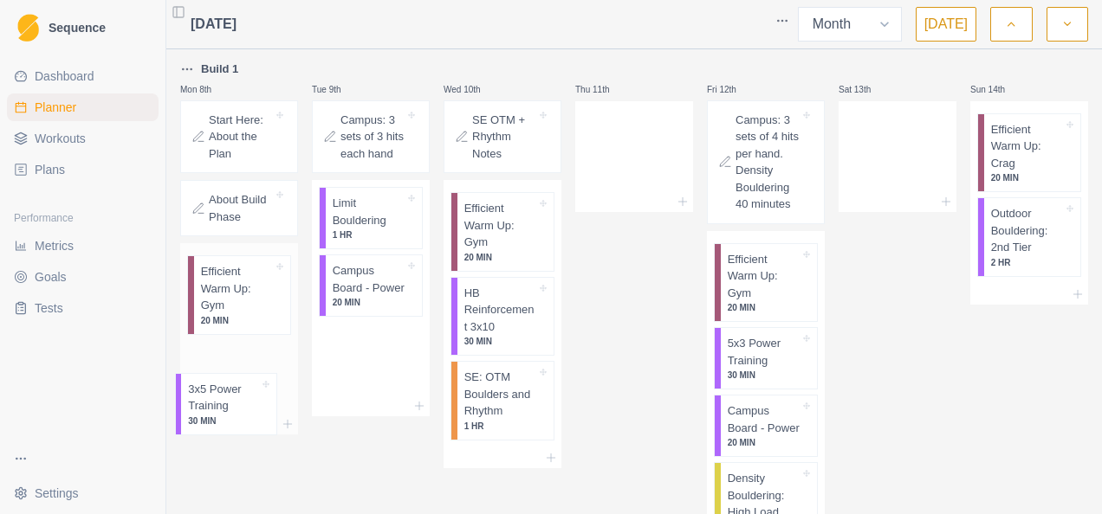
scroll to position [378, 0]
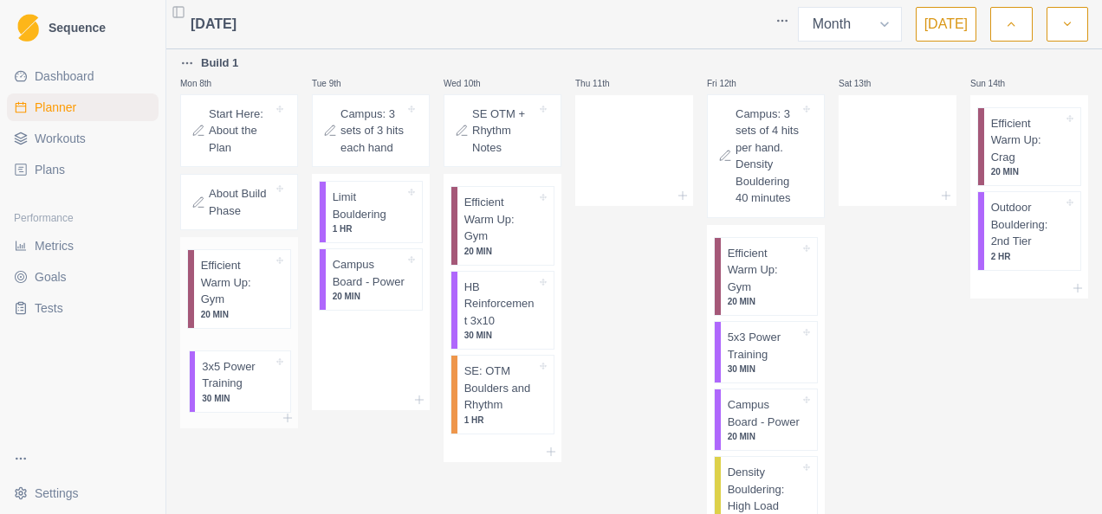
drag, startPoint x: 341, startPoint y: 281, endPoint x: 249, endPoint y: 374, distance: 131.1
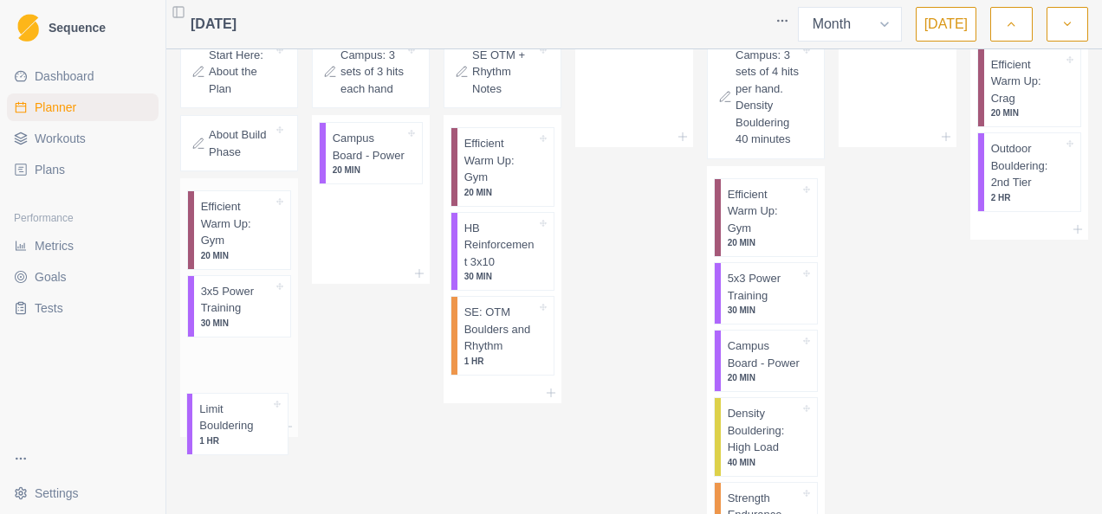
drag, startPoint x: 371, startPoint y: 209, endPoint x: 242, endPoint y: 411, distance: 239.1
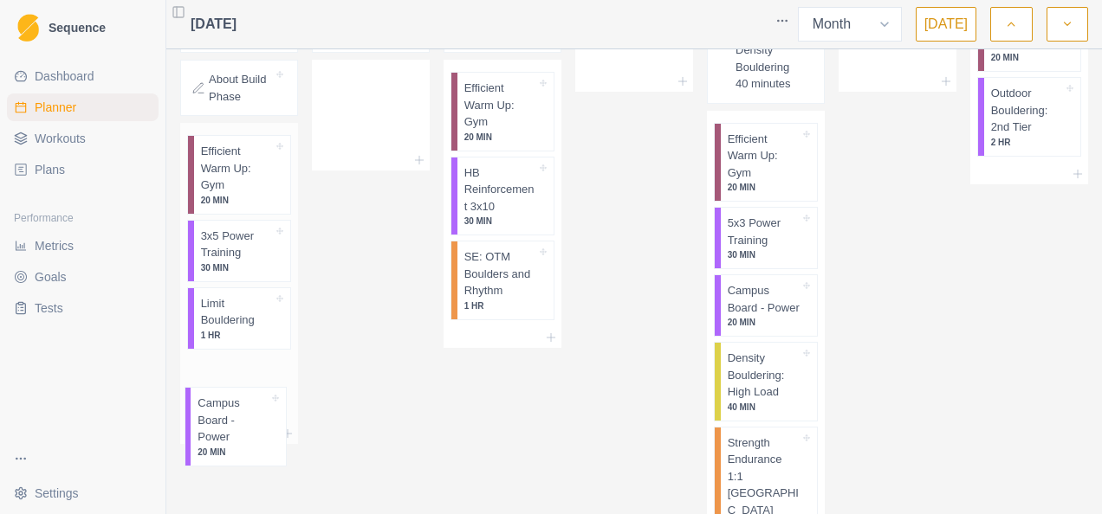
drag, startPoint x: 349, startPoint y: 227, endPoint x: 234, endPoint y: 411, distance: 216.7
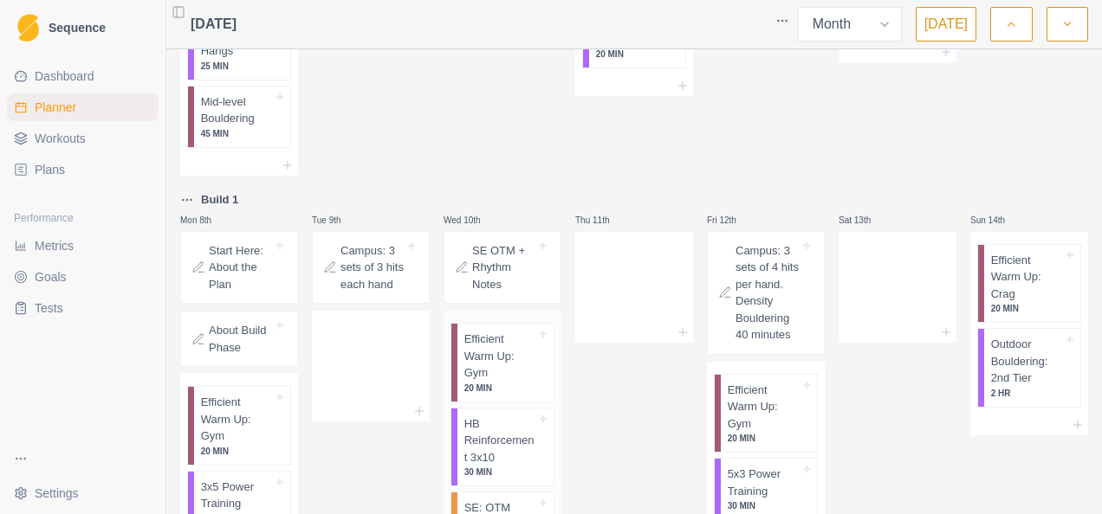
scroll to position [327, 0]
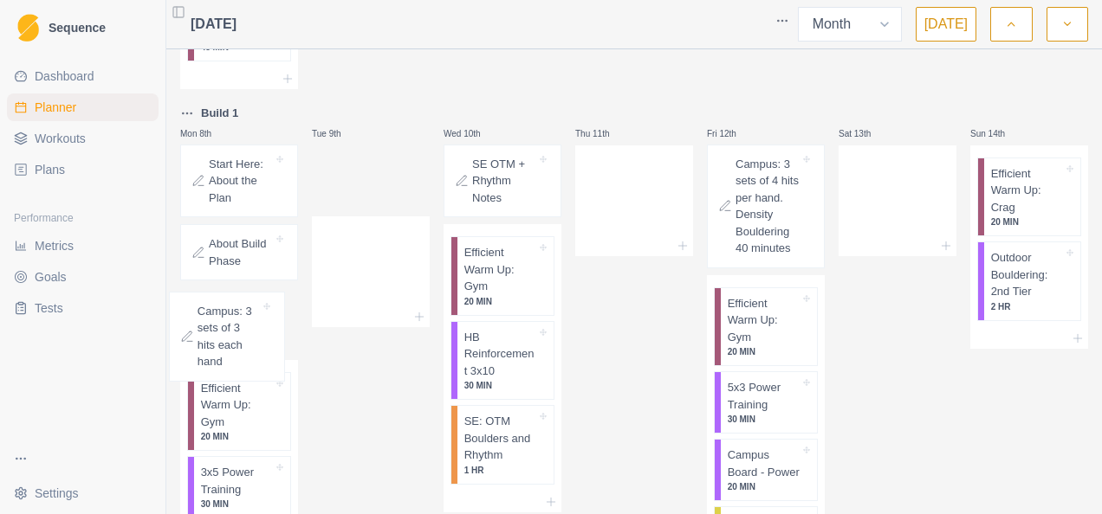
drag, startPoint x: 378, startPoint y: 179, endPoint x: 301, endPoint y: 320, distance: 159.7
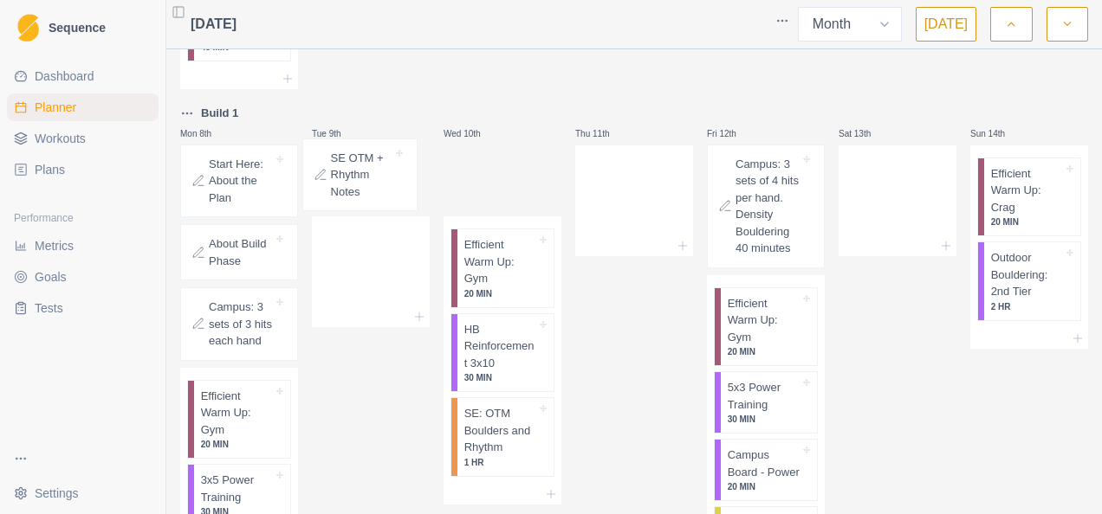
drag, startPoint x: 508, startPoint y: 192, endPoint x: 364, endPoint y: 189, distance: 143.8
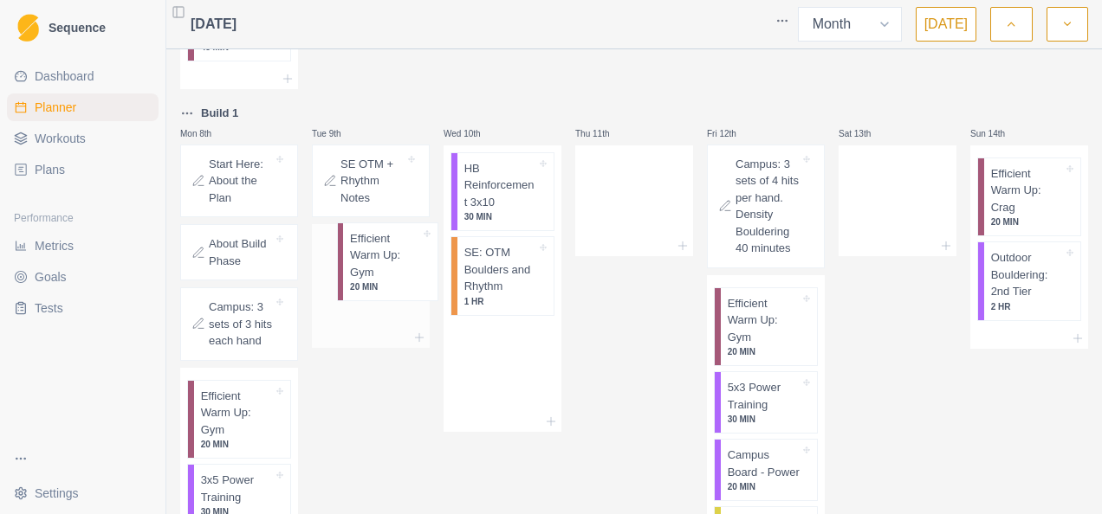
drag, startPoint x: 483, startPoint y: 197, endPoint x: 375, endPoint y: 268, distance: 129.5
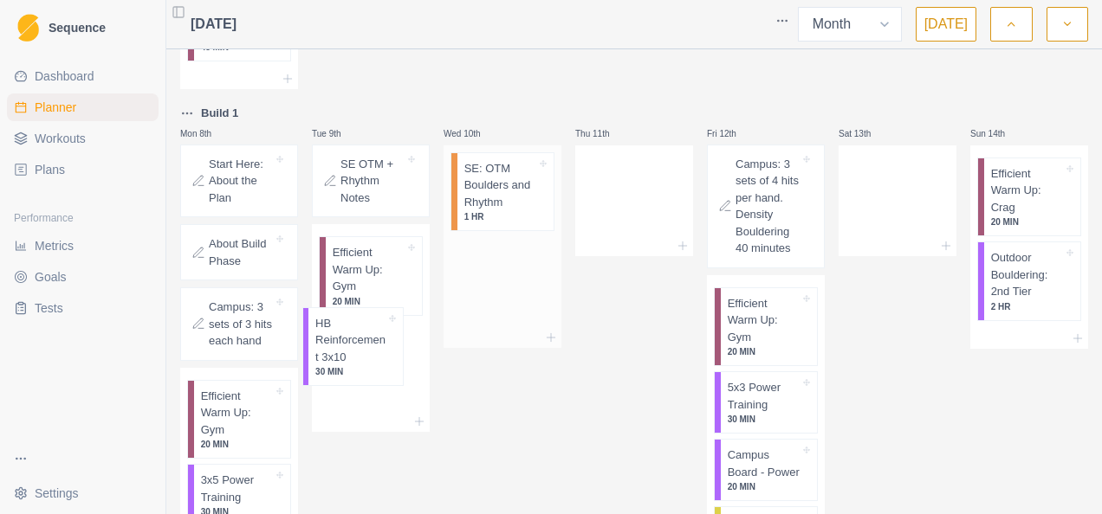
drag, startPoint x: 502, startPoint y: 203, endPoint x: 505, endPoint y: 263, distance: 60.7
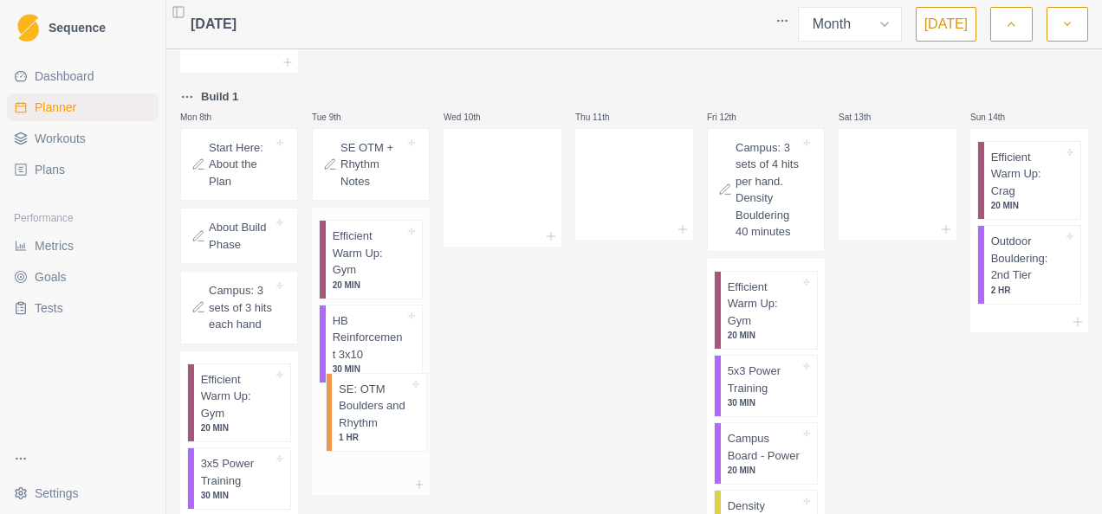
drag, startPoint x: 497, startPoint y: 204, endPoint x: 546, endPoint y: 339, distance: 143.8
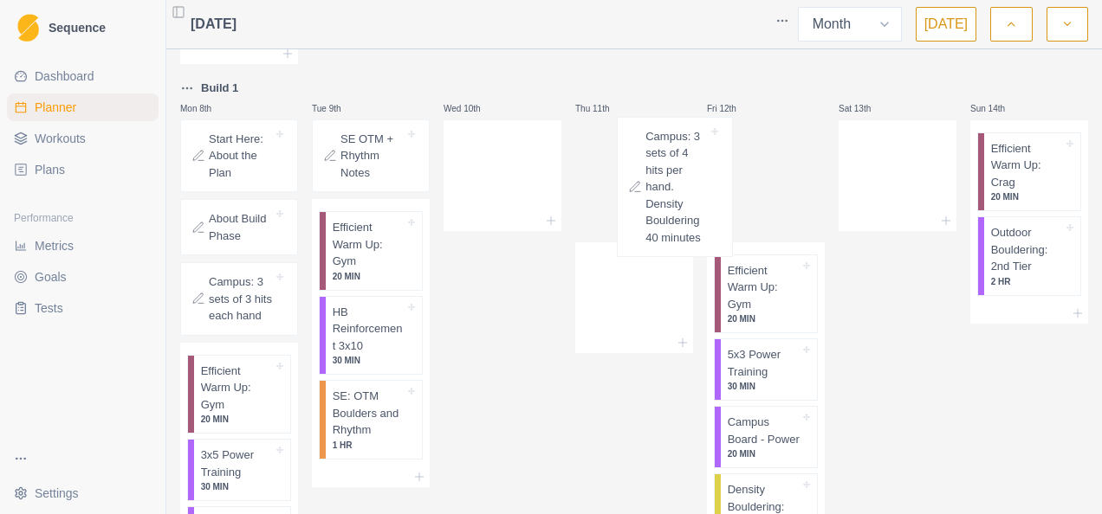
drag, startPoint x: 769, startPoint y: 165, endPoint x: 655, endPoint y: 164, distance: 114.3
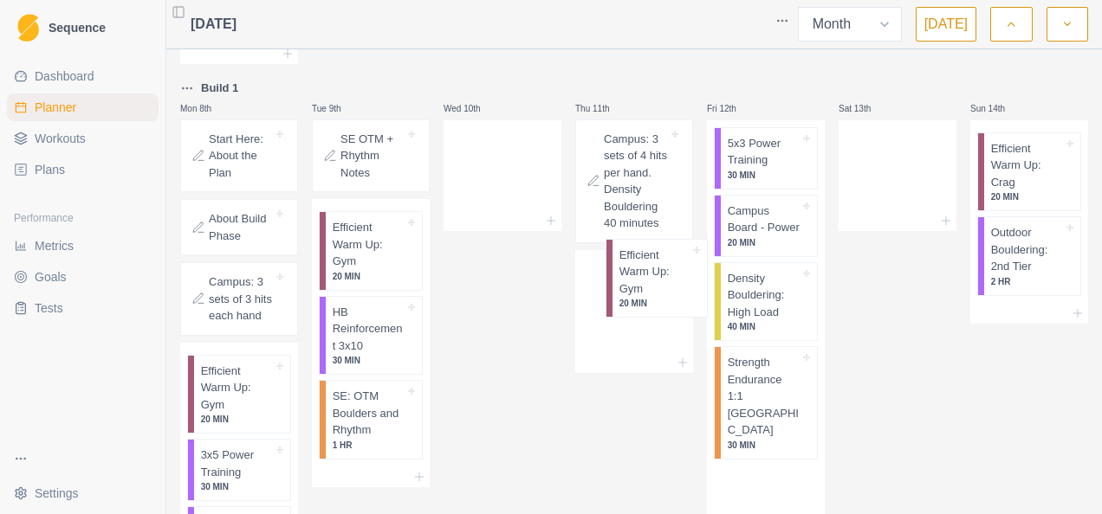
drag, startPoint x: 734, startPoint y: 178, endPoint x: 698, endPoint y: 263, distance: 93.1
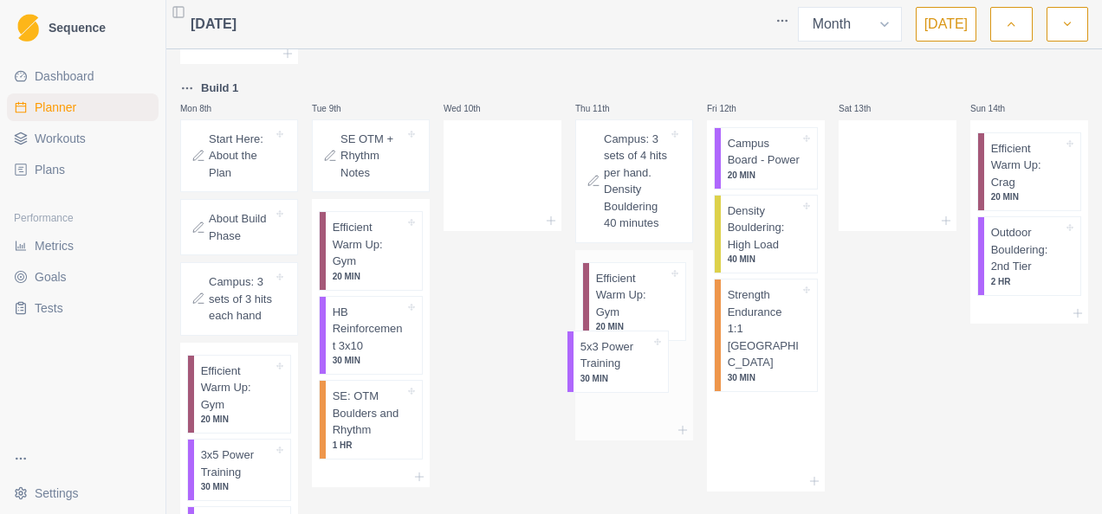
drag, startPoint x: 753, startPoint y: 159, endPoint x: 630, endPoint y: 367, distance: 241.5
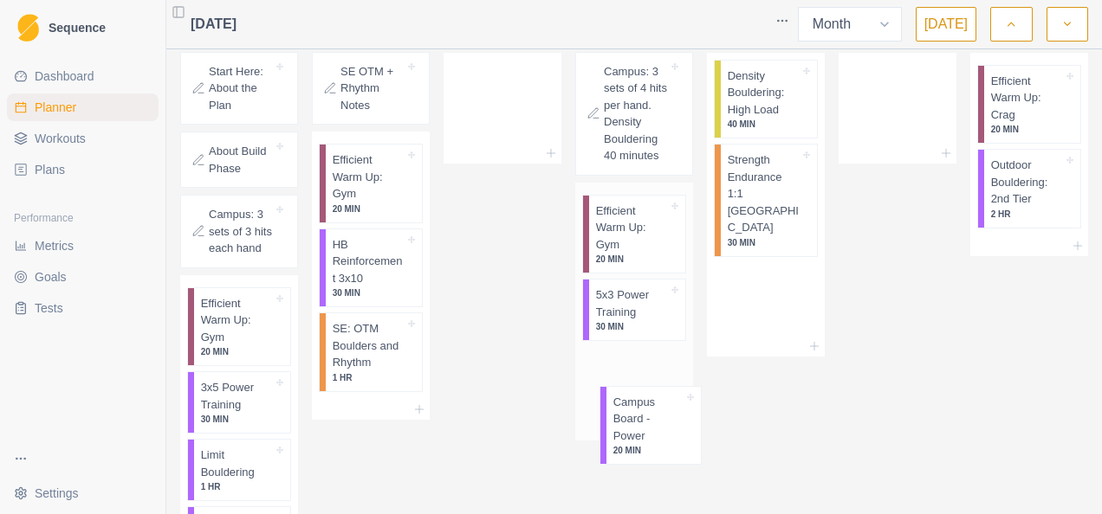
drag, startPoint x: 776, startPoint y: 163, endPoint x: 648, endPoint y: 393, distance: 263.6
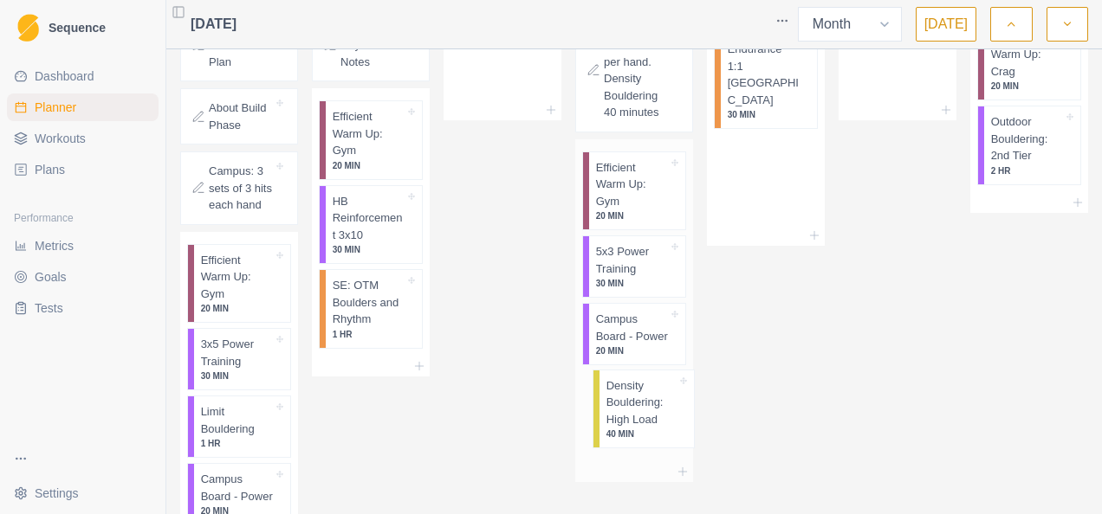
drag, startPoint x: 762, startPoint y: 80, endPoint x: 644, endPoint y: 398, distance: 339.8
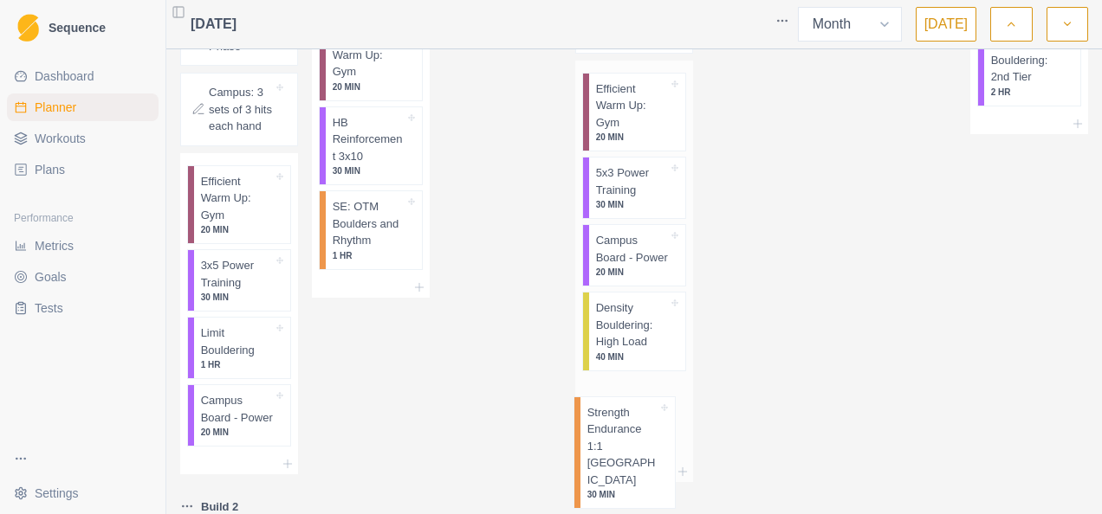
drag, startPoint x: 770, startPoint y: 71, endPoint x: 651, endPoint y: 430, distance: 377.7
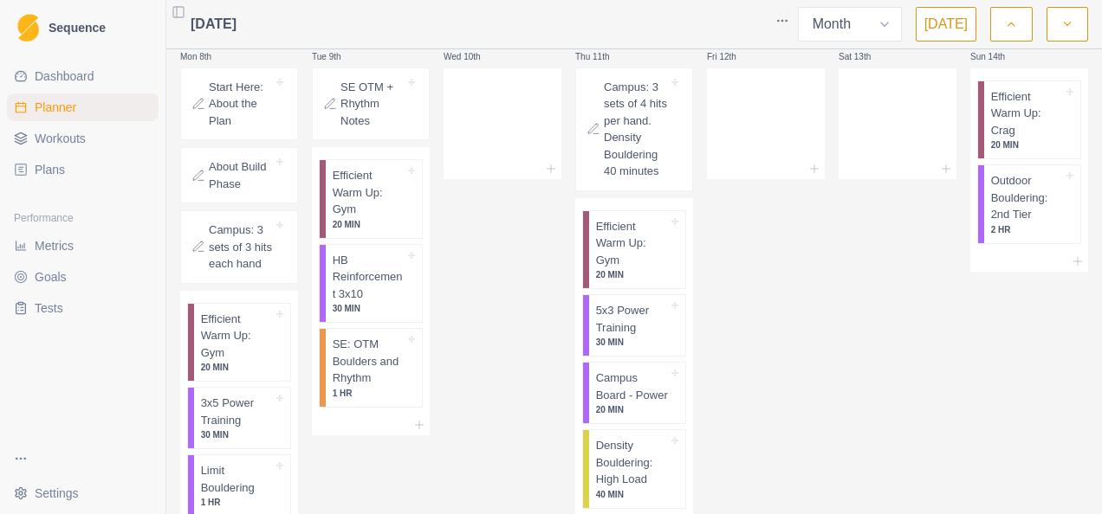
scroll to position [215, 0]
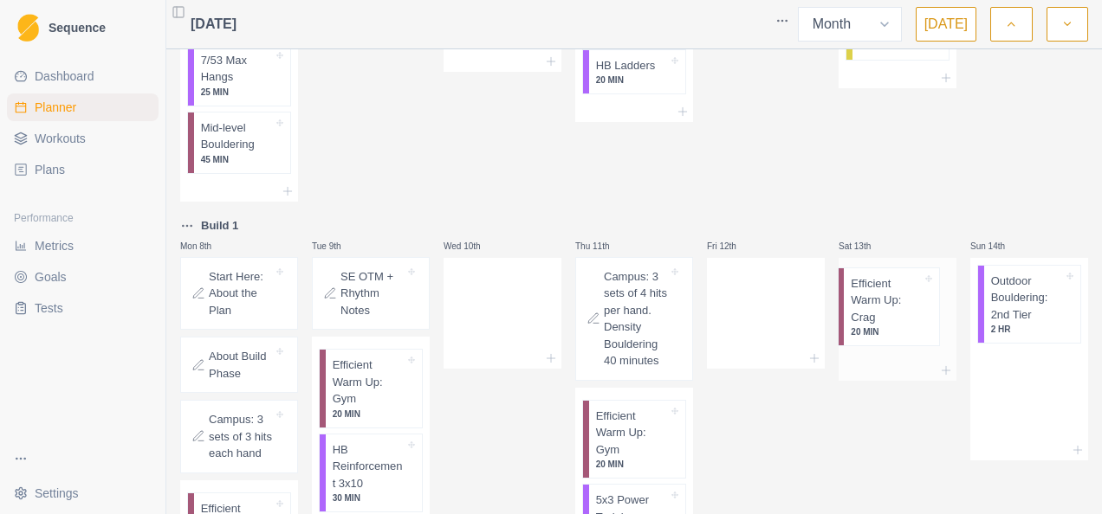
drag, startPoint x: 1015, startPoint y: 307, endPoint x: 876, endPoint y: 308, distance: 138.6
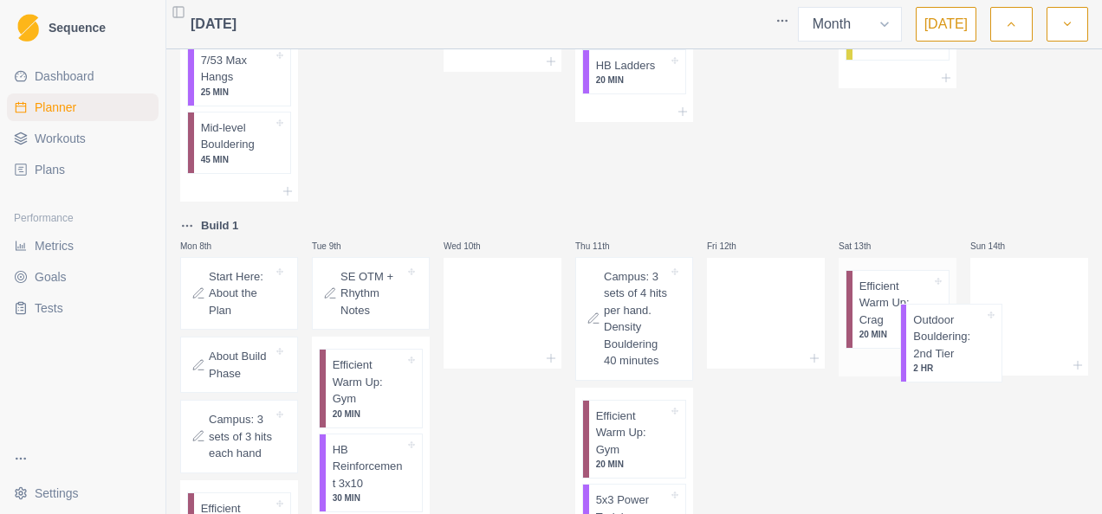
drag, startPoint x: 1015, startPoint y: 313, endPoint x: 870, endPoint y: 393, distance: 166.3
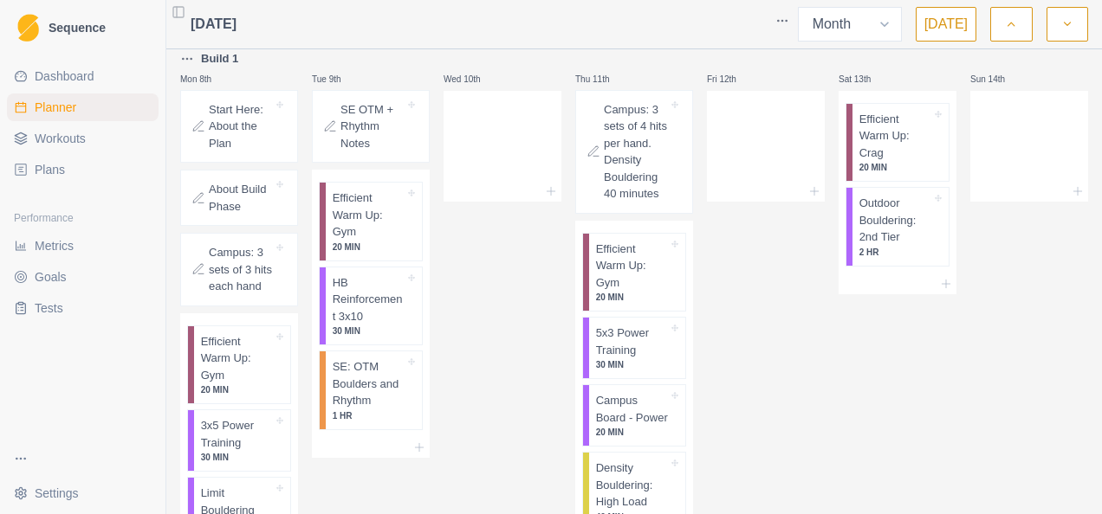
scroll to position [508, 0]
